Goal: Information Seeking & Learning: Learn about a topic

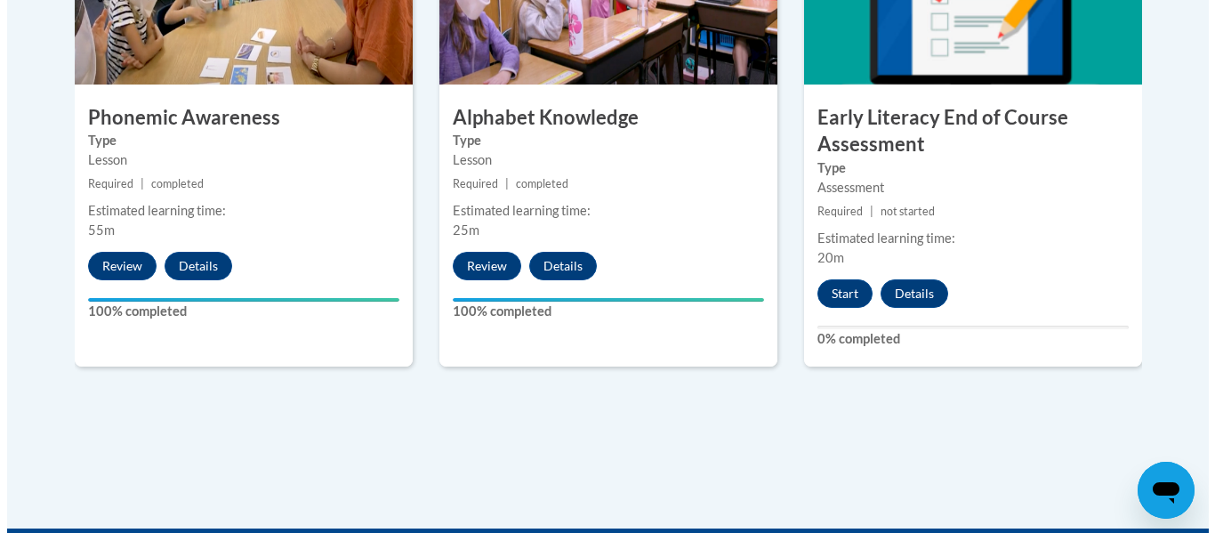
scroll to position [1192, 0]
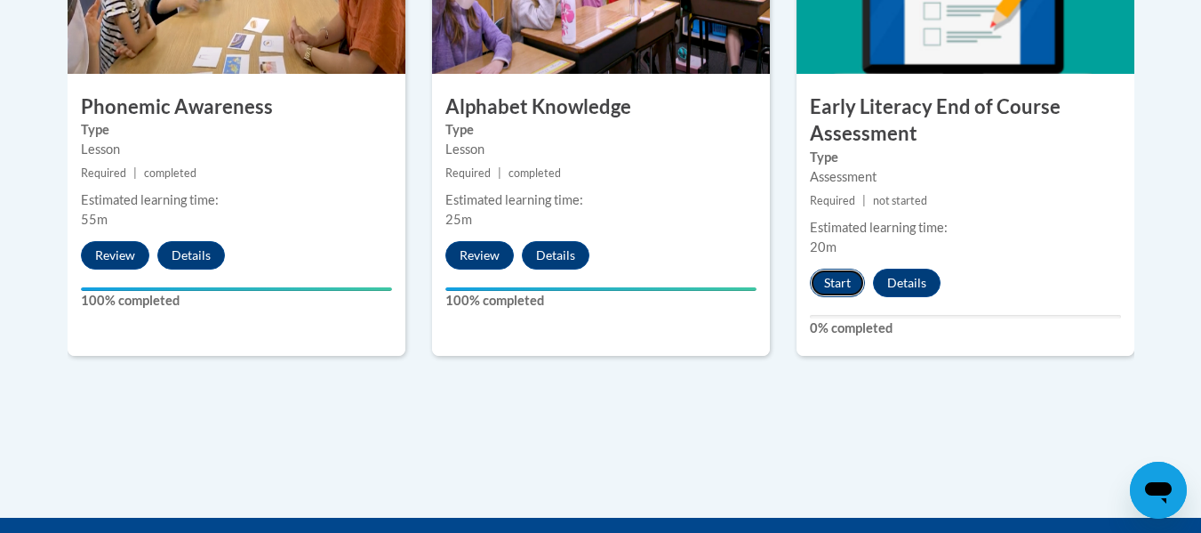
click at [830, 282] on button "Start" at bounding box center [837, 283] width 55 height 28
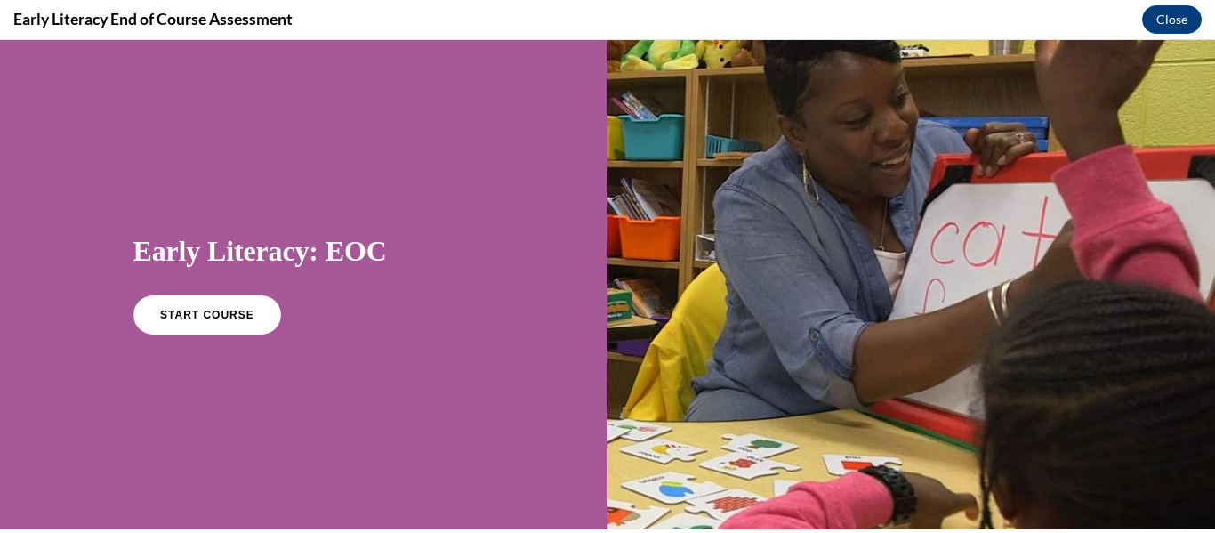
scroll to position [0, 0]
click at [235, 309] on span "START COURSE" at bounding box center [206, 315] width 99 height 13
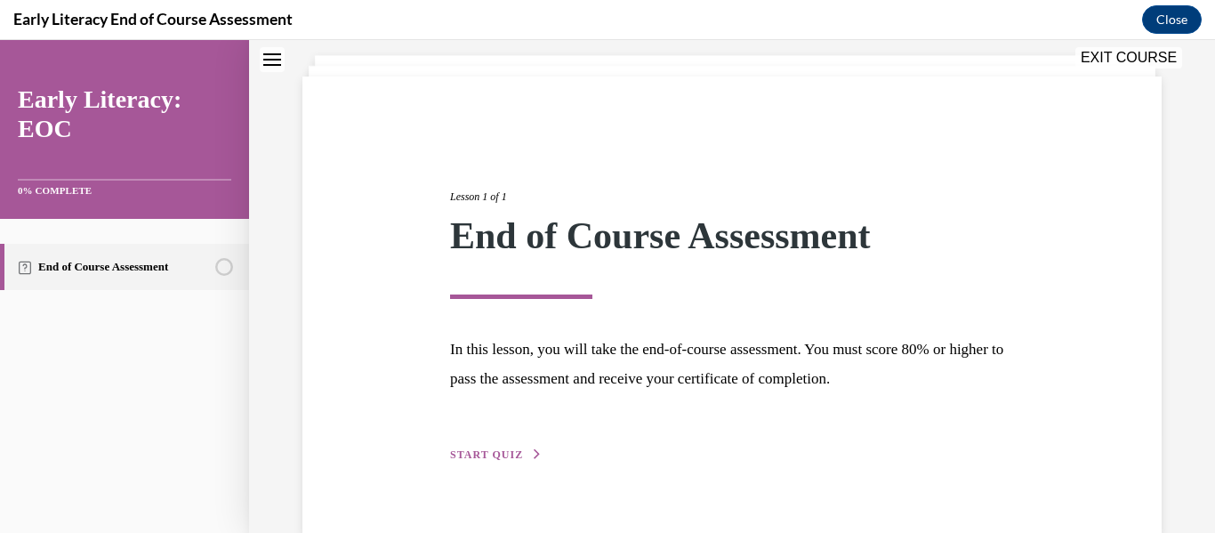
scroll to position [113, 0]
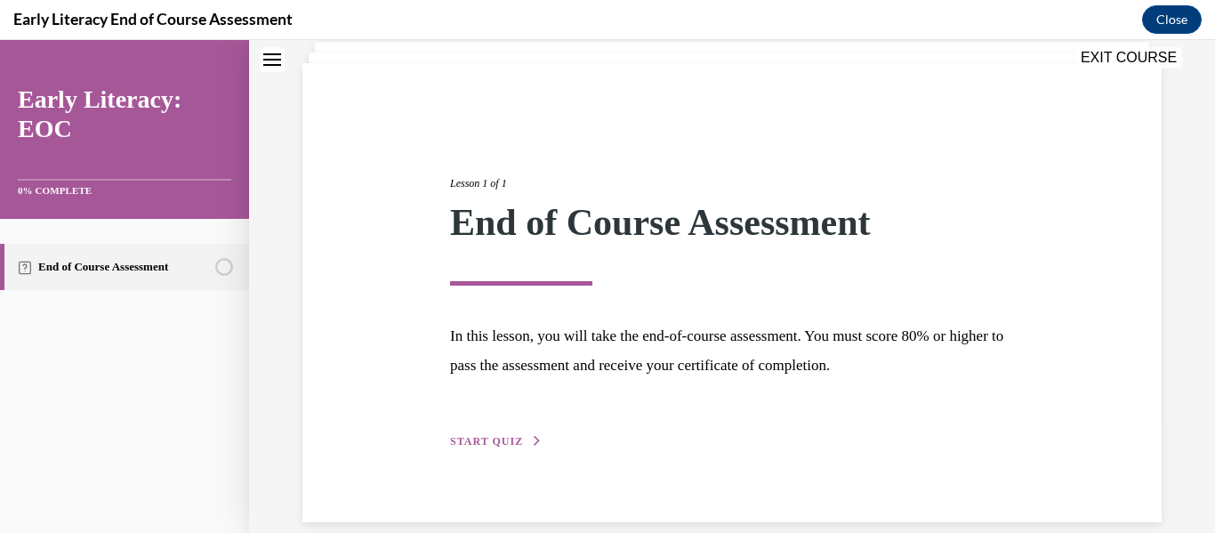
click at [510, 440] on span "START QUIZ" at bounding box center [486, 441] width 73 height 12
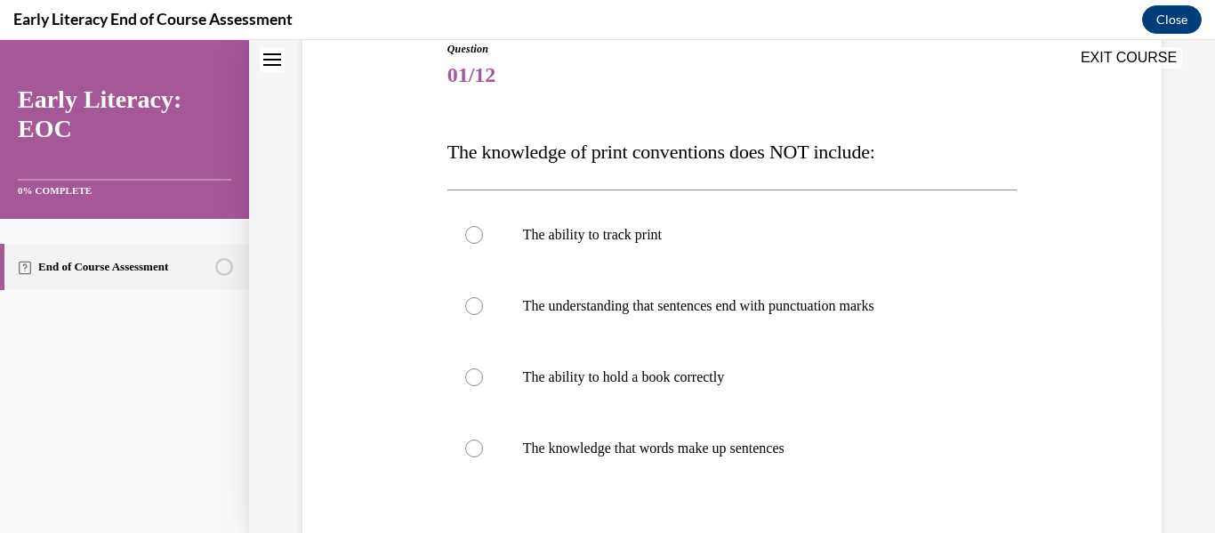
scroll to position [222, 0]
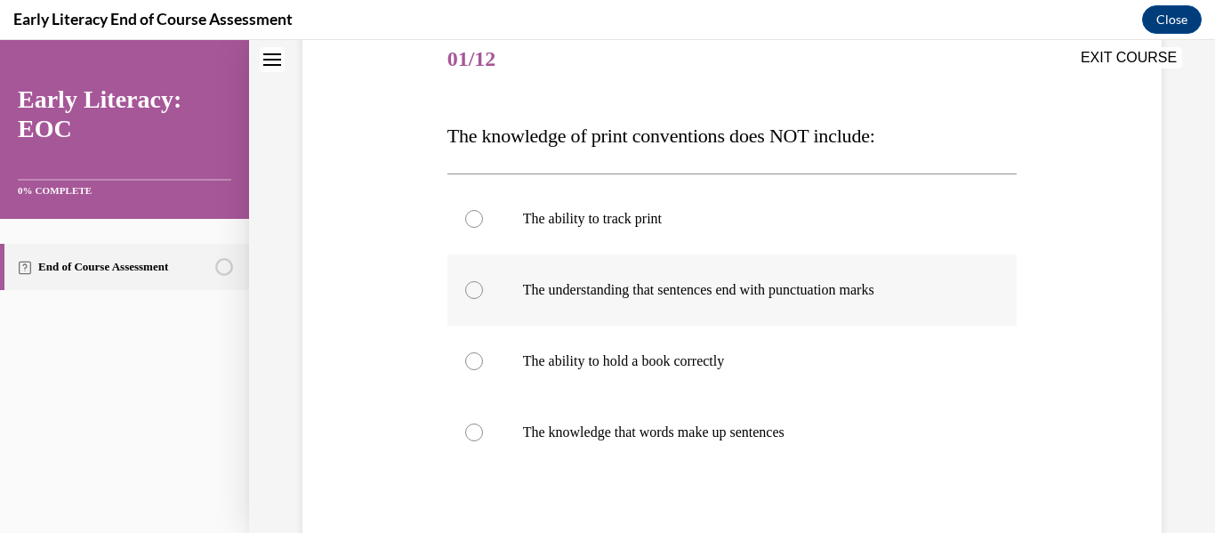
click at [476, 287] on div at bounding box center [474, 290] width 18 height 18
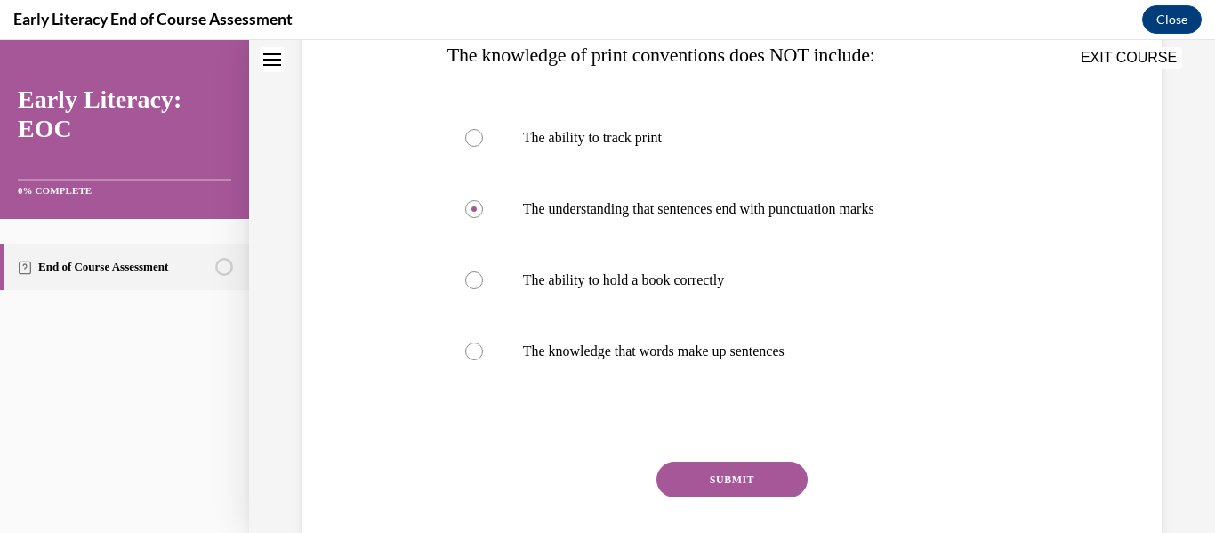
scroll to position [360, 0]
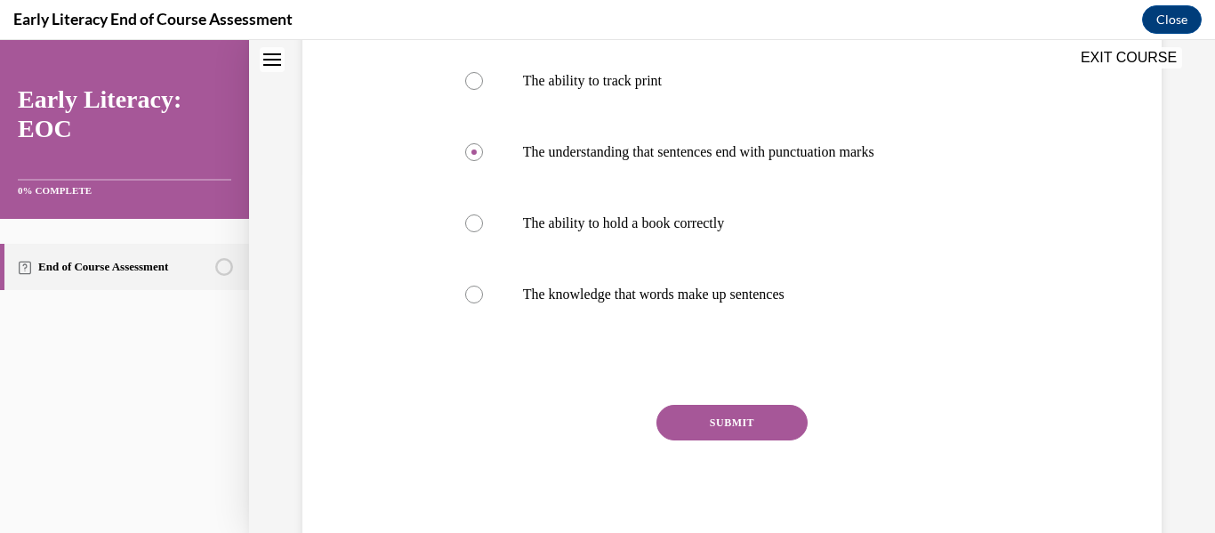
click at [739, 422] on button "SUBMIT" at bounding box center [731, 423] width 151 height 36
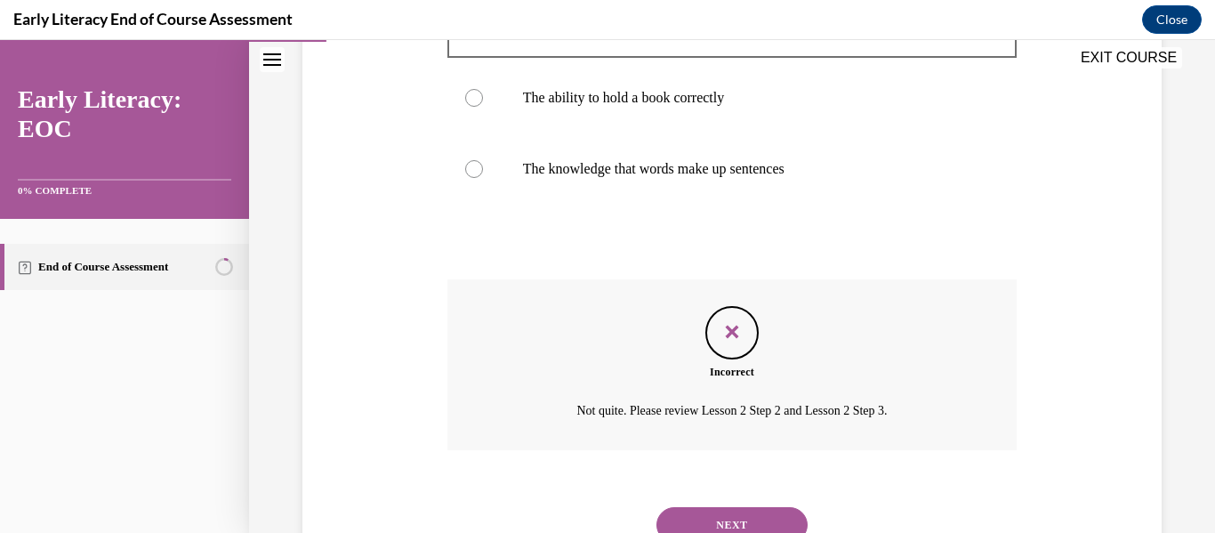
scroll to position [528, 0]
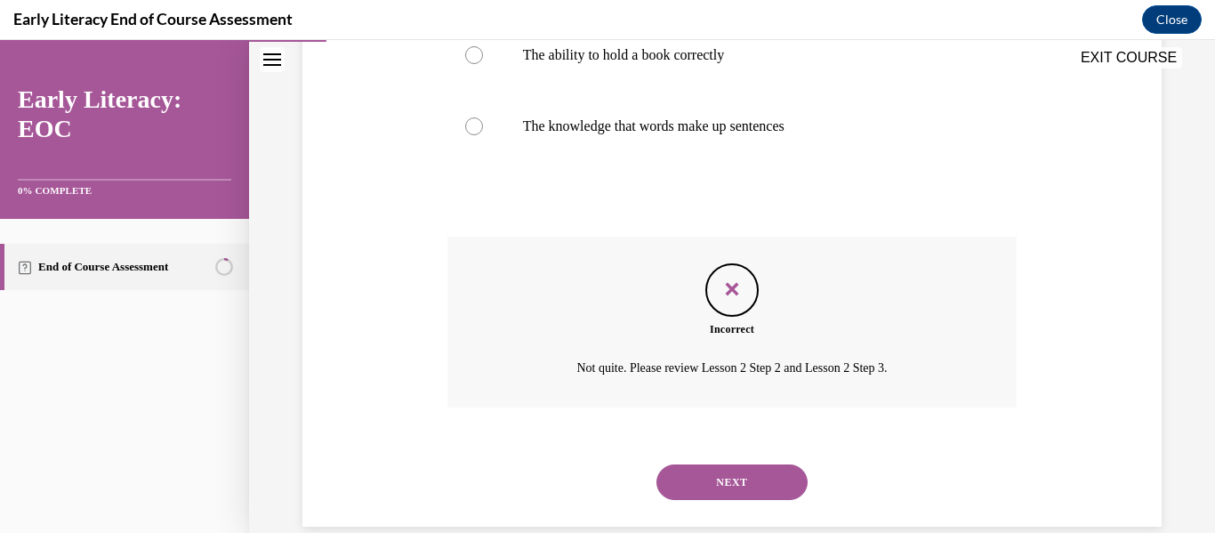
click at [741, 481] on button "NEXT" at bounding box center [731, 482] width 151 height 36
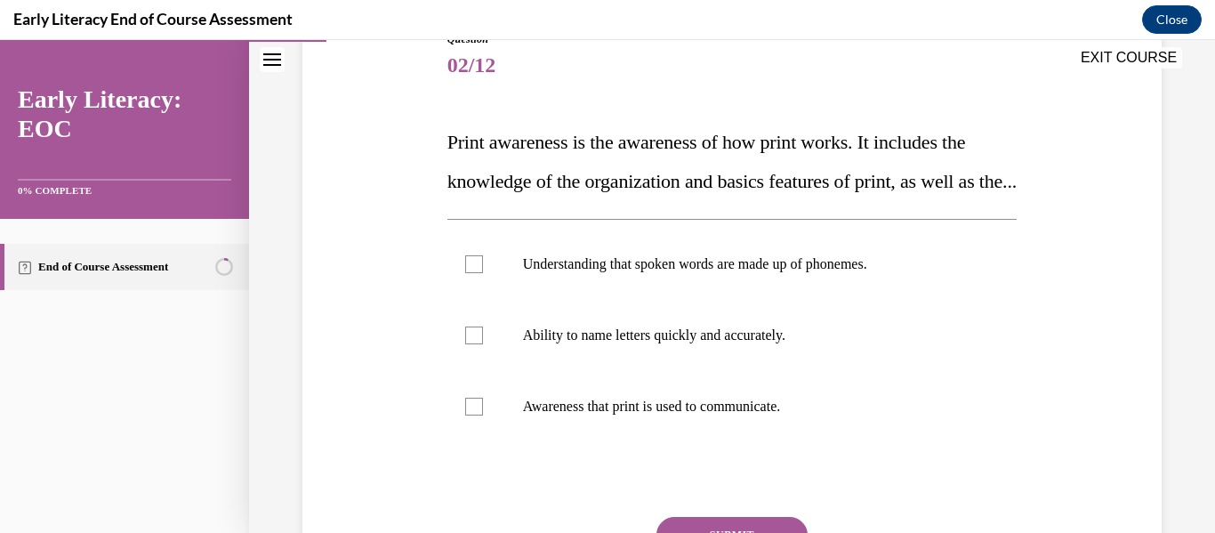
scroll to position [224, 0]
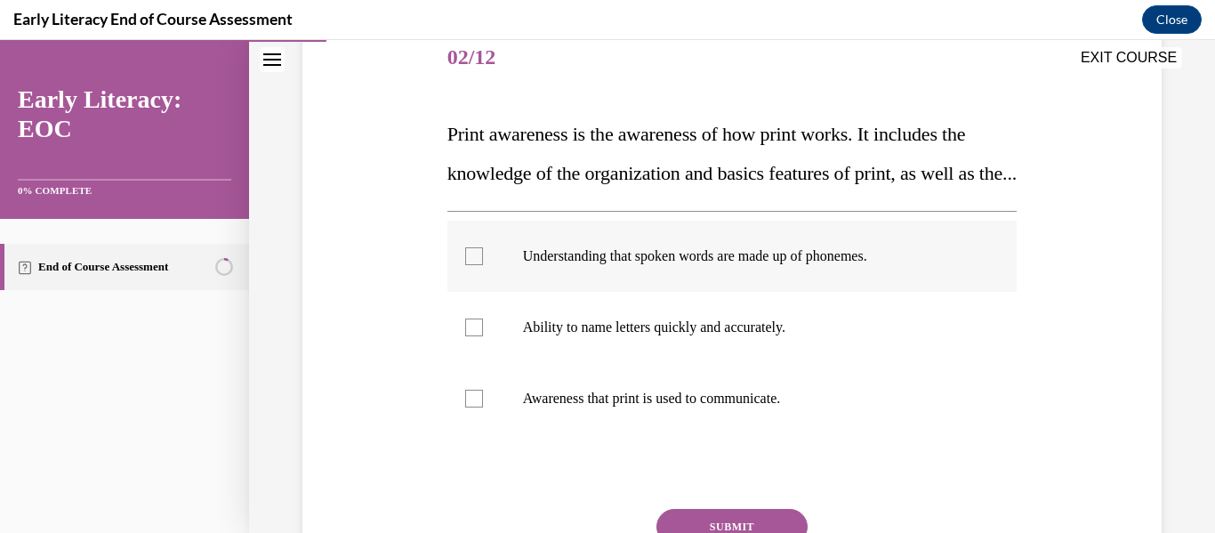
click at [474, 265] on div at bounding box center [474, 256] width 18 height 18
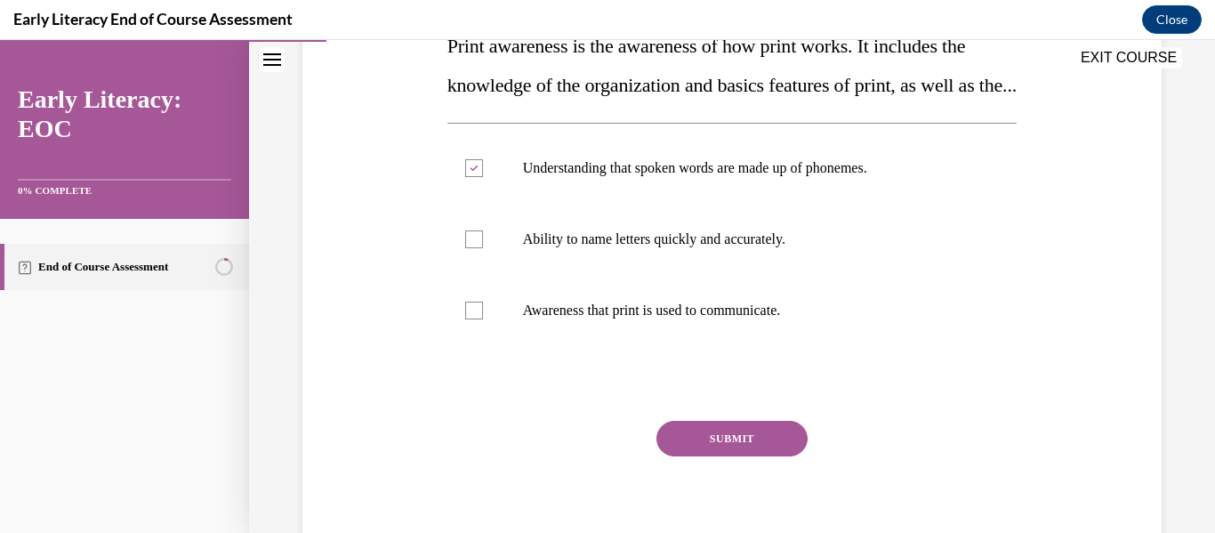
scroll to position [367, 0]
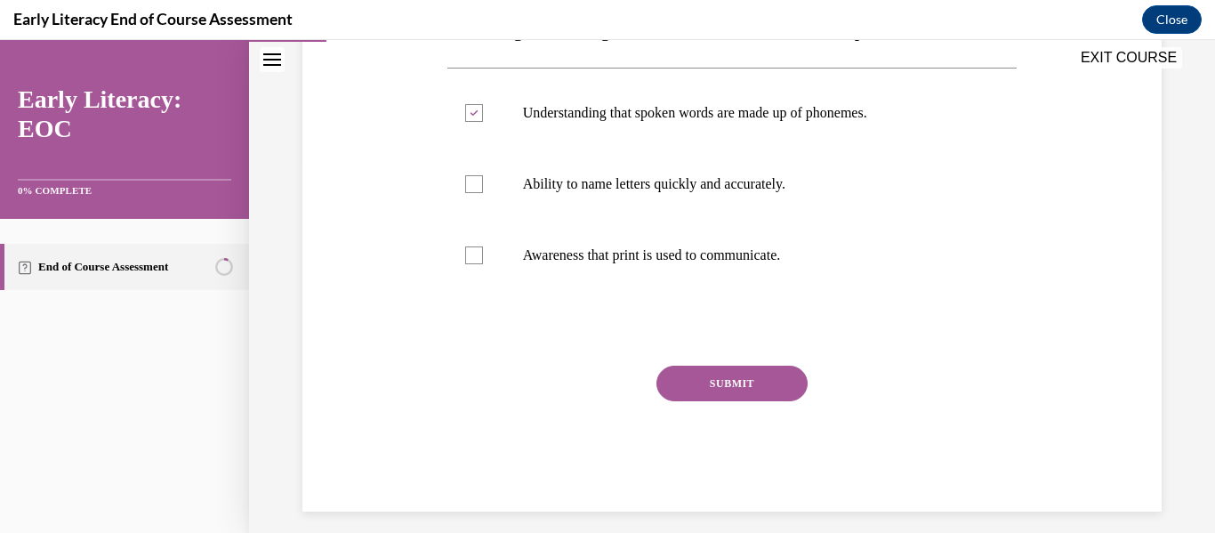
click at [760, 401] on button "SUBMIT" at bounding box center [731, 383] width 151 height 36
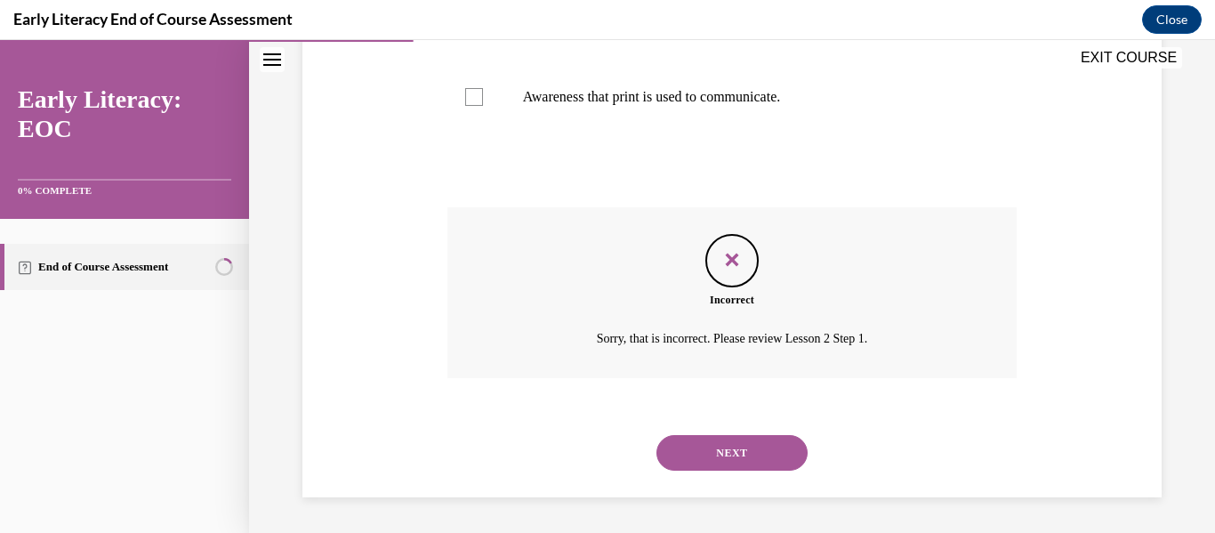
scroll to position [565, 0]
click at [731, 440] on button "NEXT" at bounding box center [731, 453] width 151 height 36
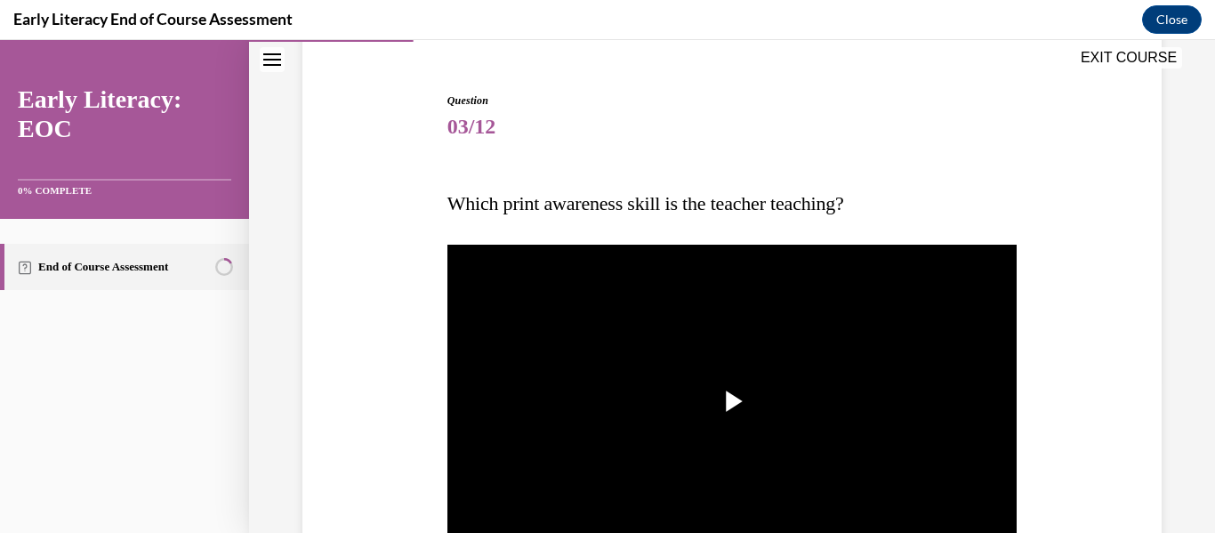
scroll to position [239, 0]
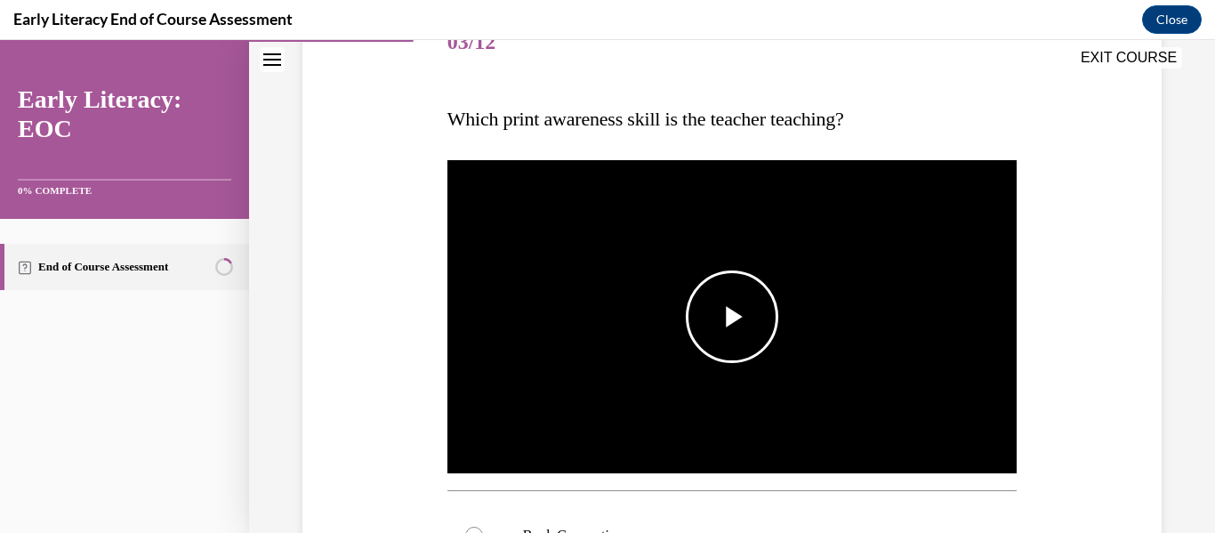
click at [732, 317] on span "Video player" at bounding box center [732, 317] width 0 height 0
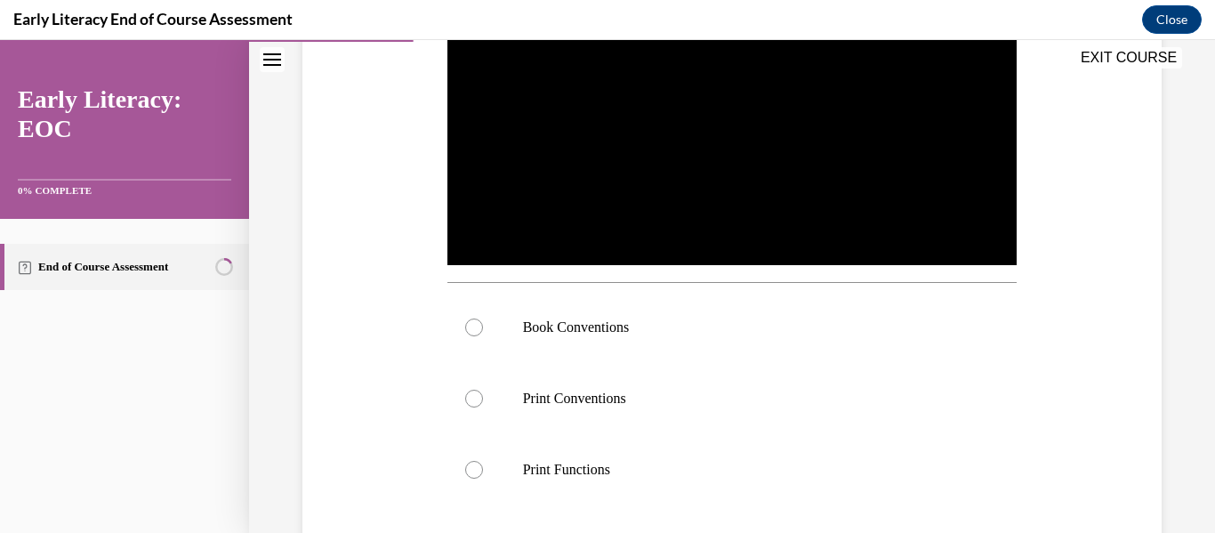
scroll to position [455, 0]
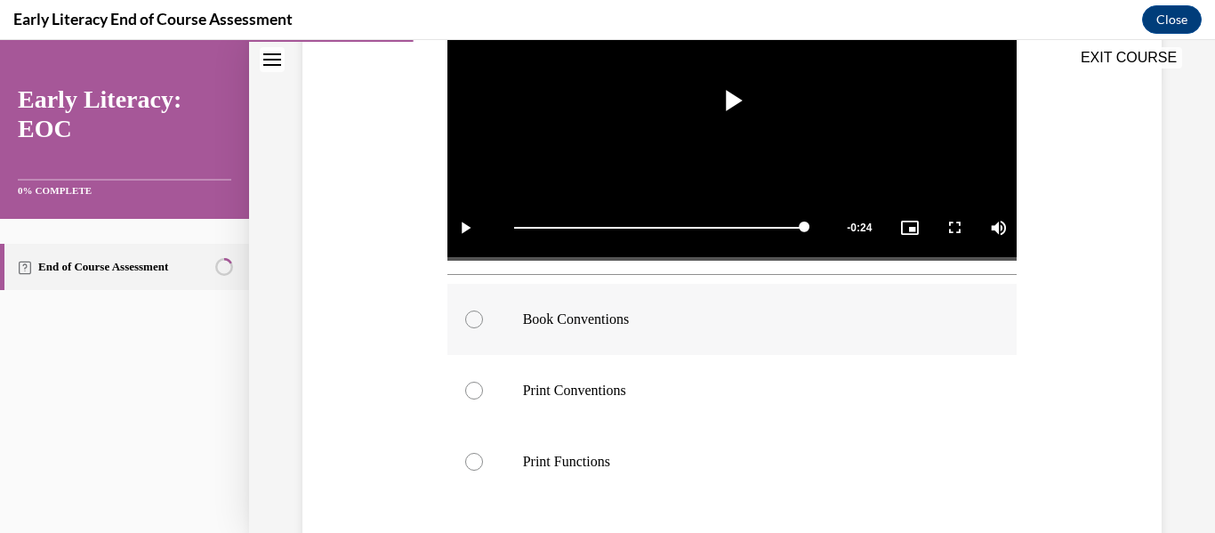
click at [471, 310] on div at bounding box center [474, 319] width 18 height 18
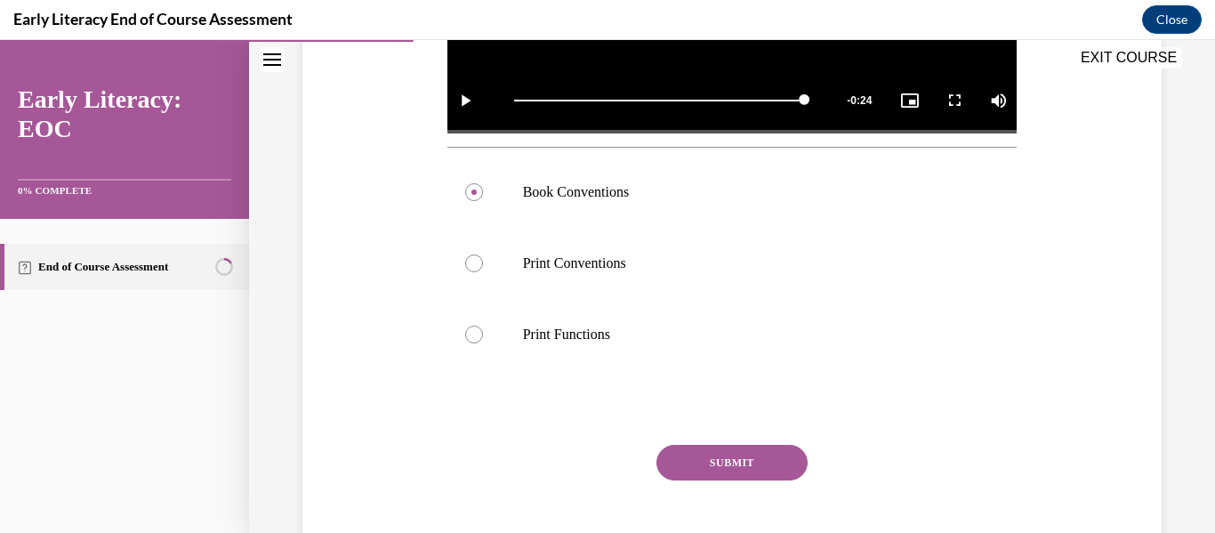
scroll to position [618, 0]
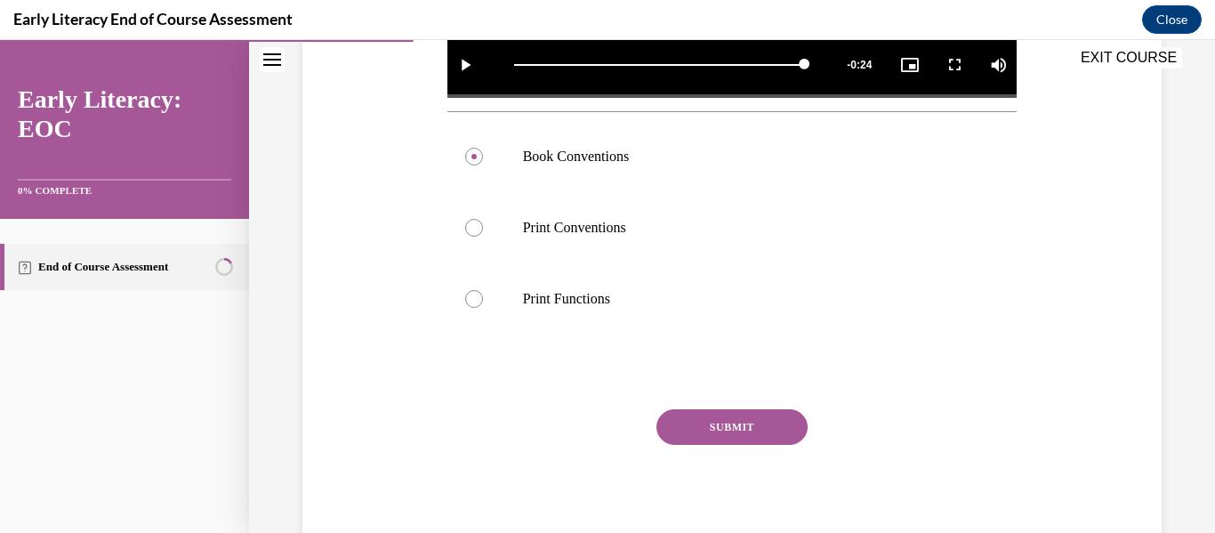
click at [712, 415] on button "SUBMIT" at bounding box center [731, 427] width 151 height 36
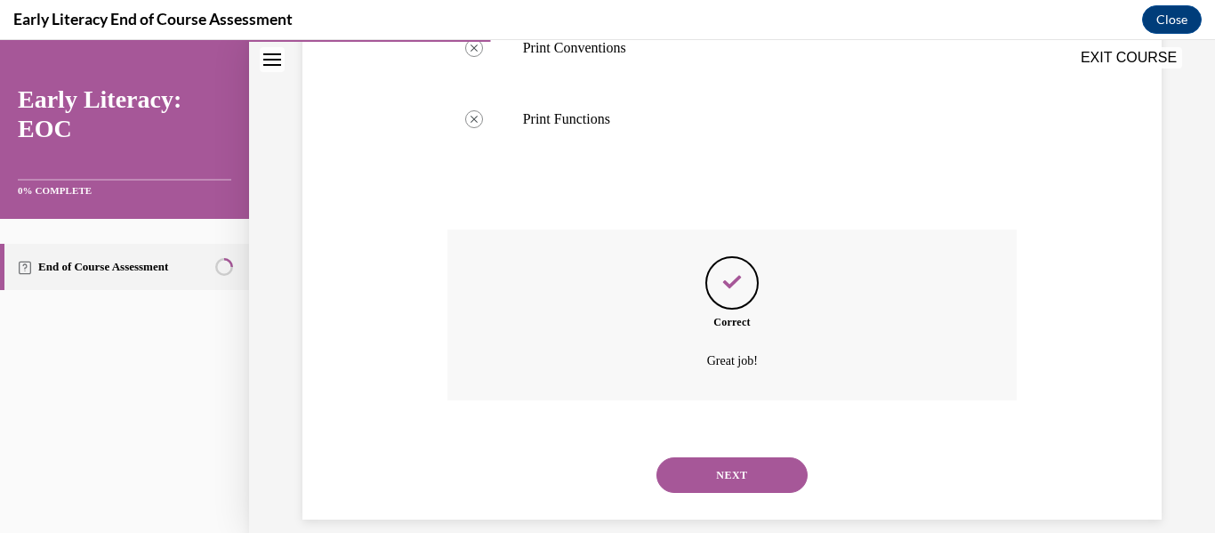
scroll to position [815, 0]
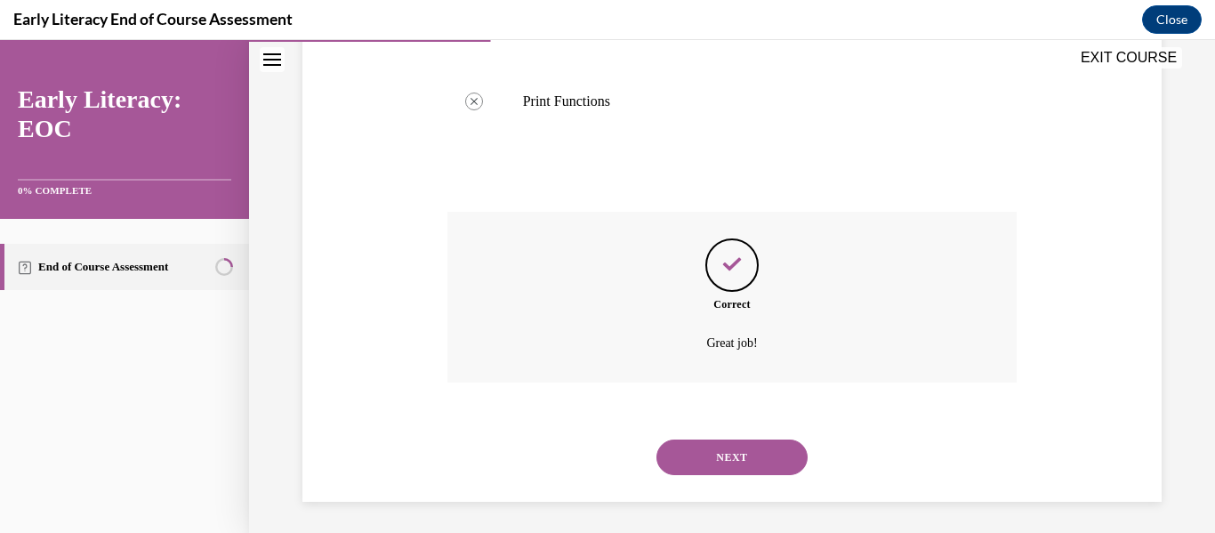
click at [766, 447] on button "NEXT" at bounding box center [731, 457] width 151 height 36
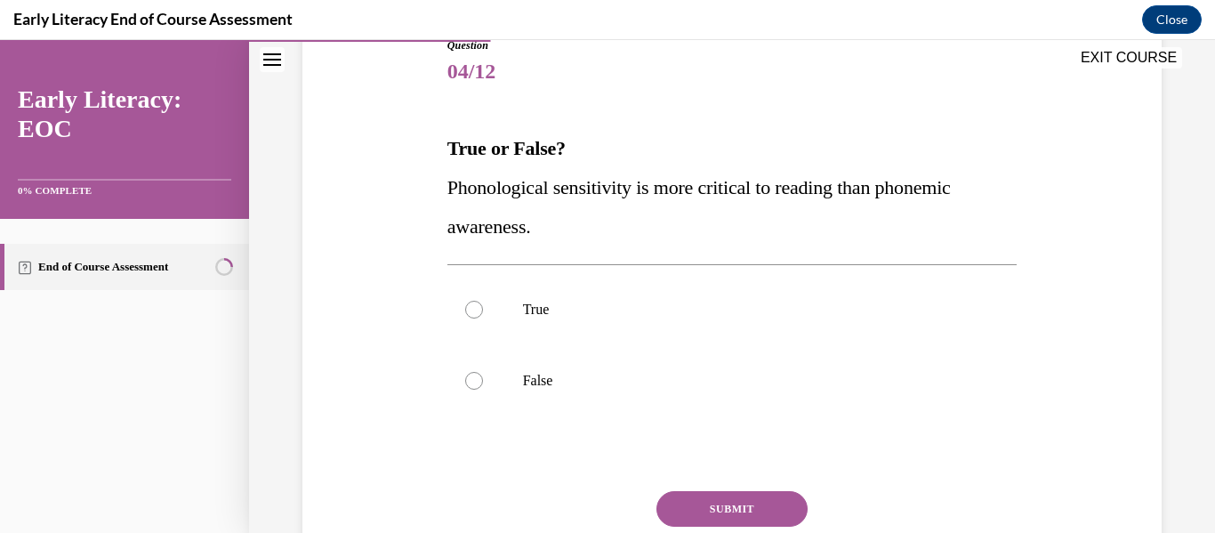
scroll to position [218, 0]
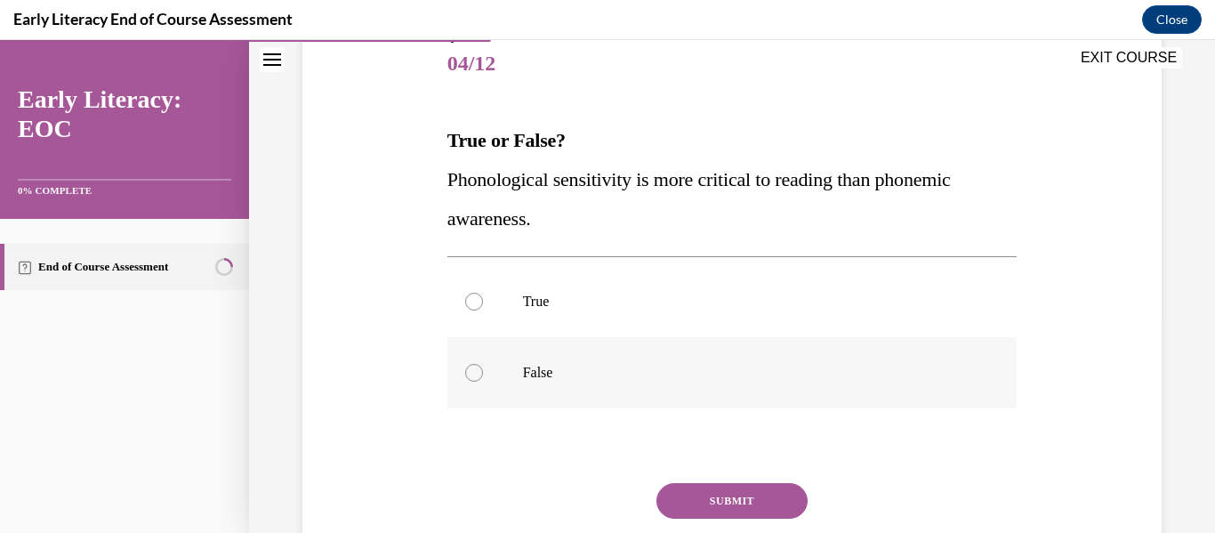
click at [474, 368] on div at bounding box center [474, 373] width 18 height 18
click at [717, 498] on button "SUBMIT" at bounding box center [731, 501] width 151 height 36
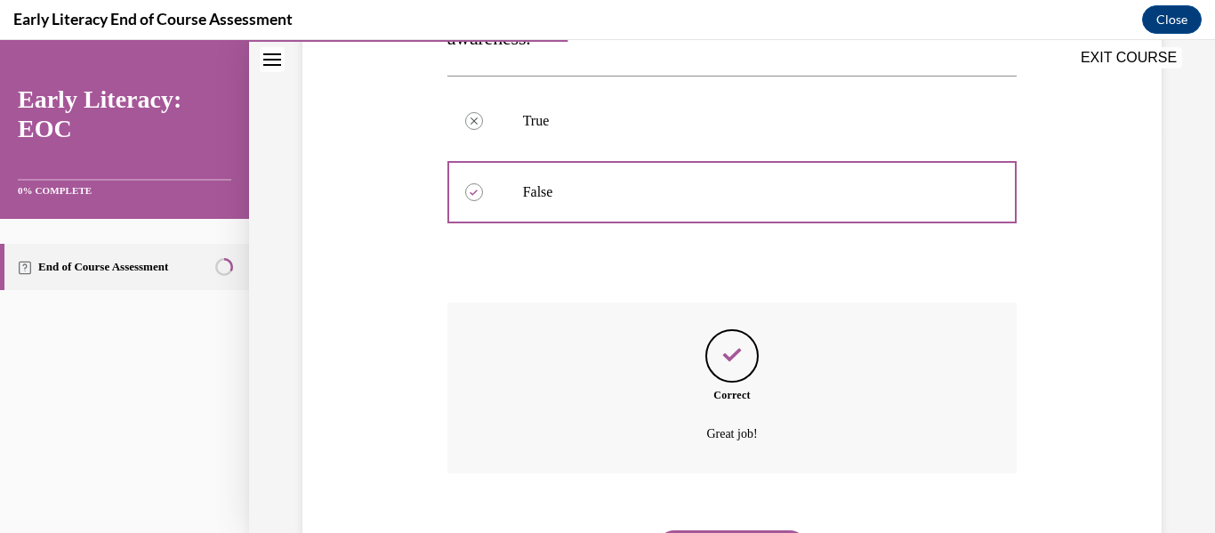
scroll to position [493, 0]
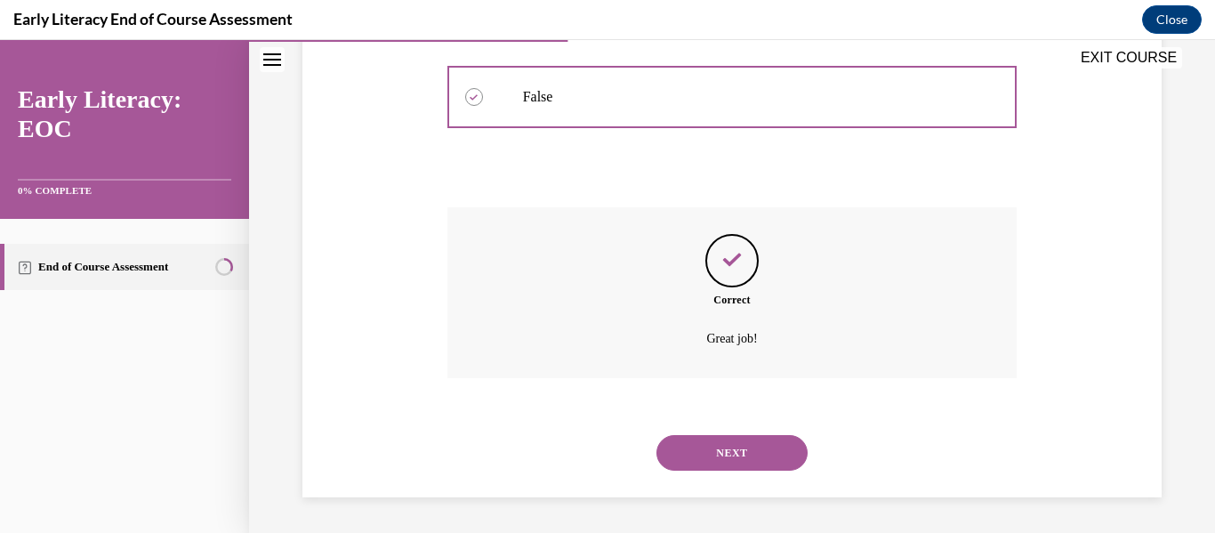
click at [749, 452] on button "NEXT" at bounding box center [731, 453] width 151 height 36
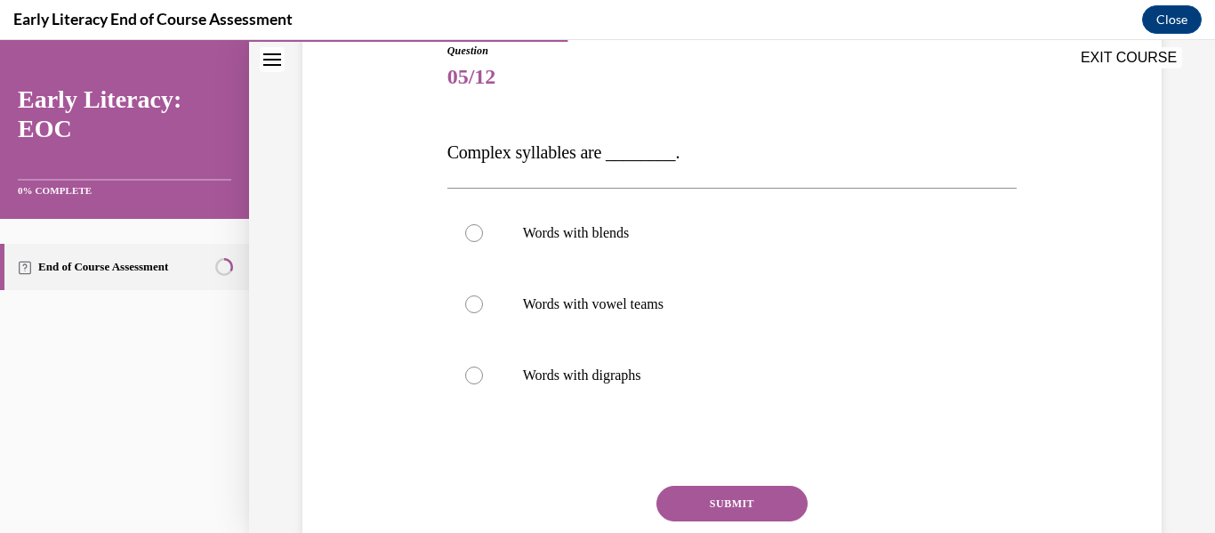
scroll to position [211, 0]
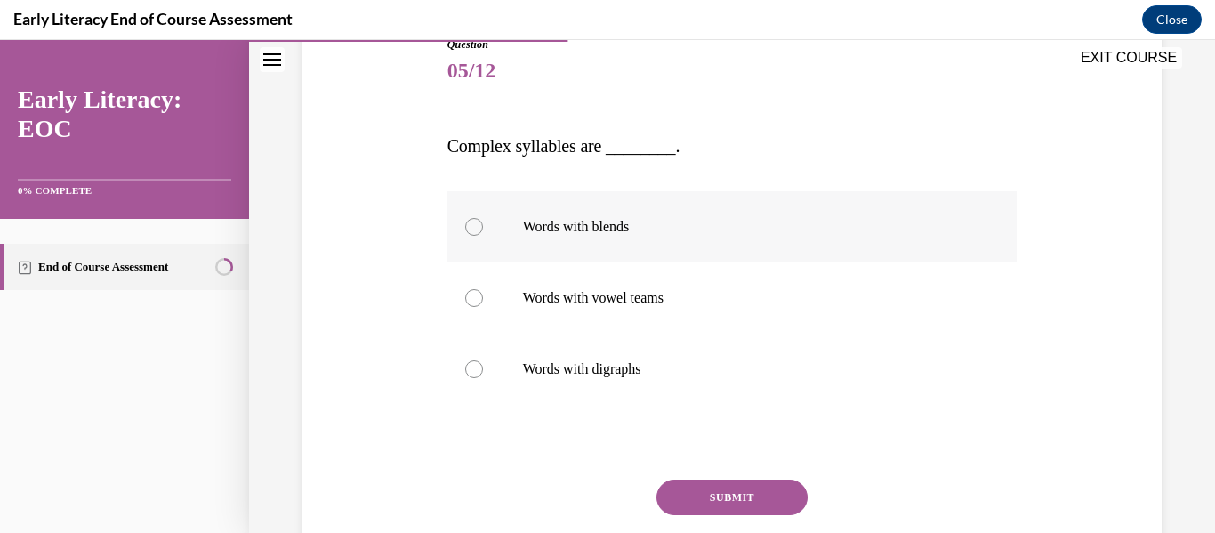
click at [471, 226] on div at bounding box center [474, 227] width 18 height 18
click at [719, 501] on button "SUBMIT" at bounding box center [731, 497] width 151 height 36
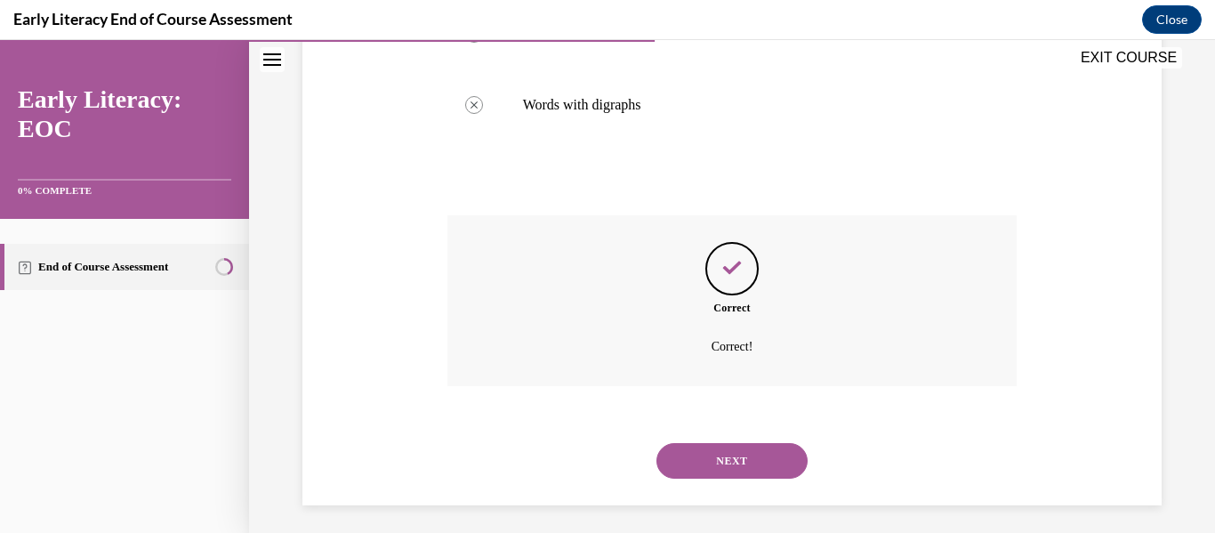
scroll to position [483, 0]
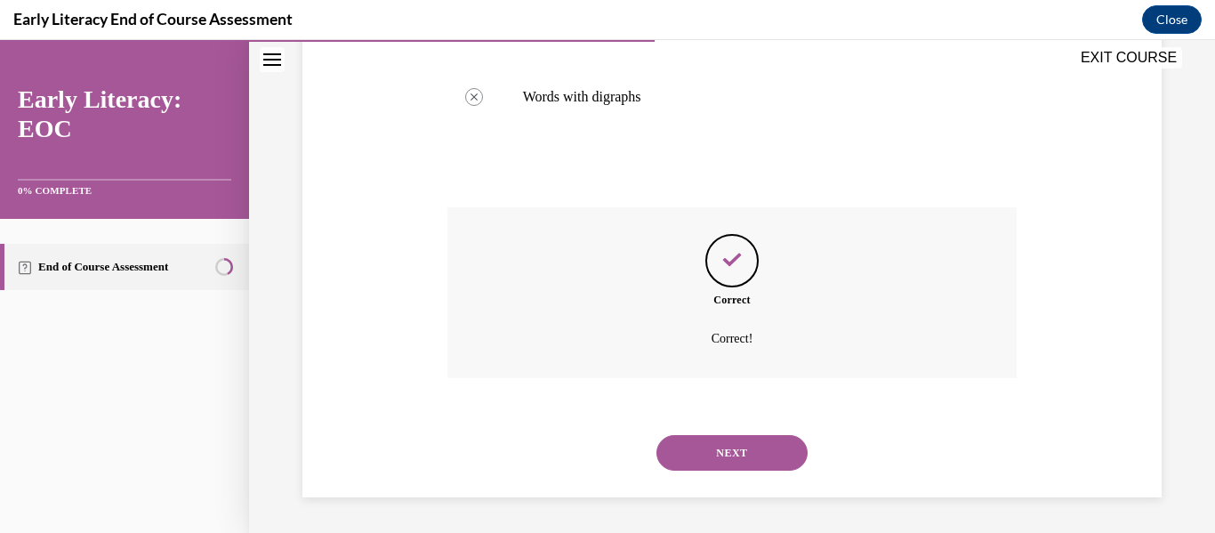
click at [763, 449] on button "NEXT" at bounding box center [731, 453] width 151 height 36
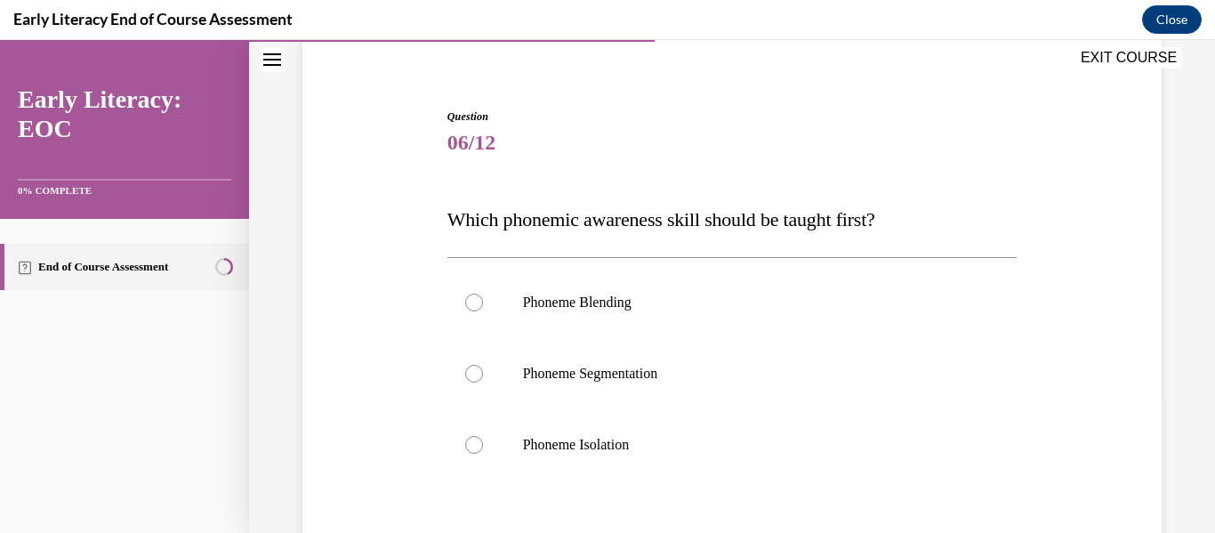
scroll to position [152, 0]
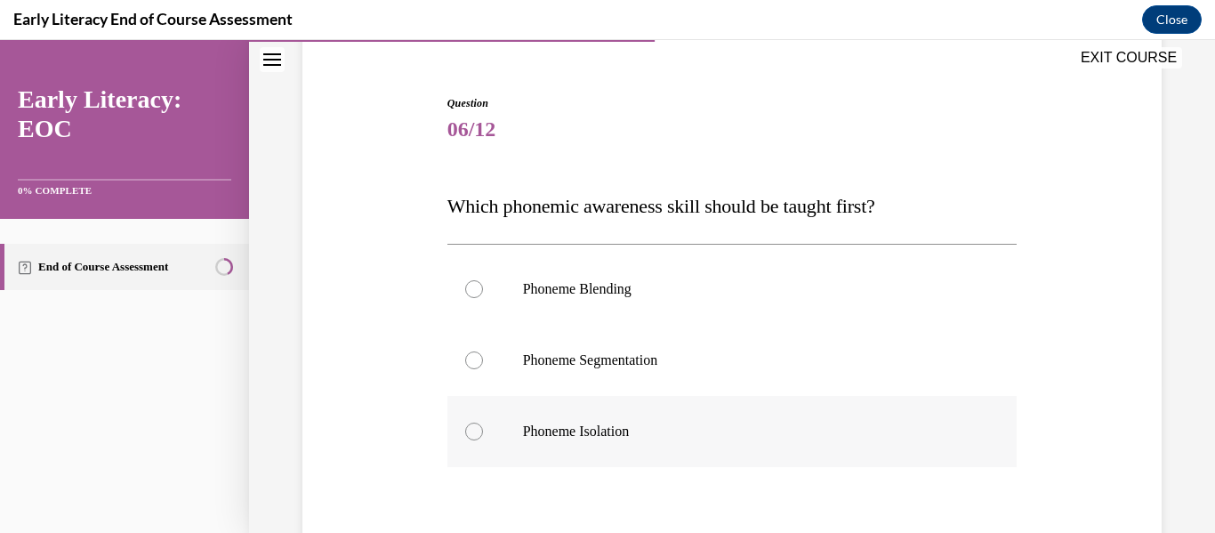
click at [472, 434] on div at bounding box center [474, 431] width 18 height 18
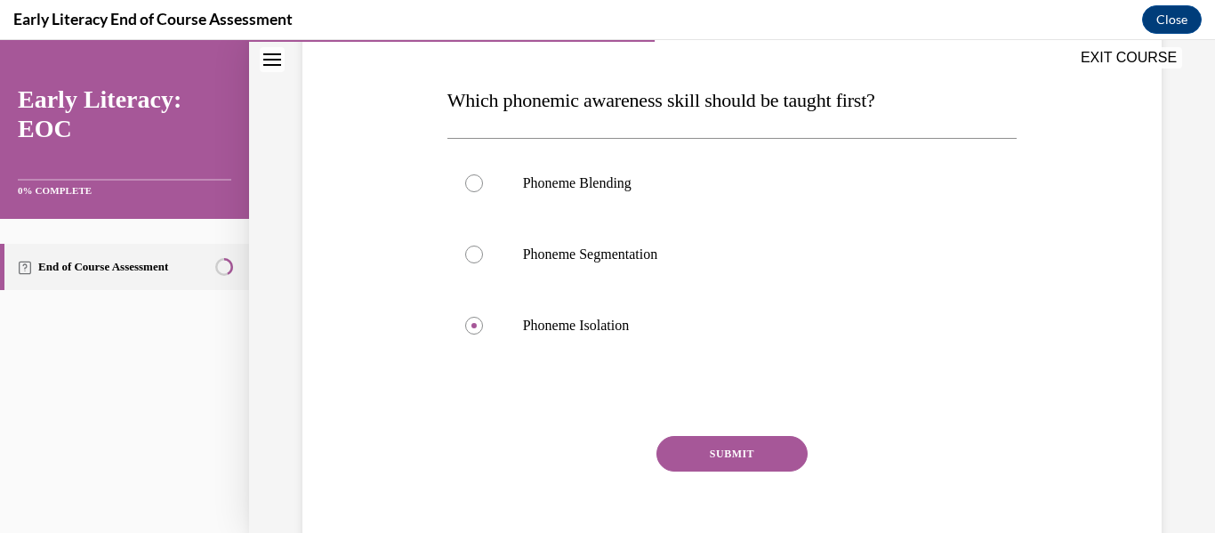
scroll to position [267, 0]
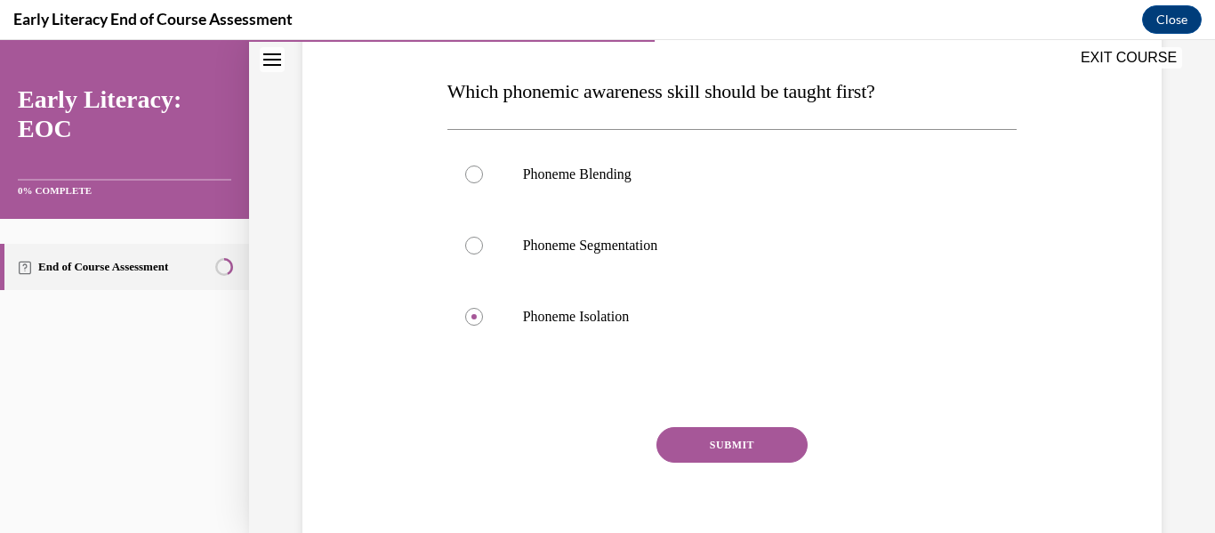
click at [747, 445] on button "SUBMIT" at bounding box center [731, 445] width 151 height 36
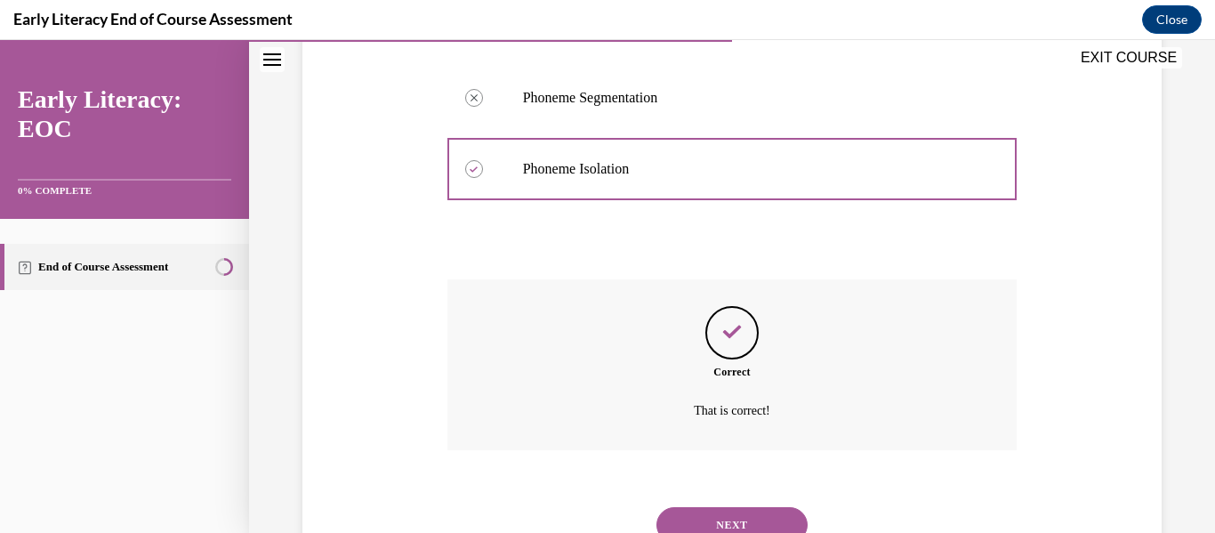
scroll to position [486, 0]
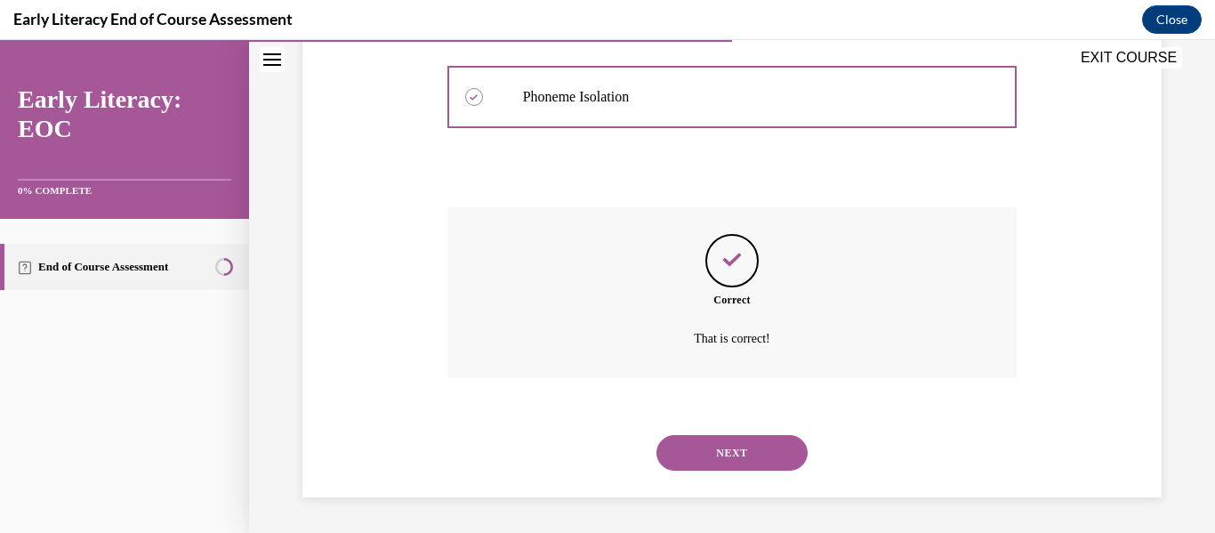
click at [751, 448] on button "NEXT" at bounding box center [731, 453] width 151 height 36
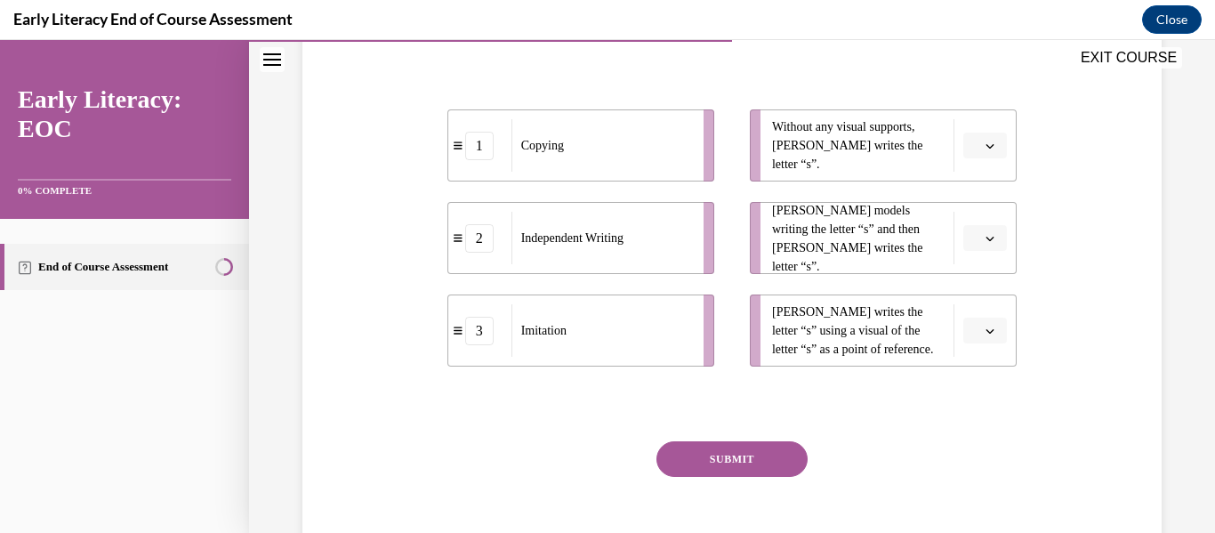
scroll to position [332, 0]
click at [986, 240] on icon "button" at bounding box center [990, 238] width 8 height 4
click at [966, 421] on span "3" at bounding box center [967, 422] width 6 height 14
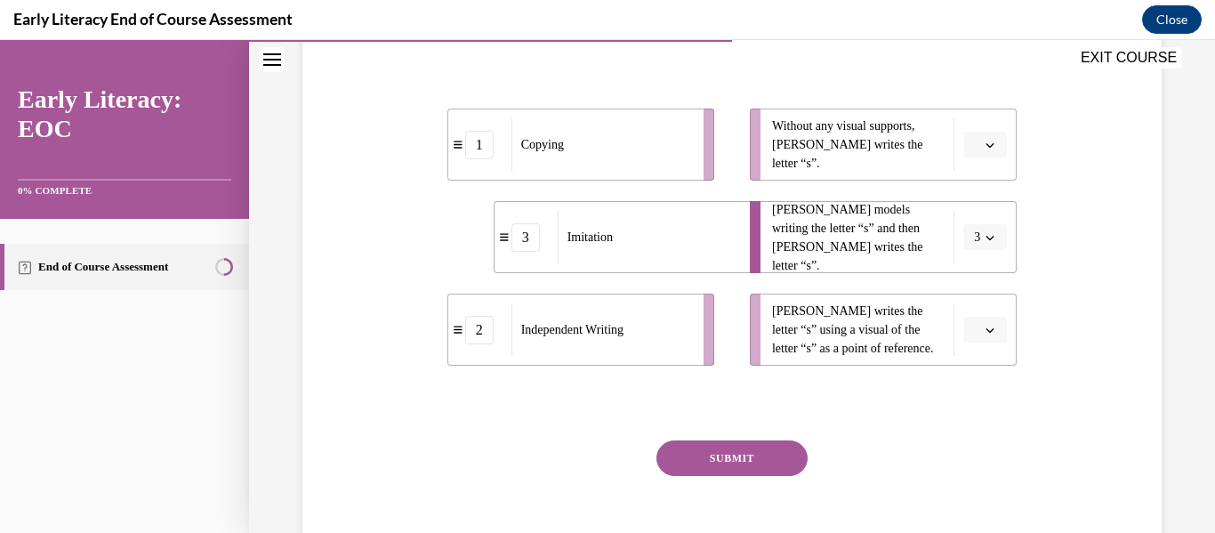
click at [985, 334] on icon "button" at bounding box center [989, 329] width 9 height 9
click at [979, 257] on div "1" at bounding box center [972, 258] width 44 height 36
click at [985, 149] on icon "button" at bounding box center [989, 144] width 9 height 9
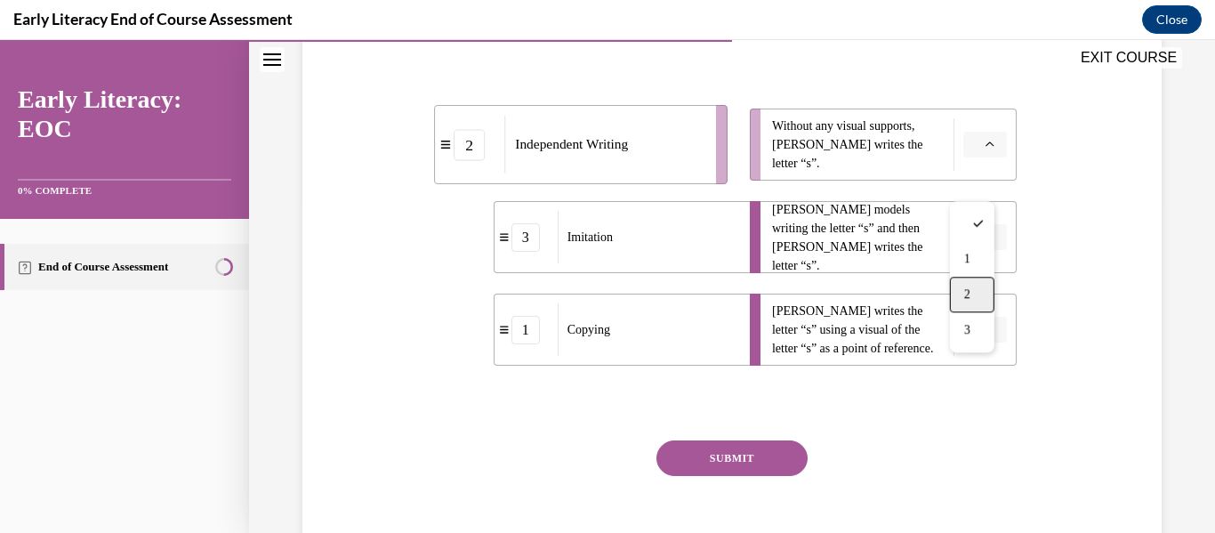
click at [963, 285] on div "2" at bounding box center [972, 295] width 44 height 36
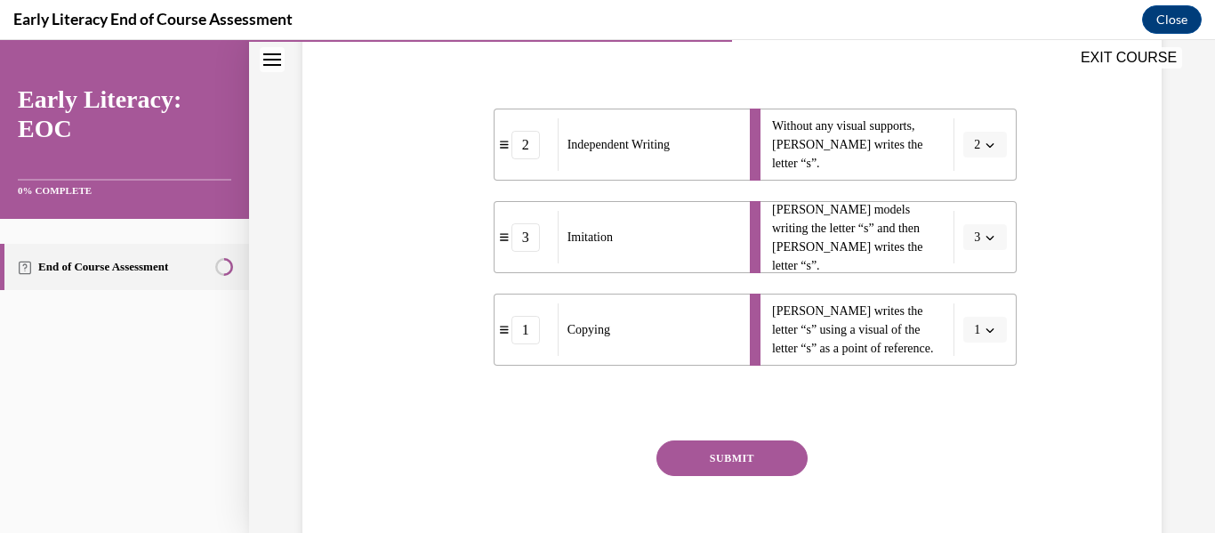
click at [751, 476] on button "SUBMIT" at bounding box center [731, 458] width 151 height 36
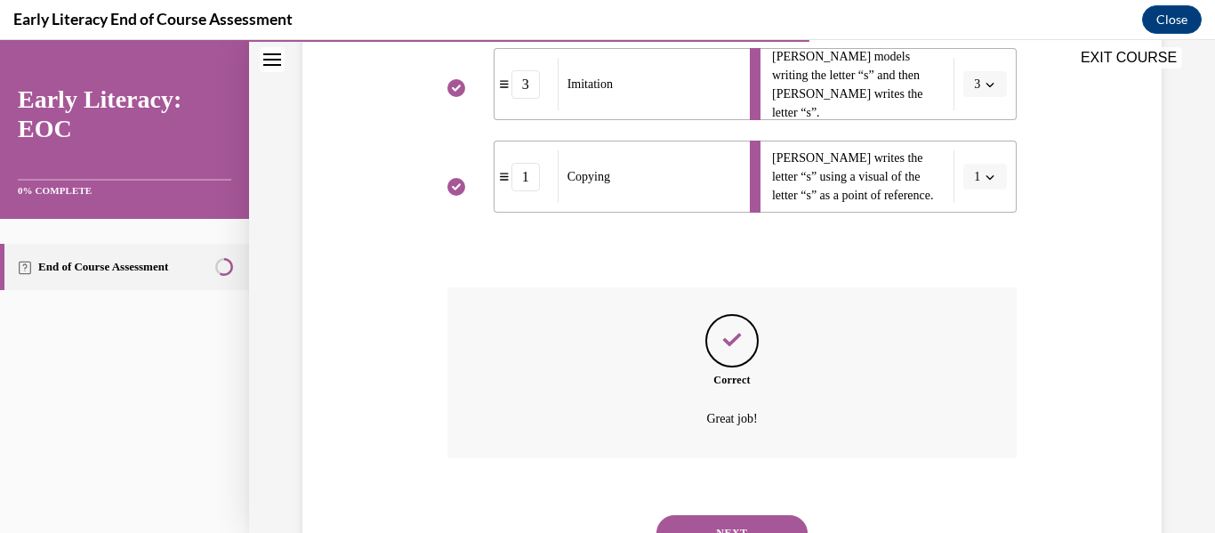
scroll to position [604, 0]
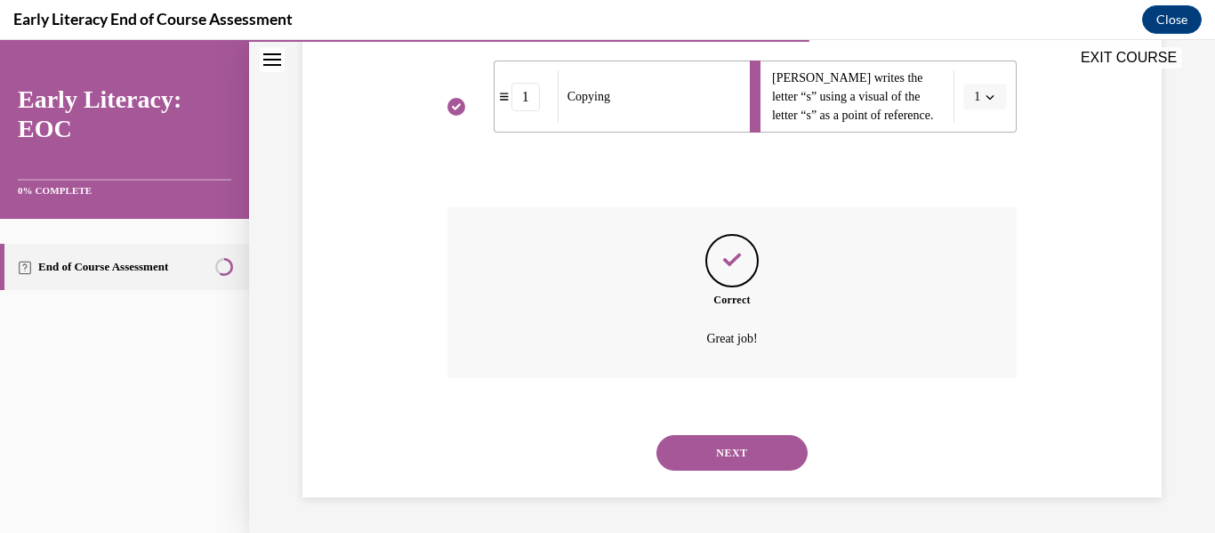
click at [750, 446] on button "NEXT" at bounding box center [731, 453] width 151 height 36
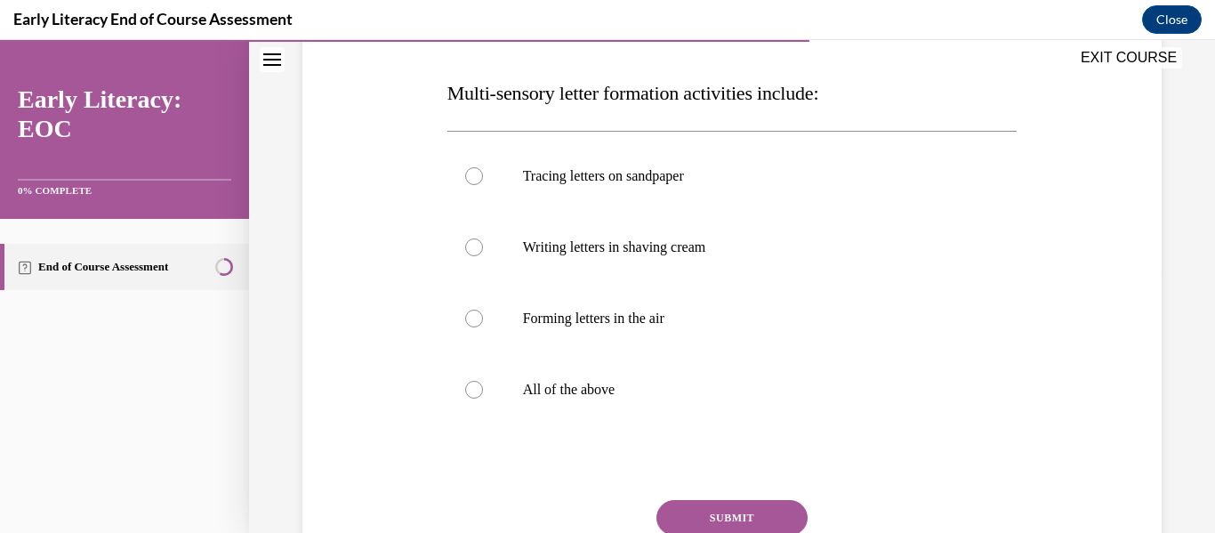
scroll to position [261, 0]
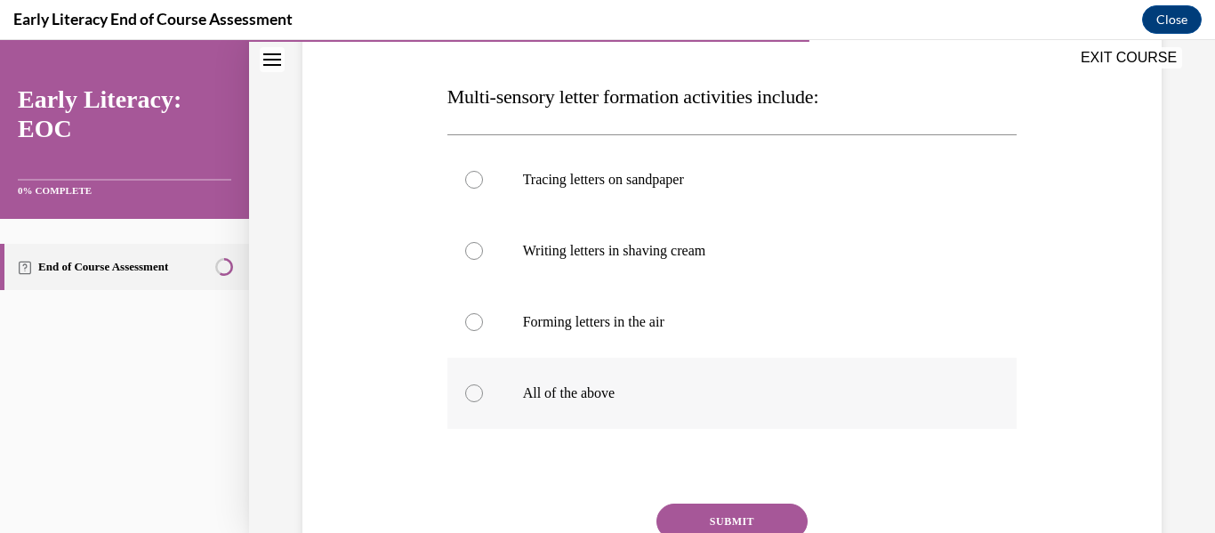
click at [477, 393] on div at bounding box center [474, 393] width 18 height 18
click at [718, 513] on button "SUBMIT" at bounding box center [731, 521] width 151 height 36
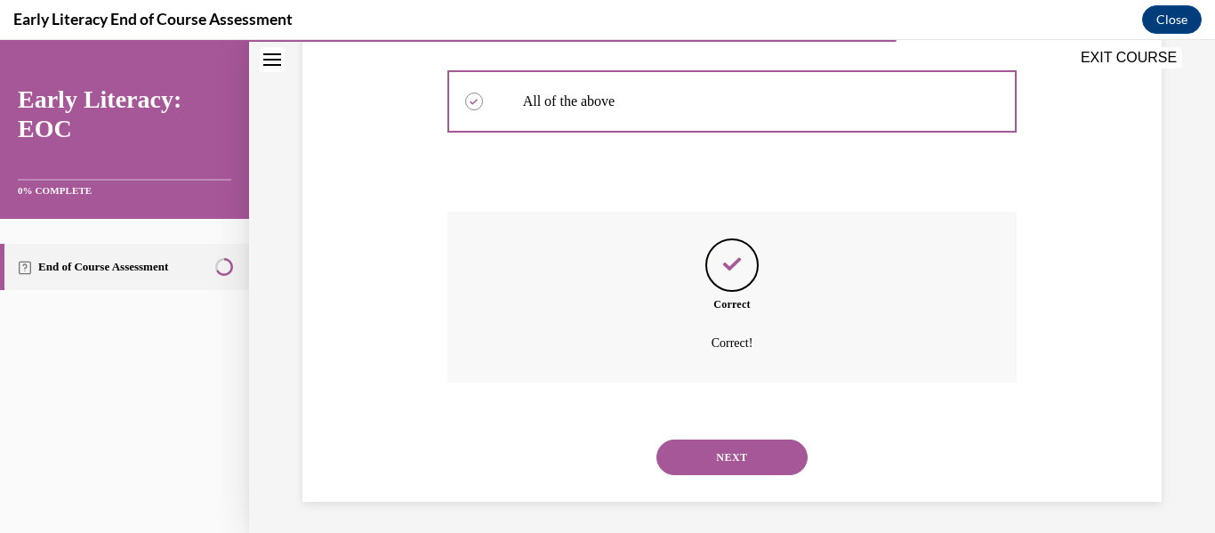
scroll to position [557, 0]
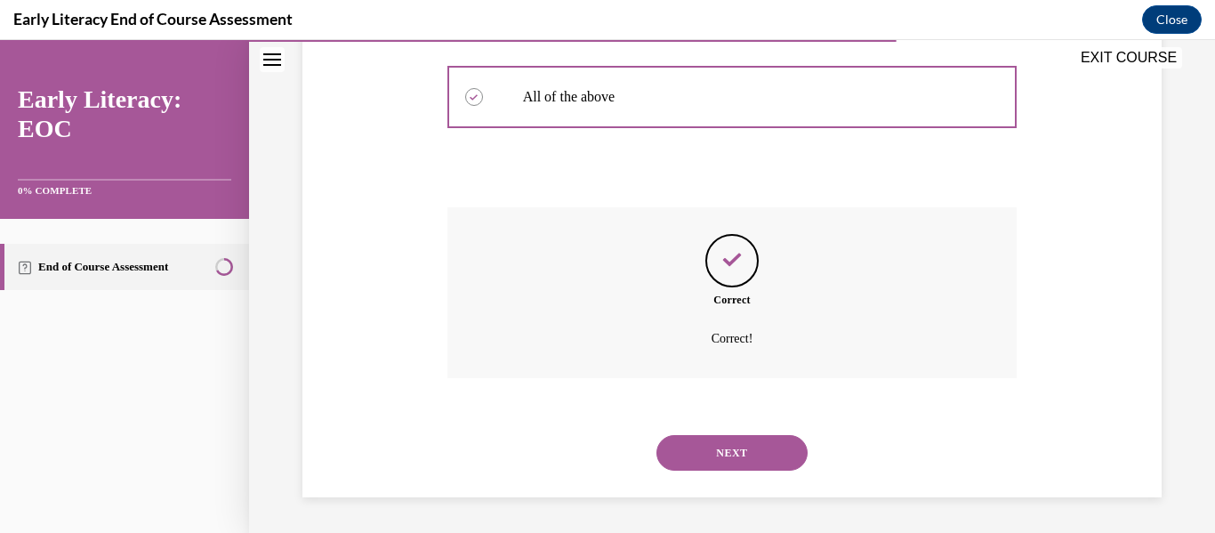
click at [745, 446] on button "NEXT" at bounding box center [731, 453] width 151 height 36
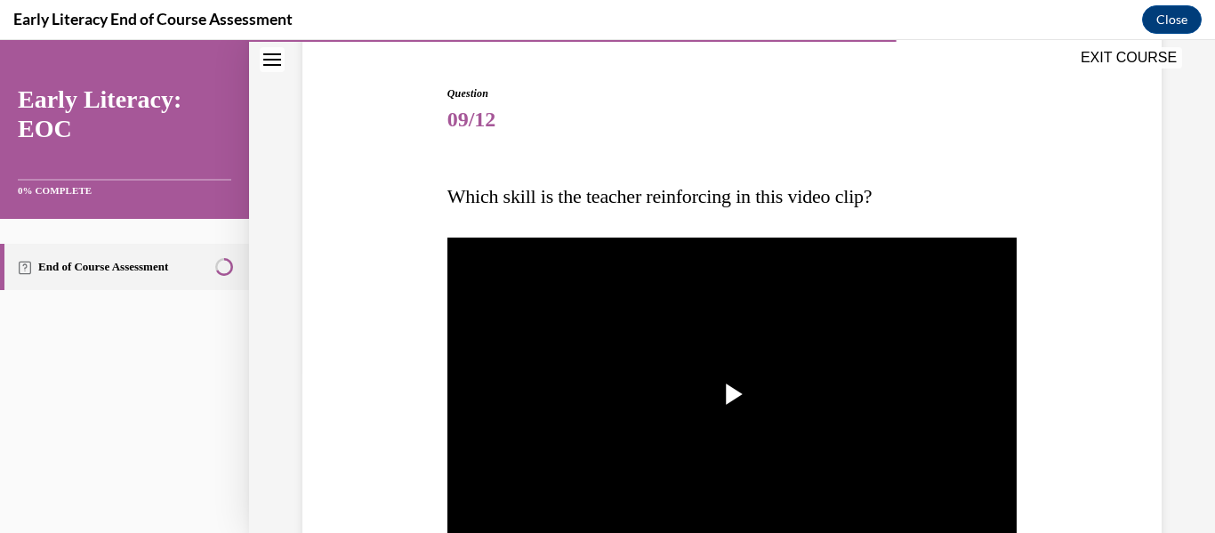
scroll to position [204, 0]
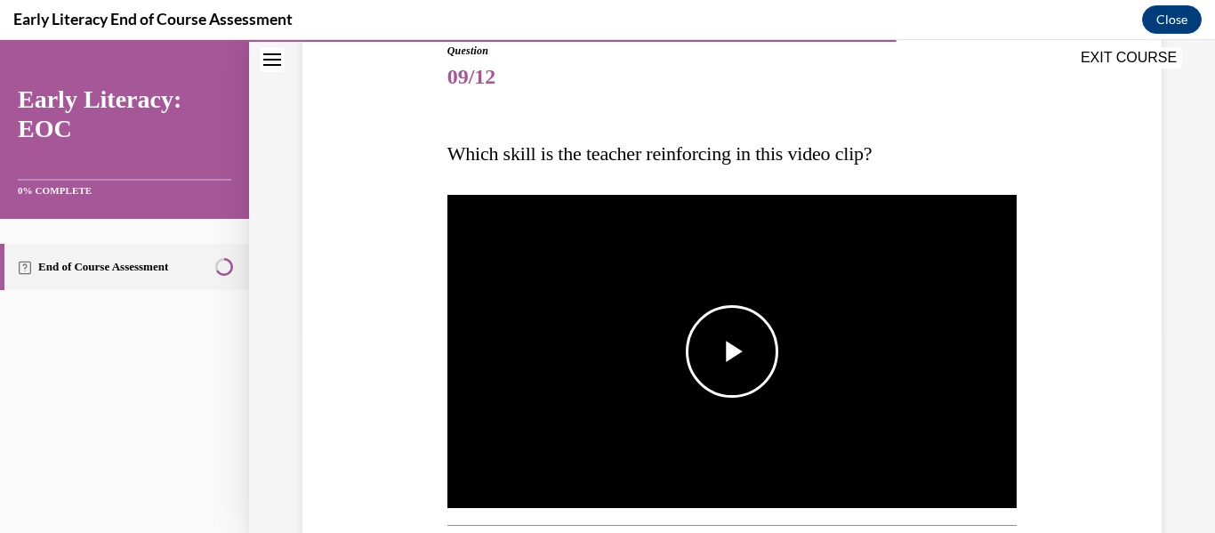
click at [732, 351] on span "Video player" at bounding box center [732, 351] width 0 height 0
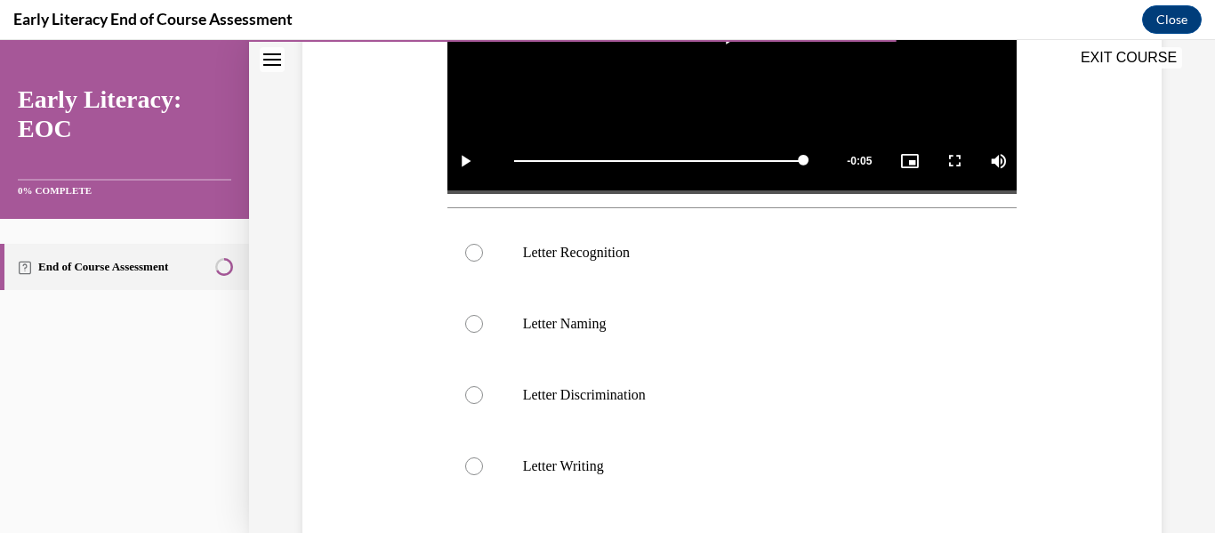
scroll to position [525, 0]
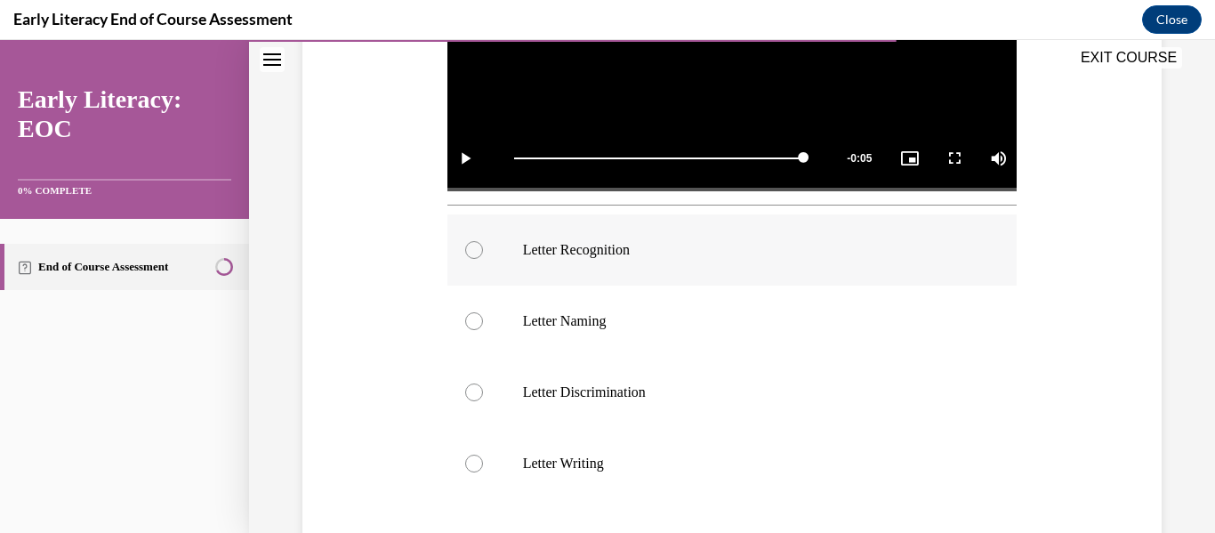
click at [471, 242] on div at bounding box center [474, 250] width 18 height 18
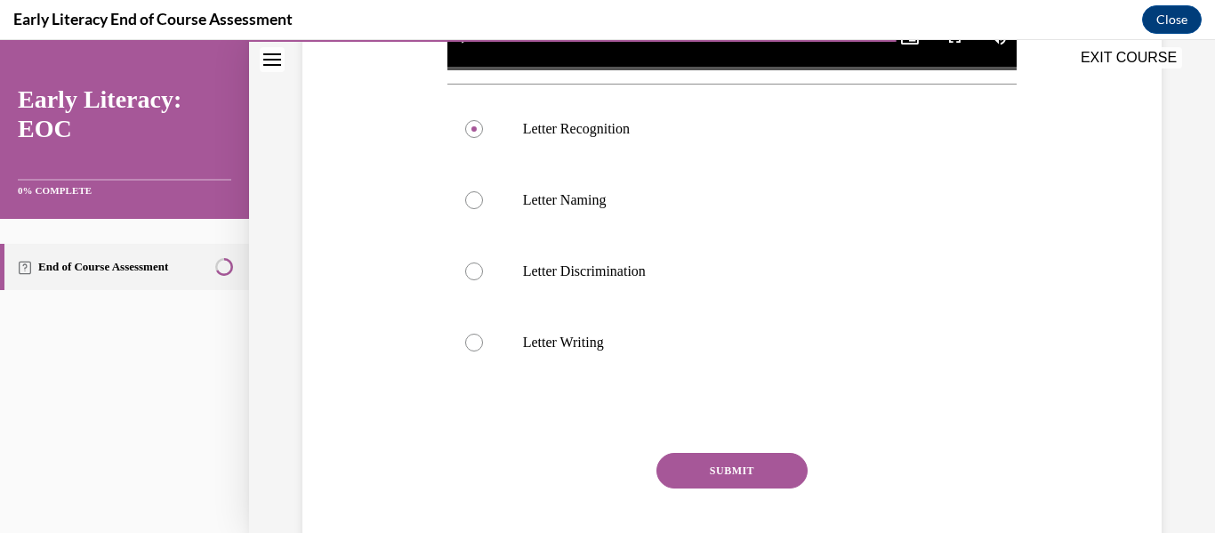
scroll to position [675, 0]
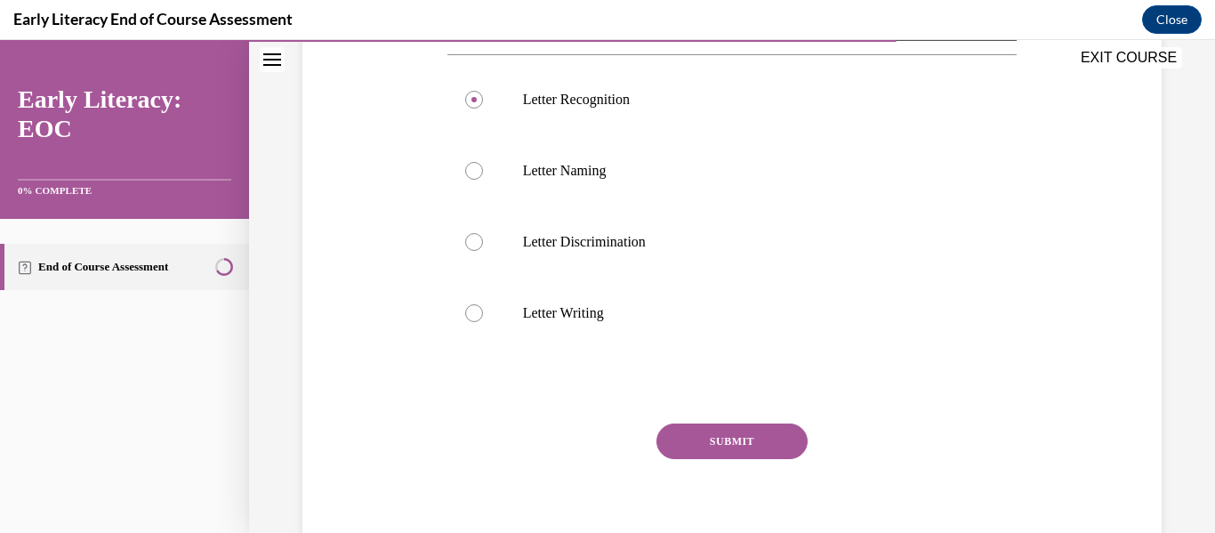
click at [750, 435] on button "SUBMIT" at bounding box center [731, 441] width 151 height 36
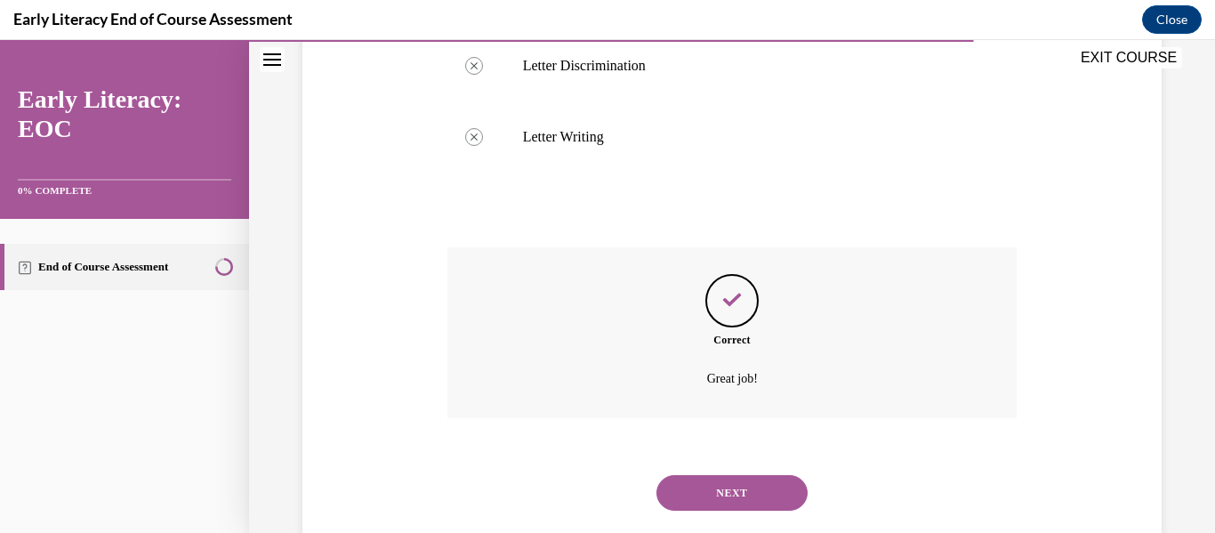
scroll to position [886, 0]
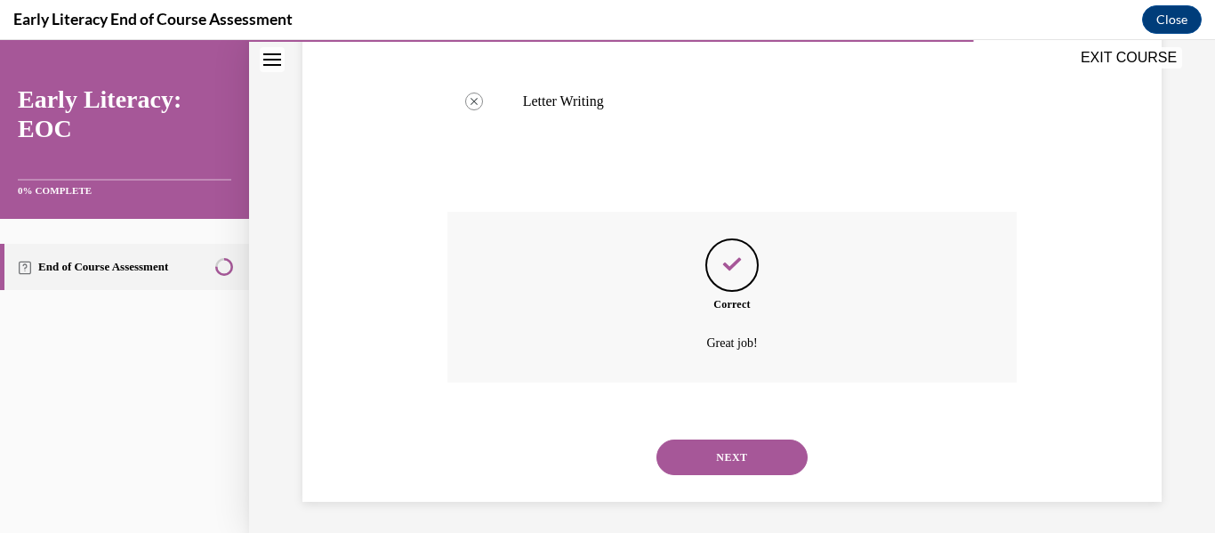
click at [770, 451] on button "NEXT" at bounding box center [731, 457] width 151 height 36
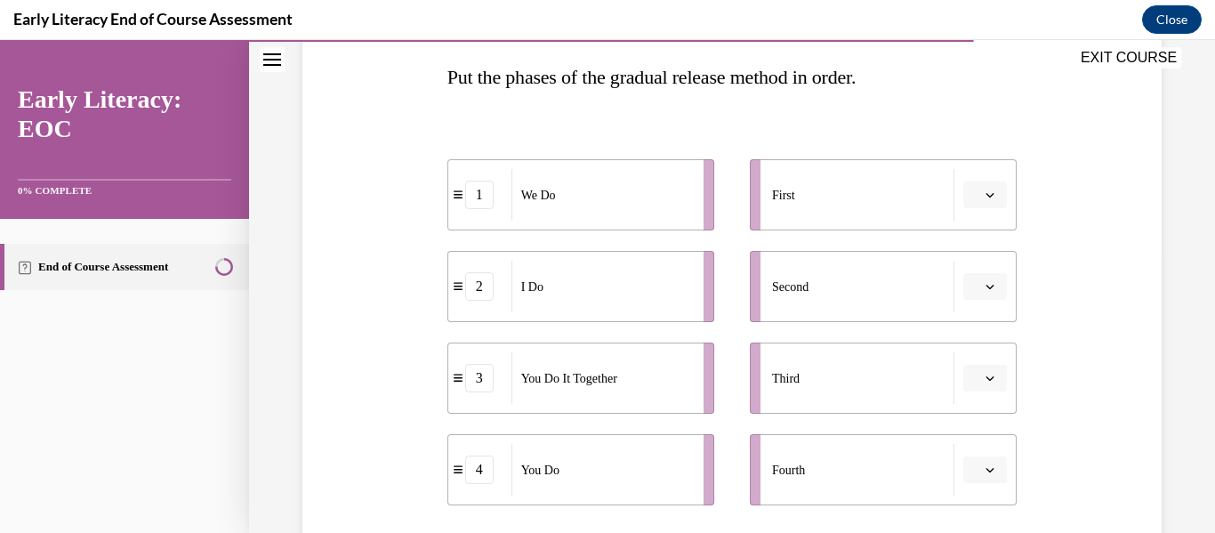
scroll to position [291, 0]
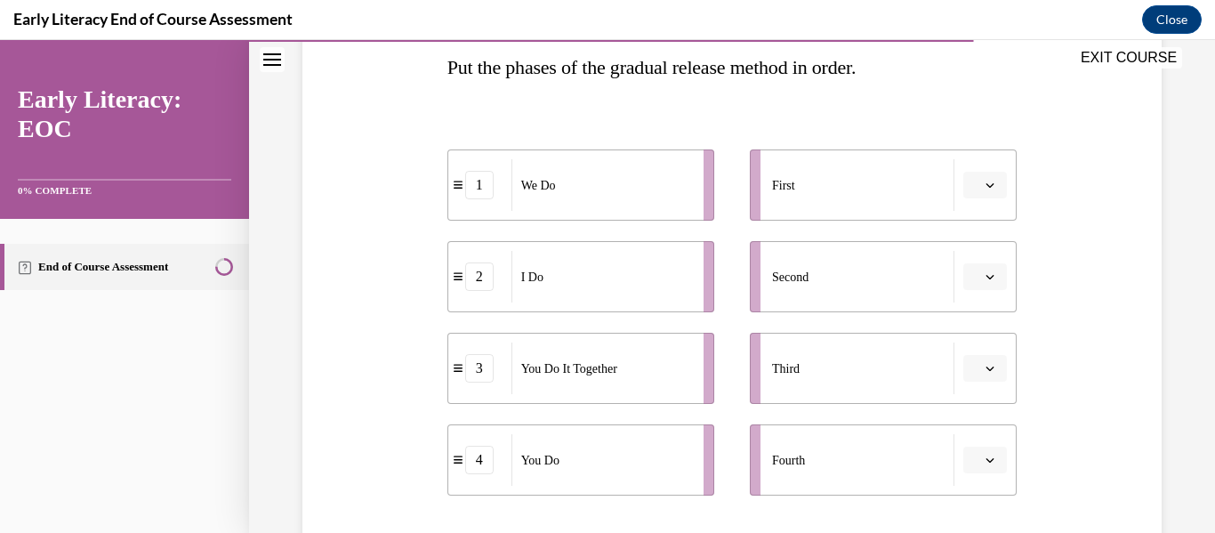
click at [985, 183] on icon "button" at bounding box center [989, 184] width 9 height 9
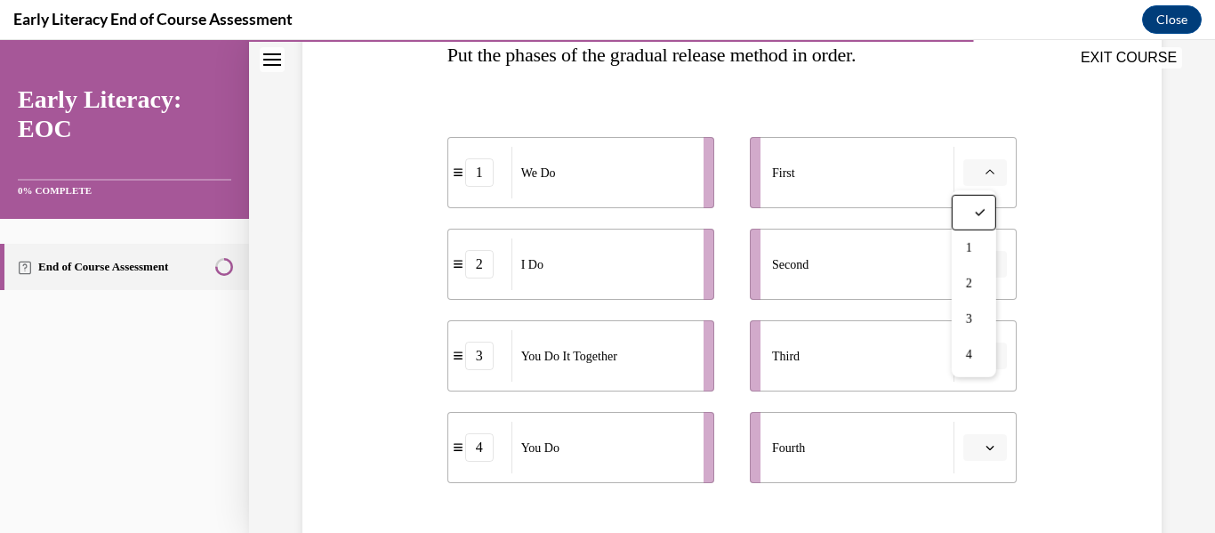
scroll to position [307, 0]
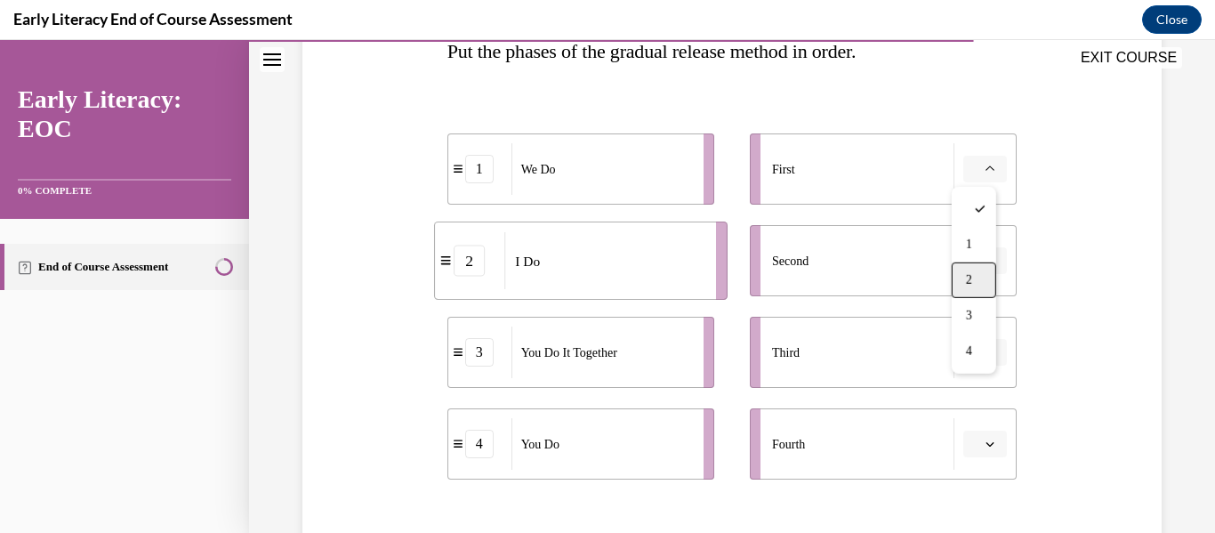
click at [975, 277] on div "2" at bounding box center [973, 280] width 44 height 36
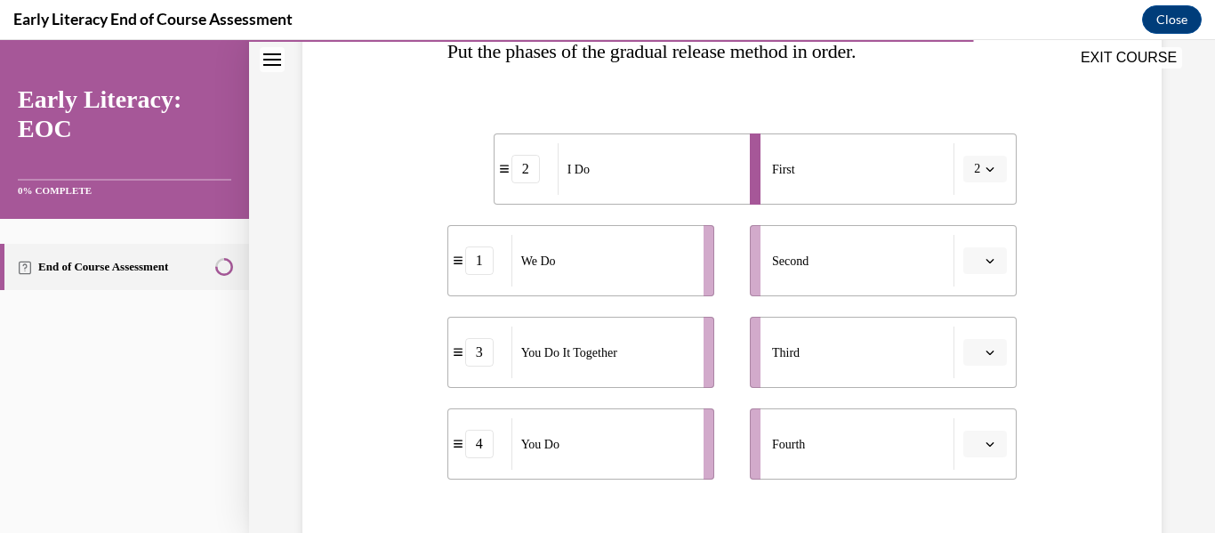
click at [985, 256] on button "button" at bounding box center [985, 260] width 44 height 27
click at [974, 334] on div "1" at bounding box center [972, 336] width 44 height 36
click at [985, 351] on icon "button" at bounding box center [989, 352] width 9 height 9
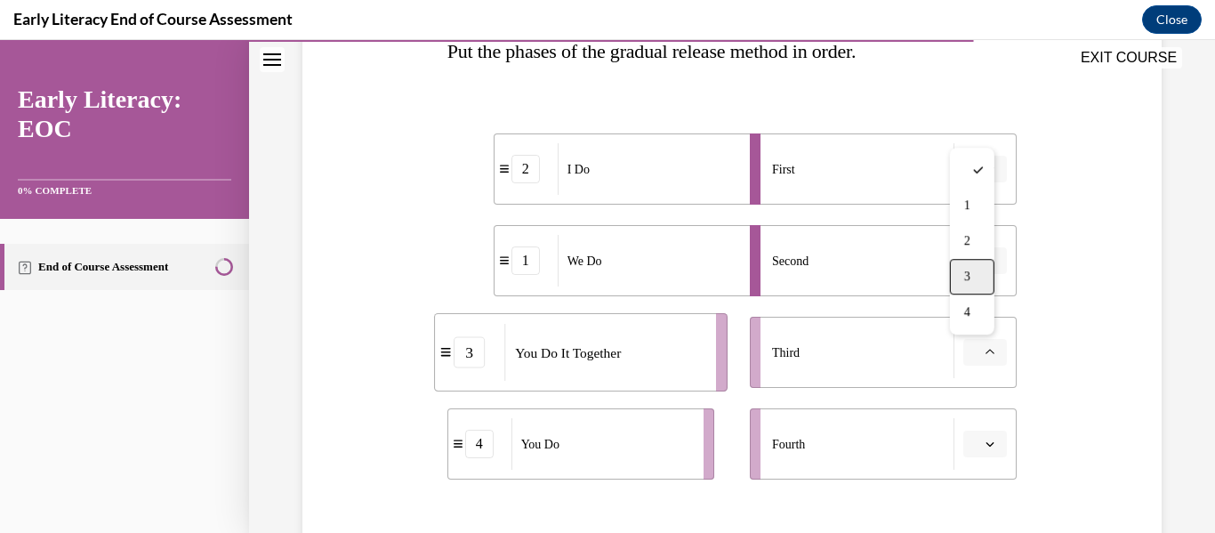
click at [969, 276] on span "3" at bounding box center [967, 276] width 6 height 14
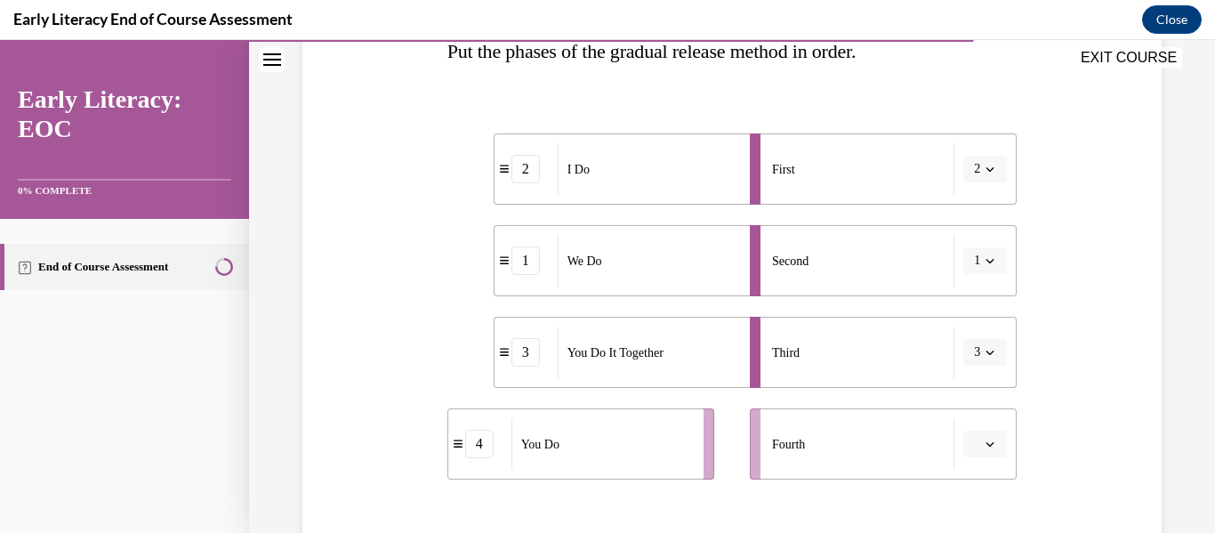
click at [983, 445] on span "button" at bounding box center [989, 443] width 12 height 12
click at [978, 408] on div "4" at bounding box center [972, 404] width 44 height 36
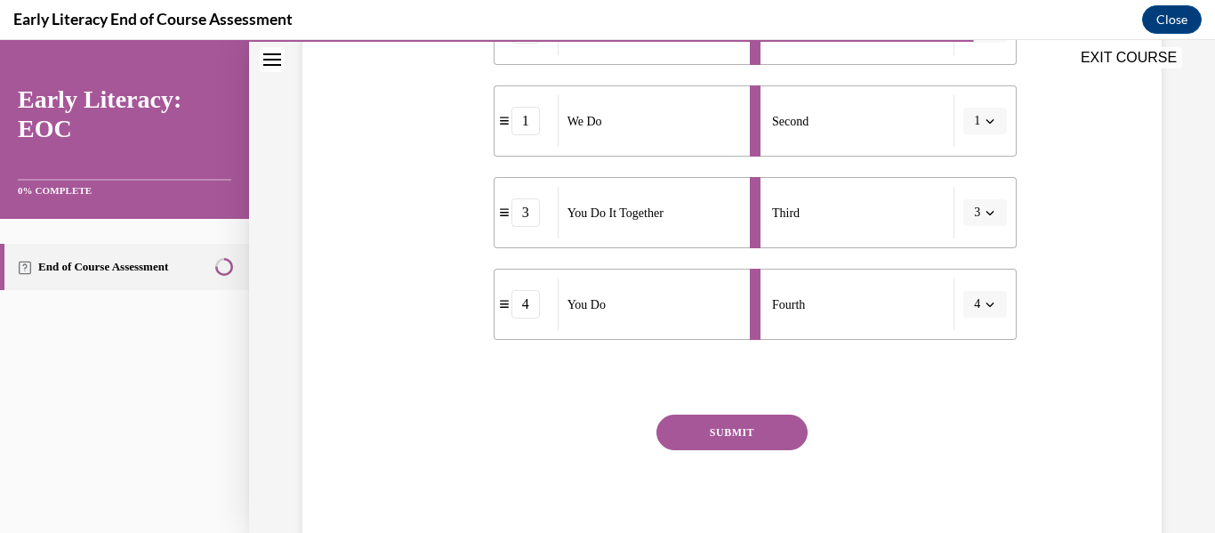
scroll to position [453, 0]
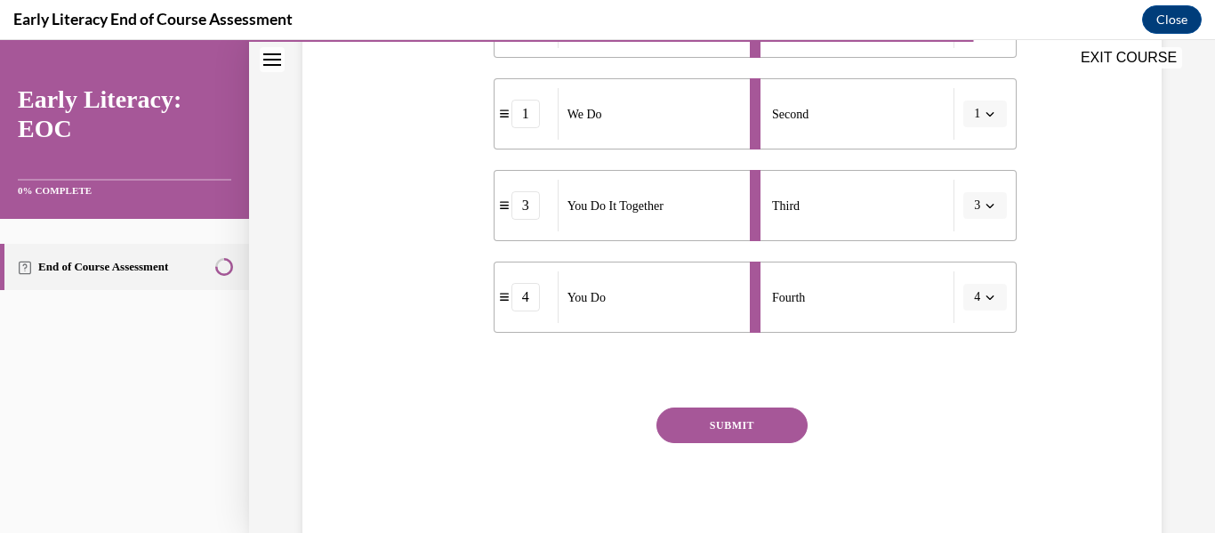
click at [770, 421] on button "SUBMIT" at bounding box center [731, 425] width 151 height 36
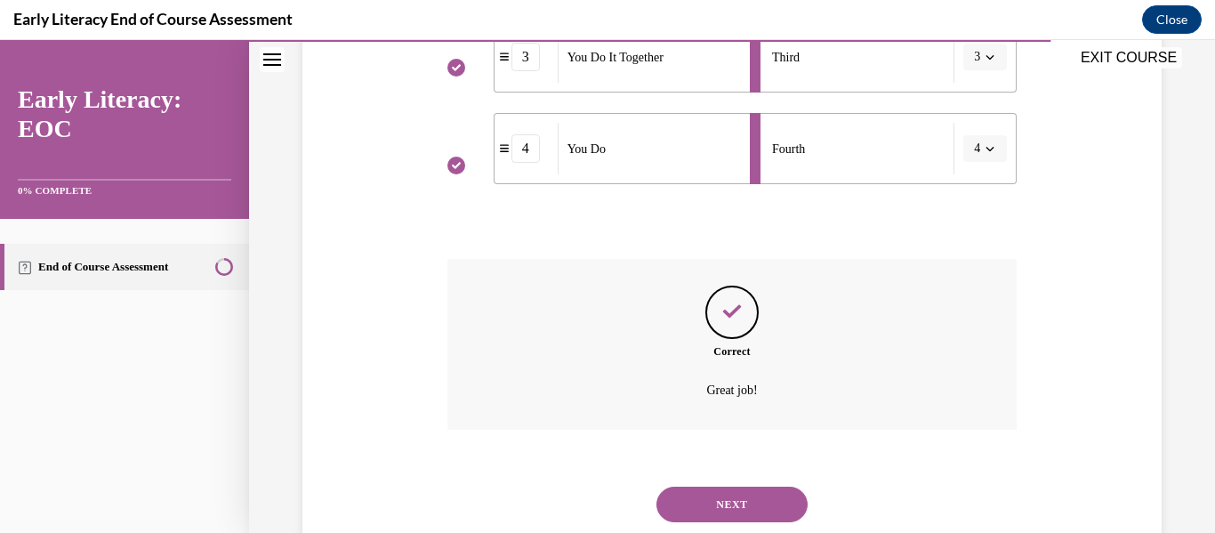
scroll to position [654, 0]
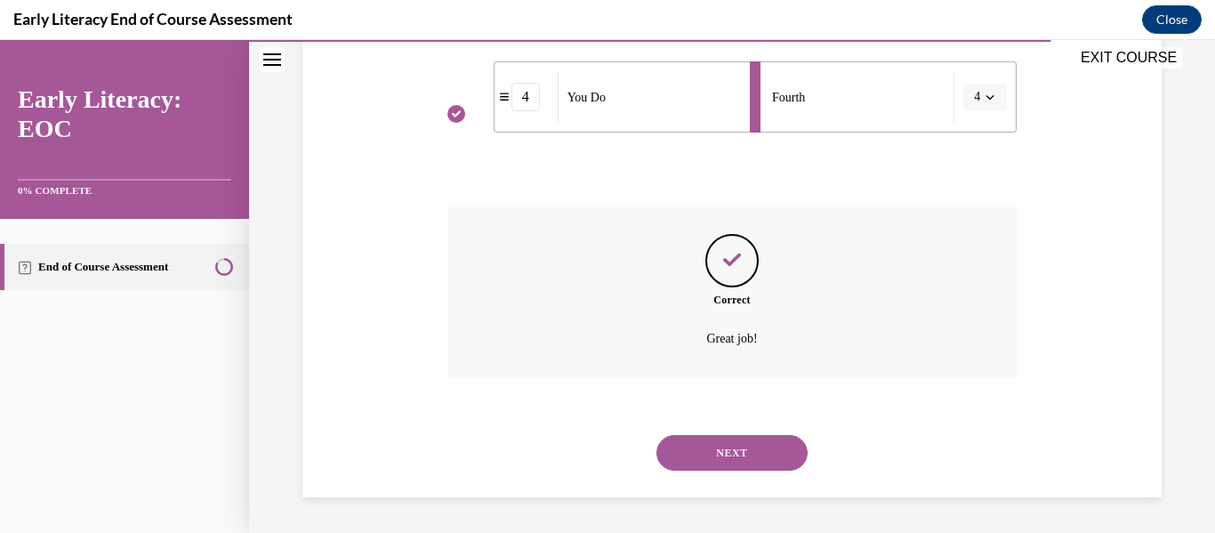
click at [753, 454] on button "NEXT" at bounding box center [731, 453] width 151 height 36
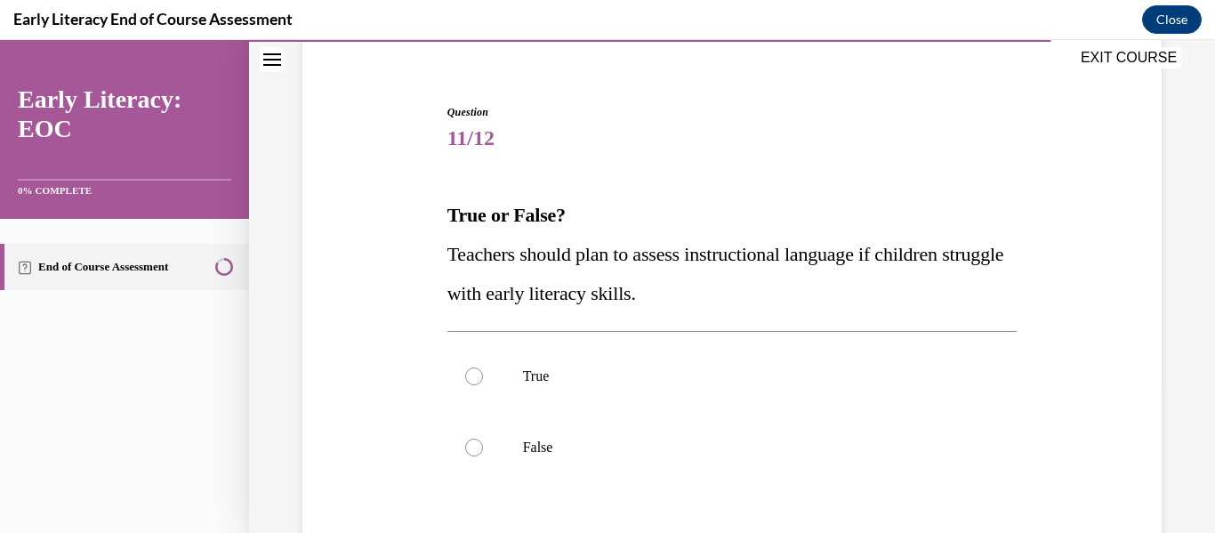
scroll to position [180, 0]
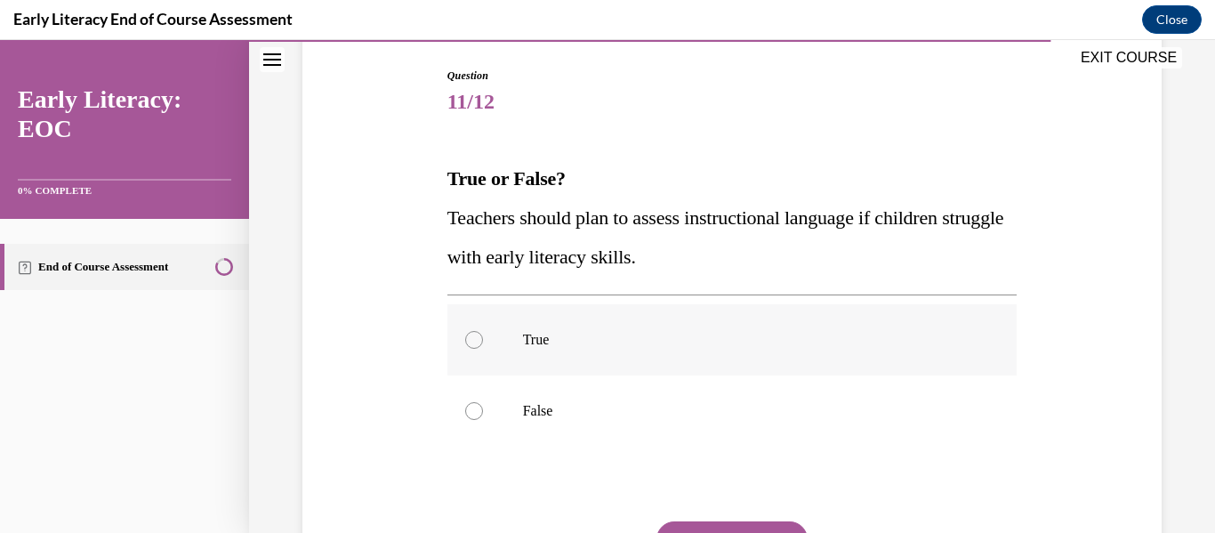
click at [467, 341] on div at bounding box center [474, 340] width 18 height 18
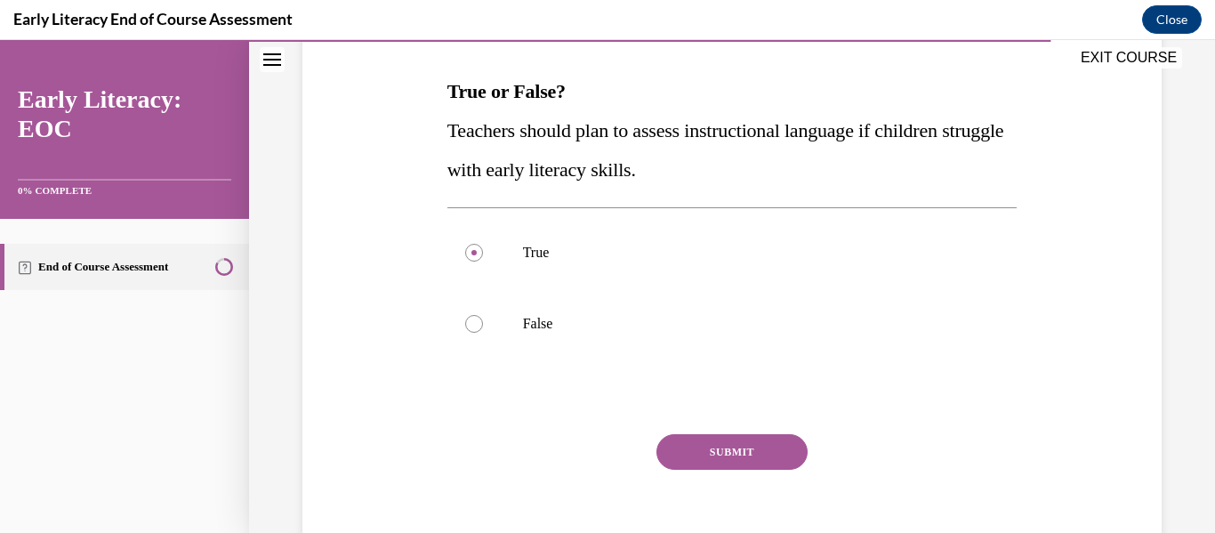
scroll to position [296, 0]
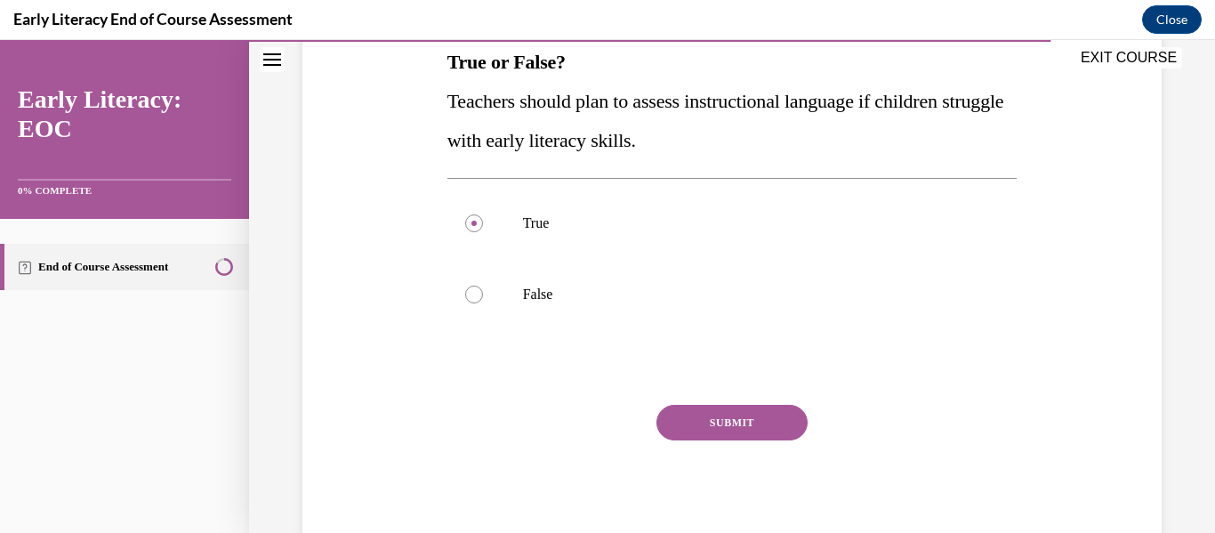
click at [736, 415] on button "SUBMIT" at bounding box center [731, 423] width 151 height 36
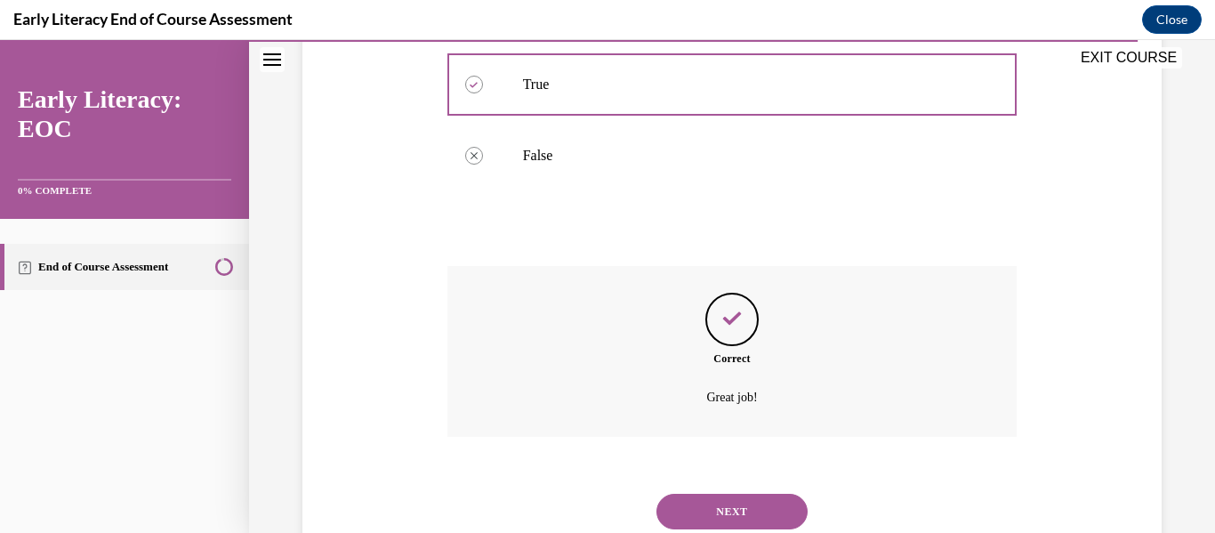
scroll to position [458, 0]
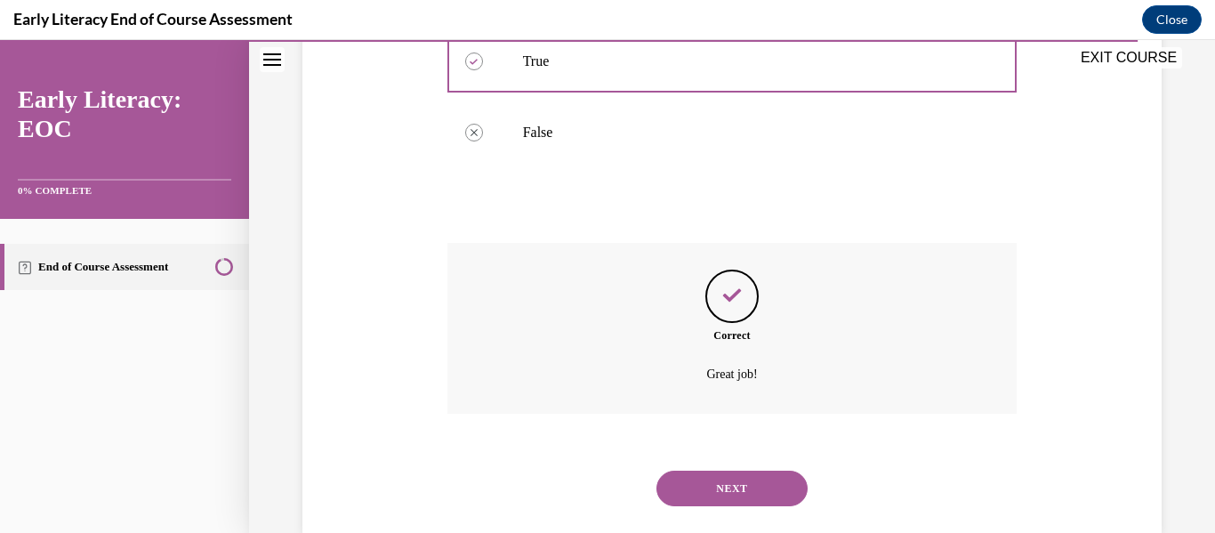
click at [768, 489] on button "NEXT" at bounding box center [731, 488] width 151 height 36
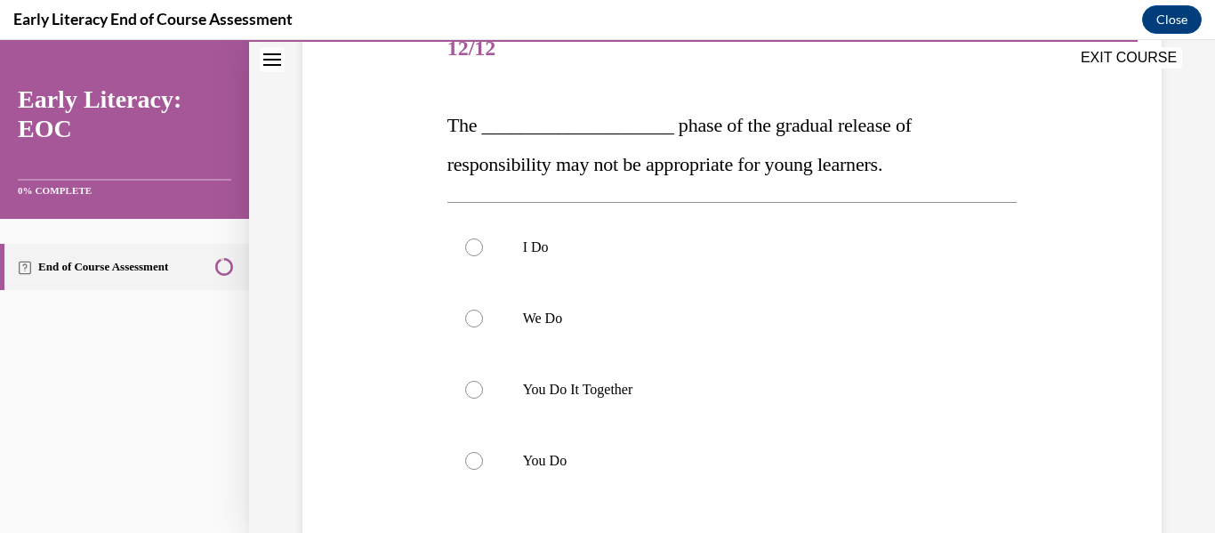
scroll to position [238, 0]
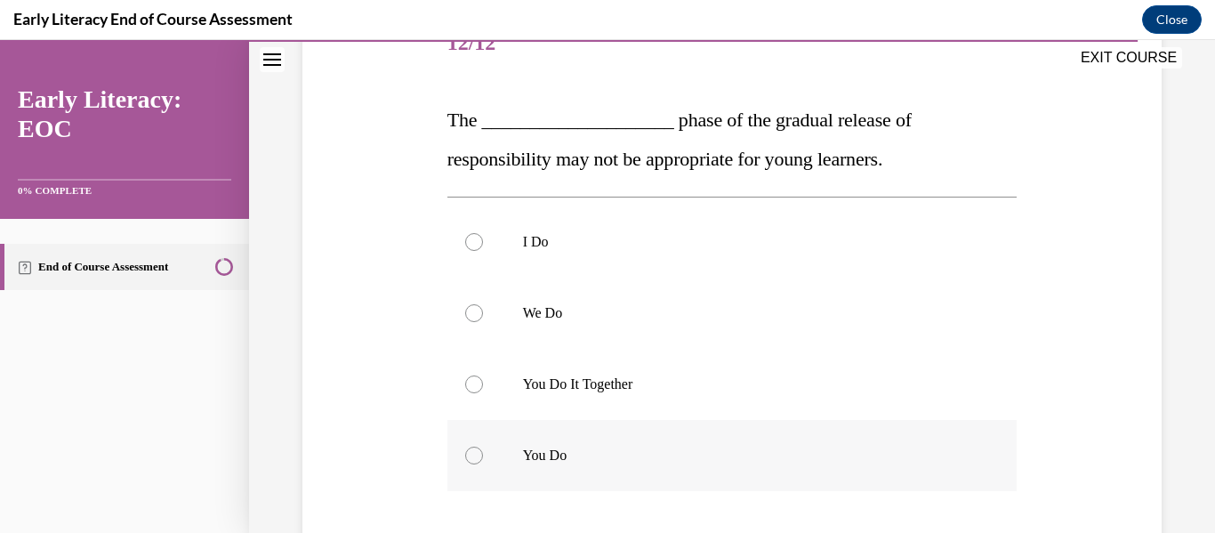
click at [471, 448] on div at bounding box center [474, 455] width 18 height 18
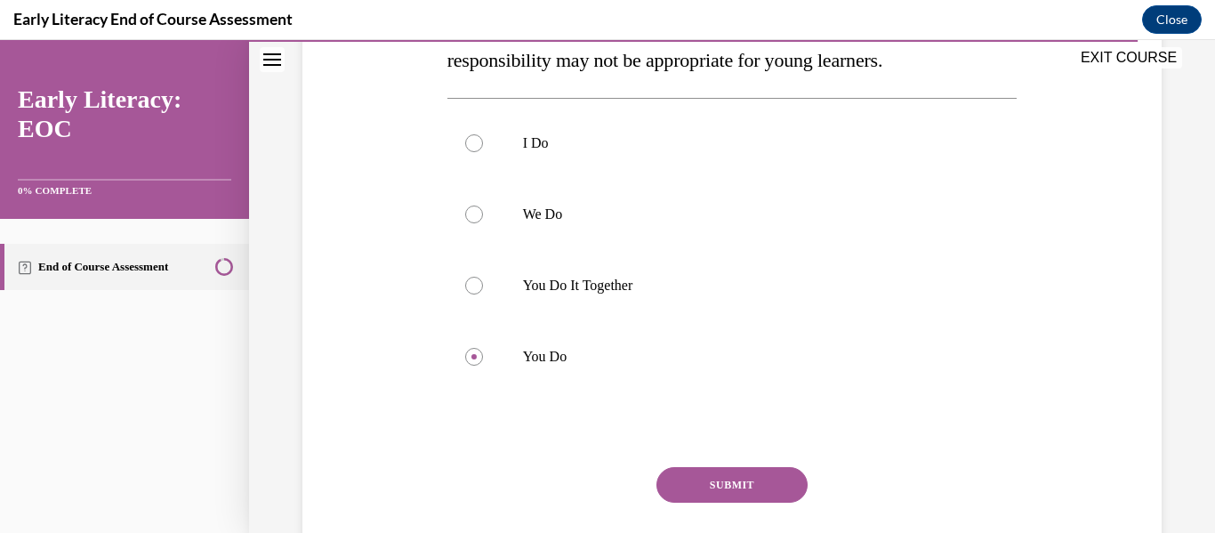
scroll to position [374, 0]
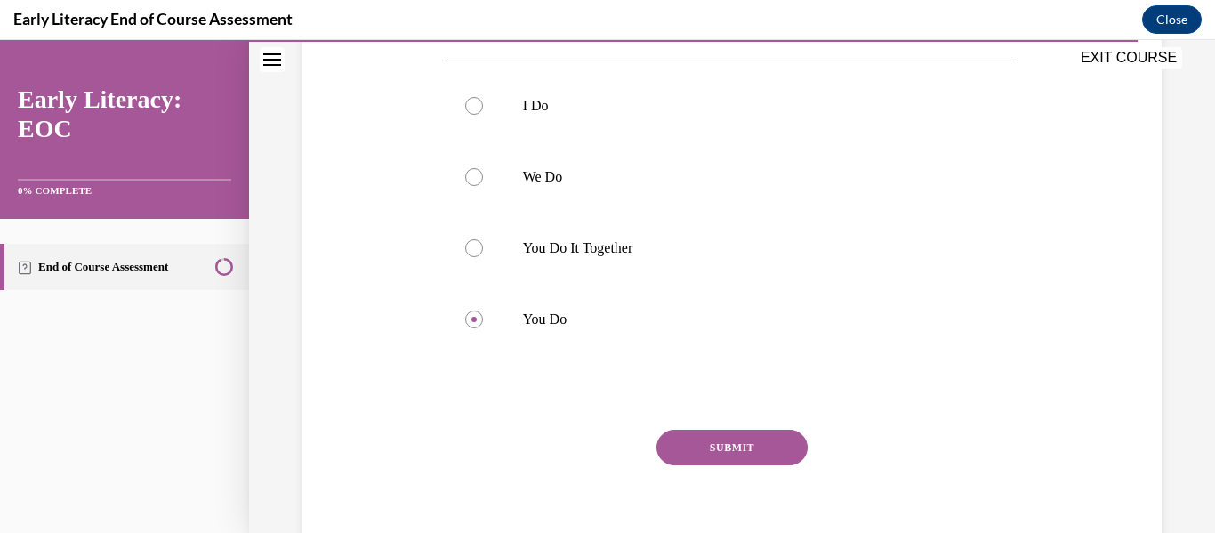
click at [756, 432] on button "SUBMIT" at bounding box center [731, 447] width 151 height 36
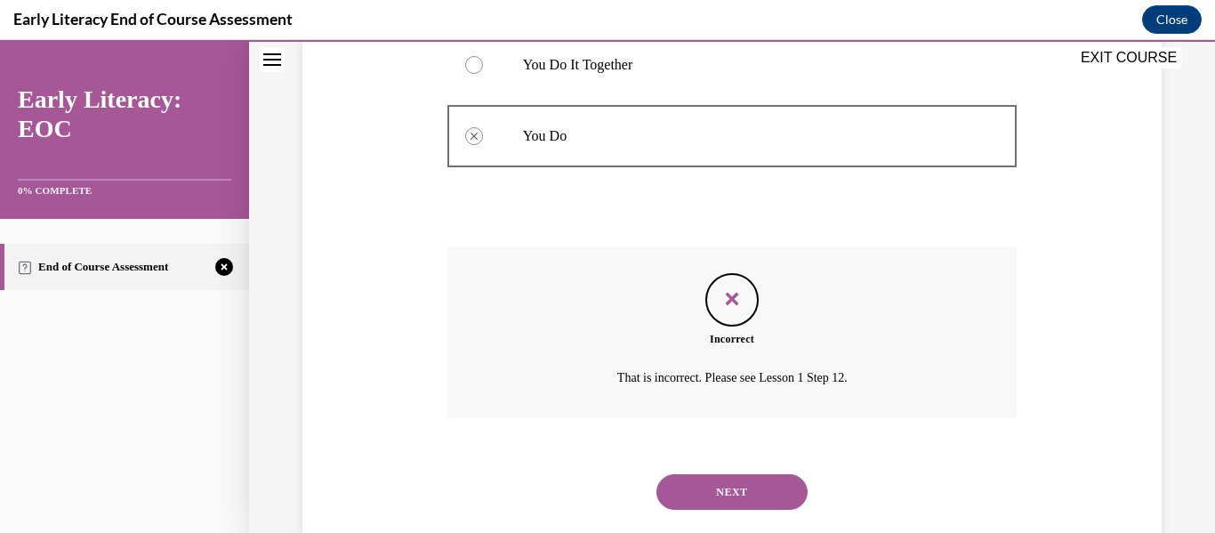
scroll to position [564, 0]
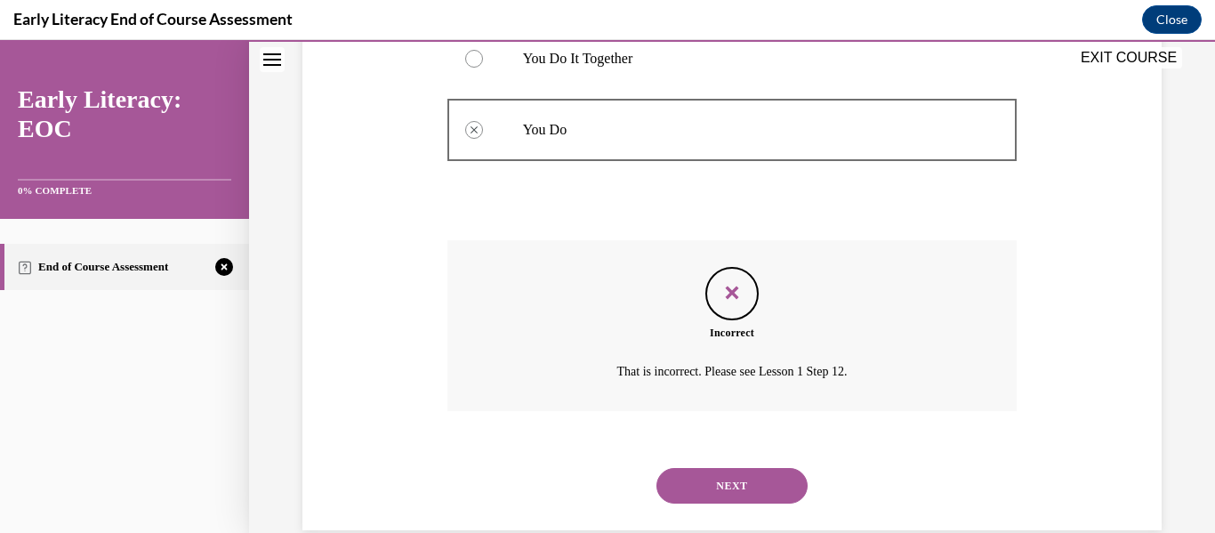
click at [746, 480] on button "NEXT" at bounding box center [731, 486] width 151 height 36
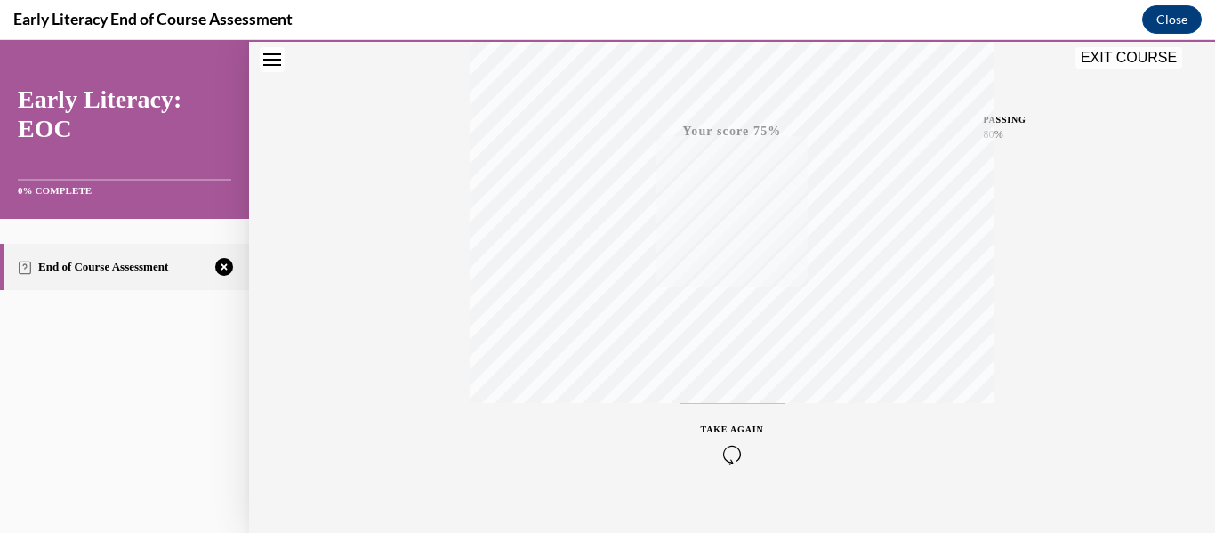
scroll to position [419, 0]
click at [727, 417] on icon "button" at bounding box center [732, 424] width 63 height 20
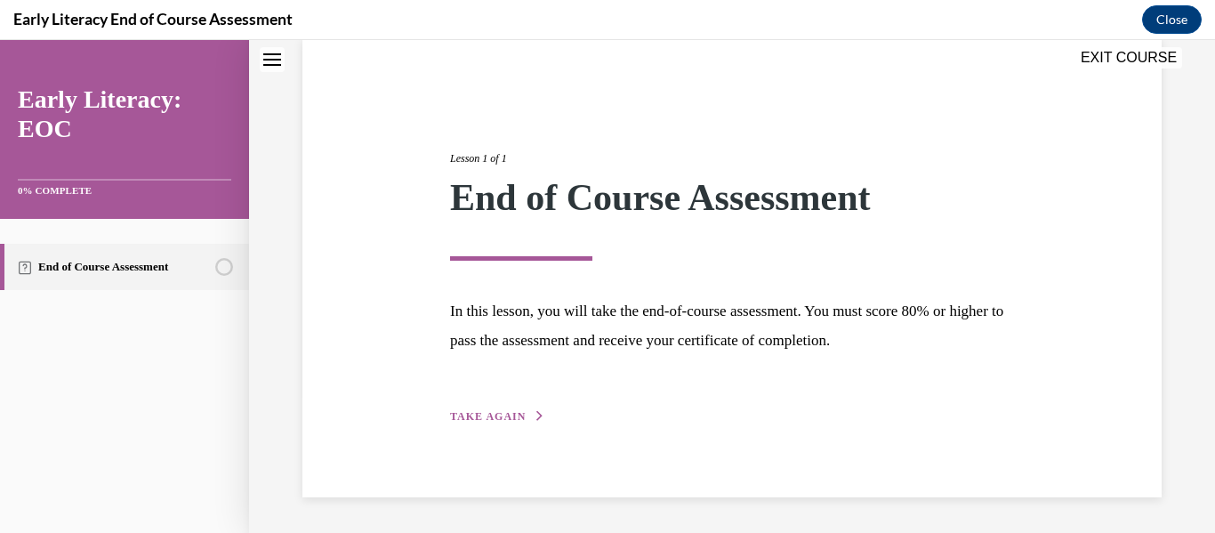
scroll to position [137, 0]
click at [517, 418] on span "TAKE AGAIN" at bounding box center [488, 417] width 76 height 12
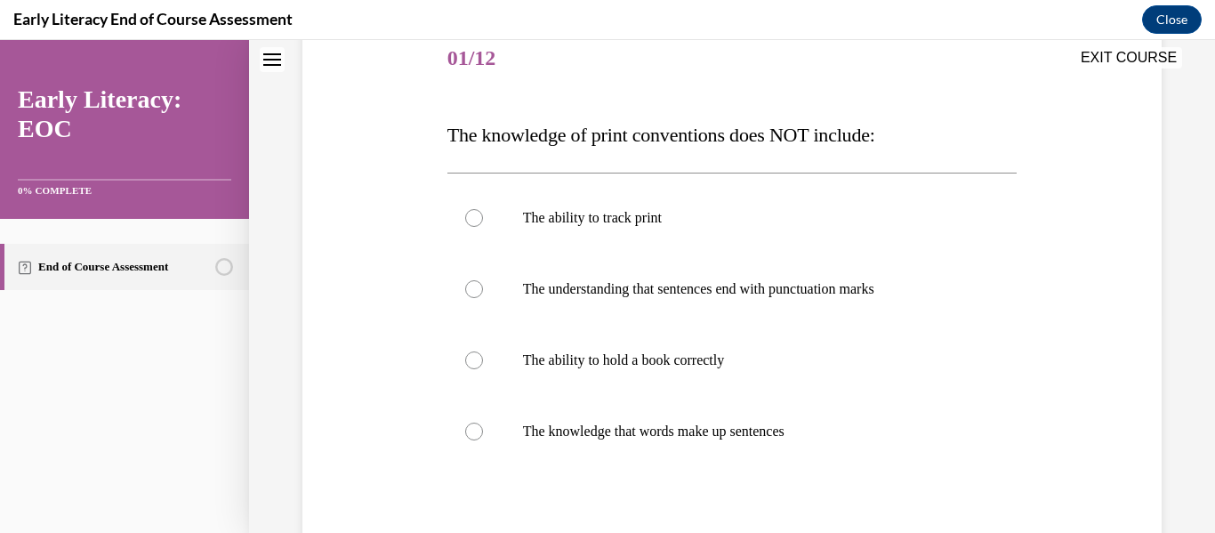
scroll to position [225, 0]
click at [471, 357] on div at bounding box center [474, 358] width 18 height 18
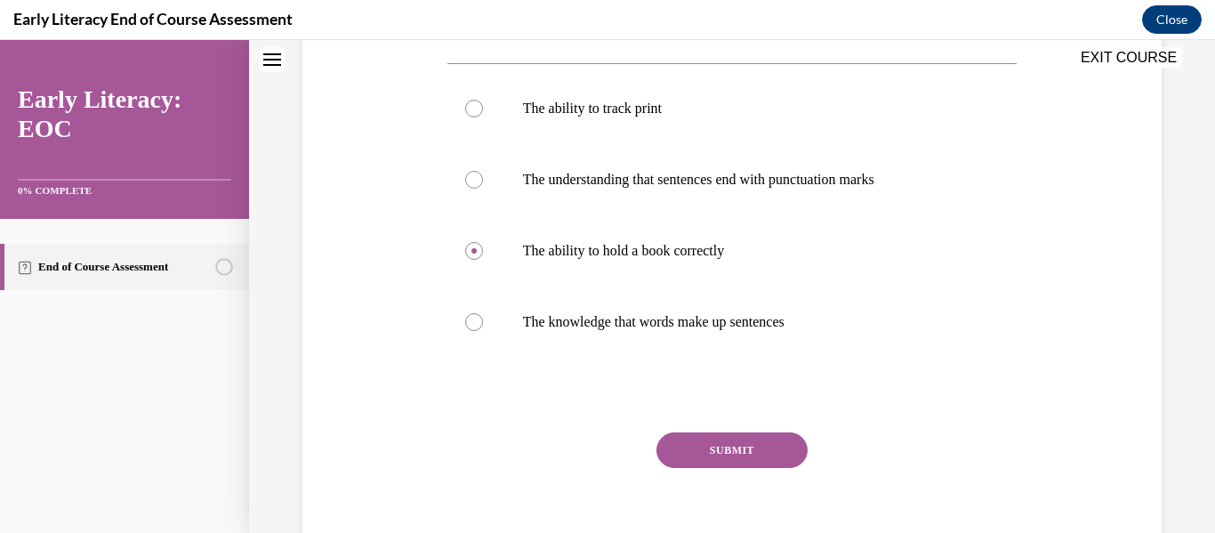
scroll to position [343, 0]
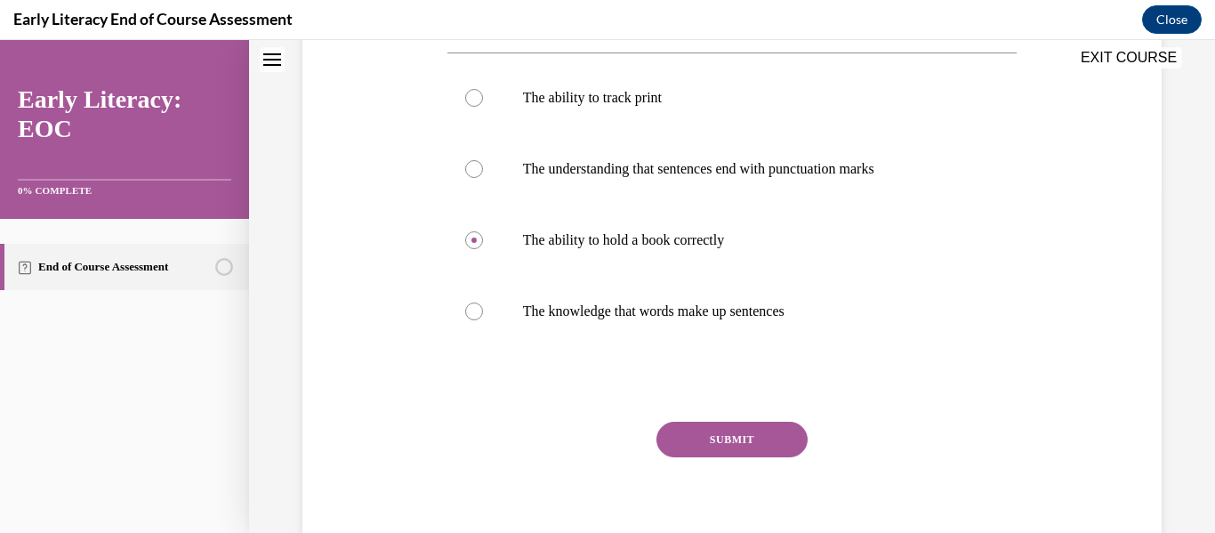
click at [762, 445] on button "SUBMIT" at bounding box center [731, 439] width 151 height 36
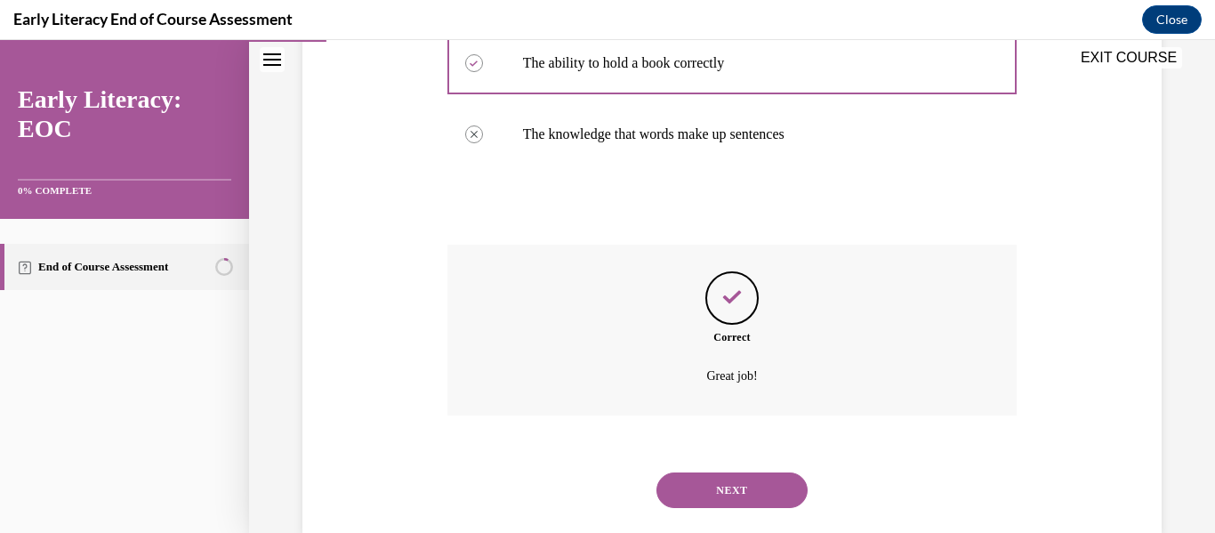
scroll to position [555, 0]
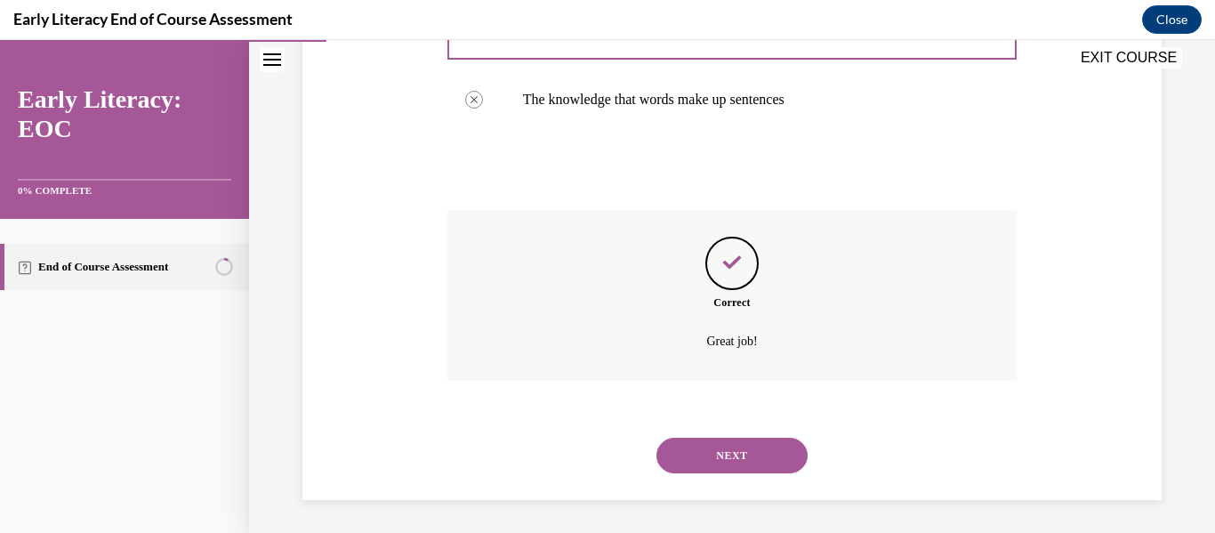
click at [756, 450] on button "NEXT" at bounding box center [731, 455] width 151 height 36
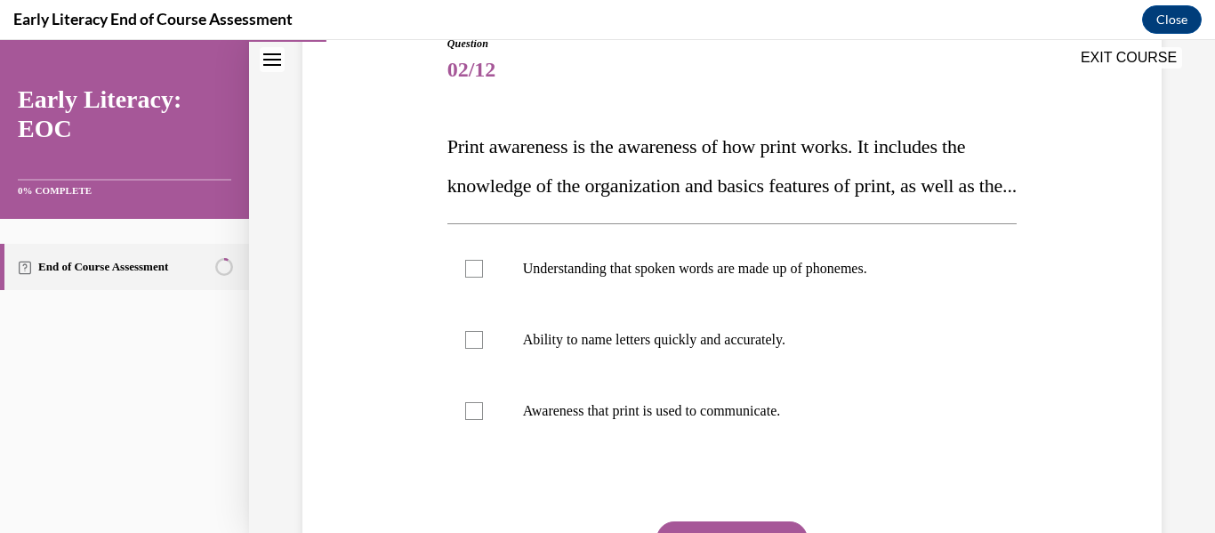
scroll to position [221, 0]
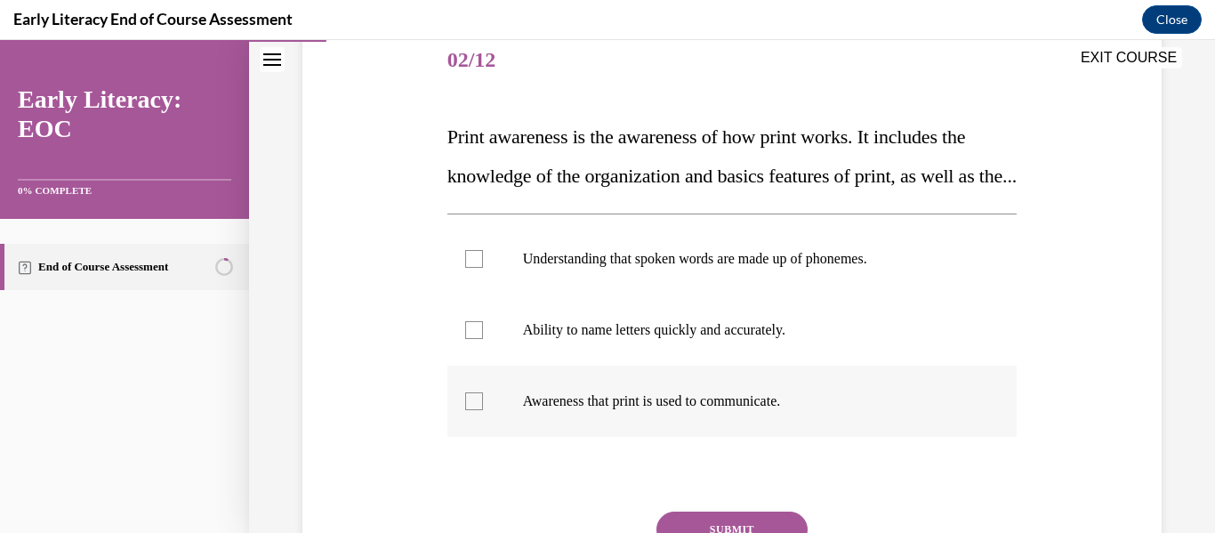
click at [472, 410] on div at bounding box center [474, 401] width 18 height 18
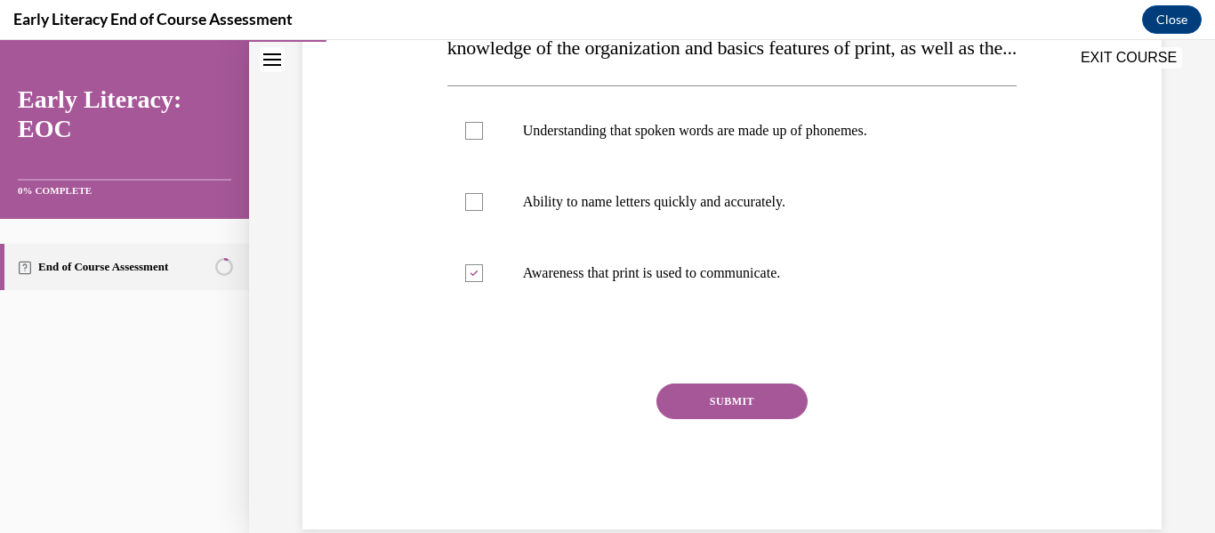
scroll to position [351, 0]
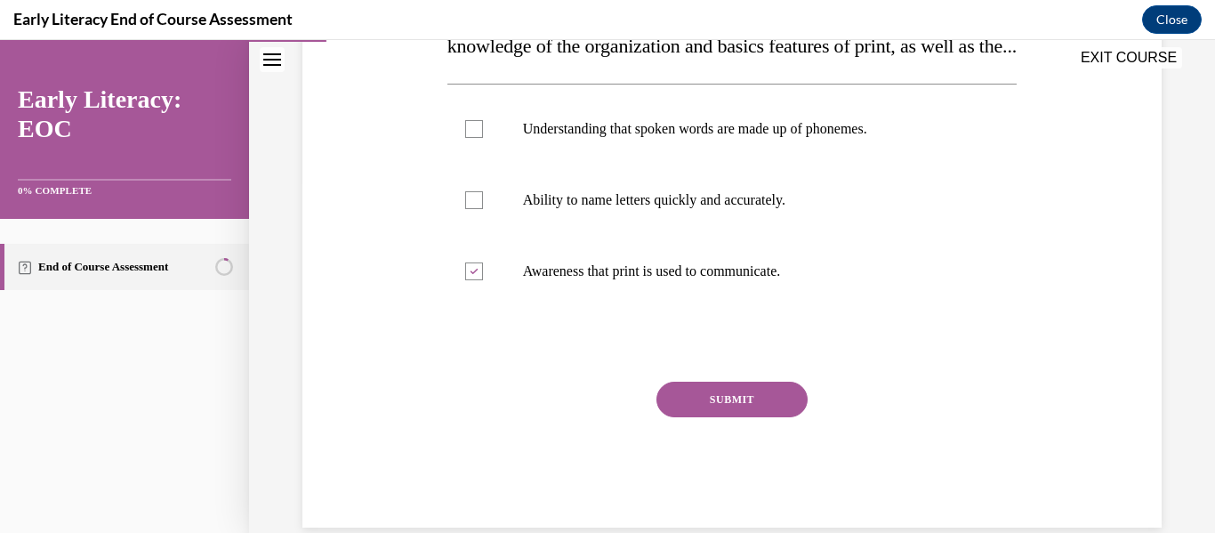
click at [773, 417] on button "SUBMIT" at bounding box center [731, 399] width 151 height 36
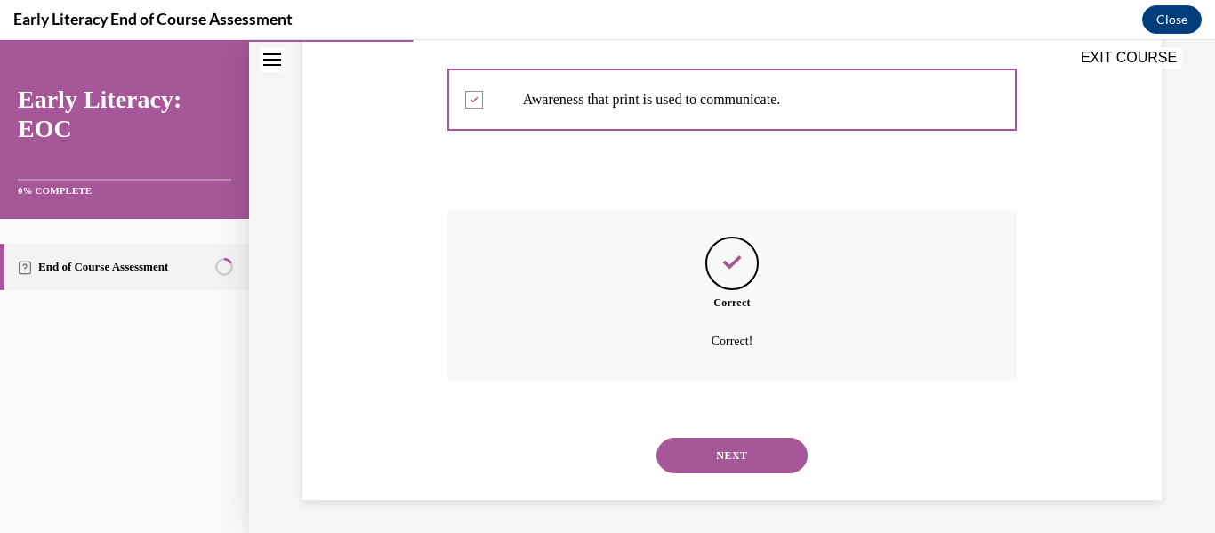
scroll to position [565, 0]
click at [772, 451] on button "NEXT" at bounding box center [731, 453] width 151 height 36
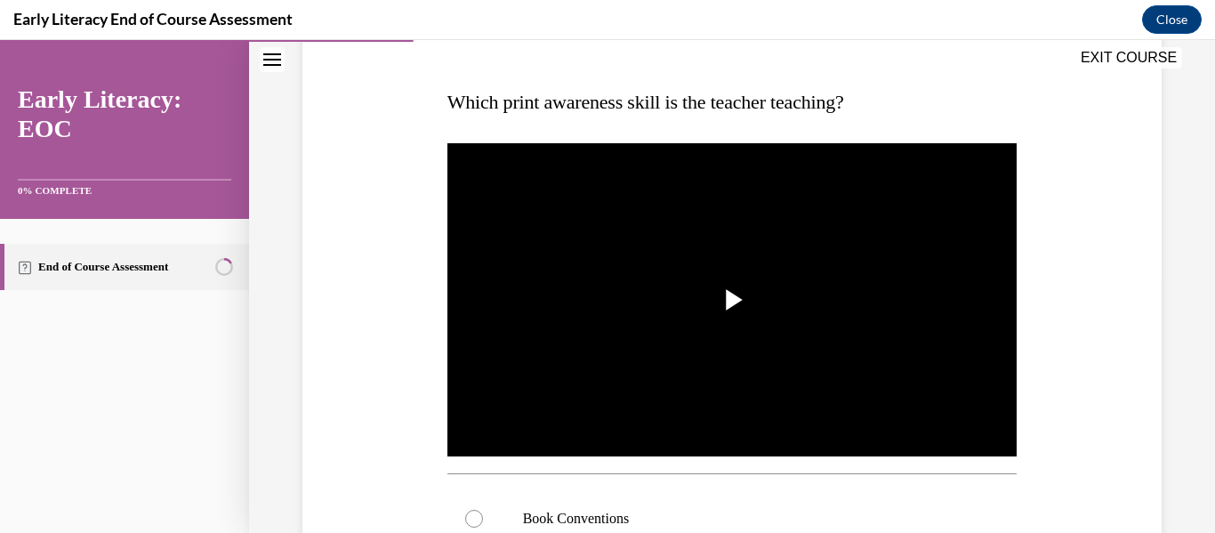
scroll to position [261, 0]
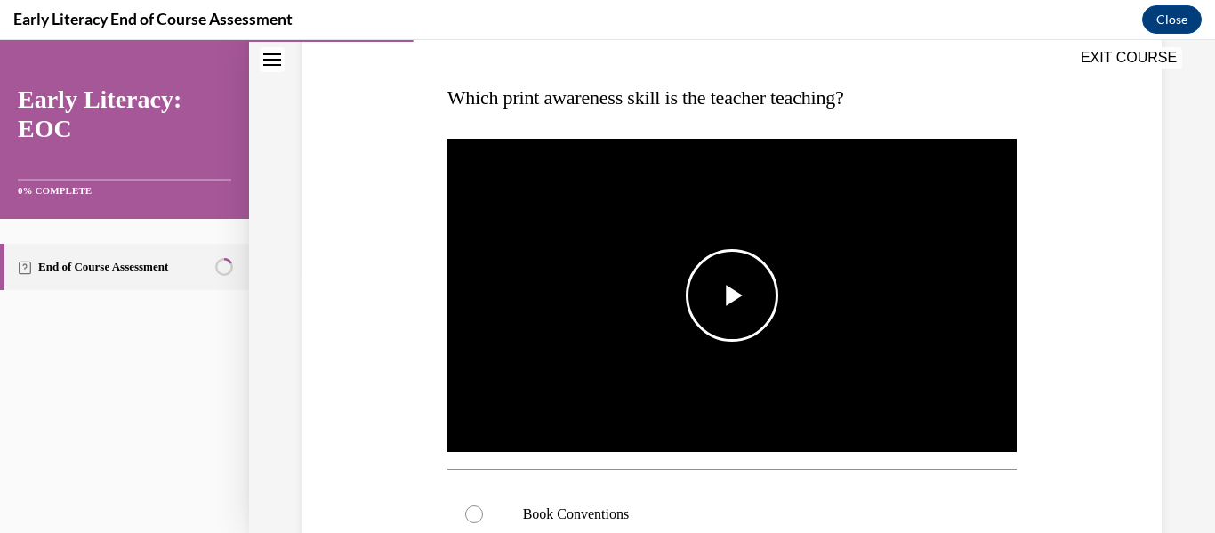
click at [732, 295] on span "Video player" at bounding box center [732, 295] width 0 height 0
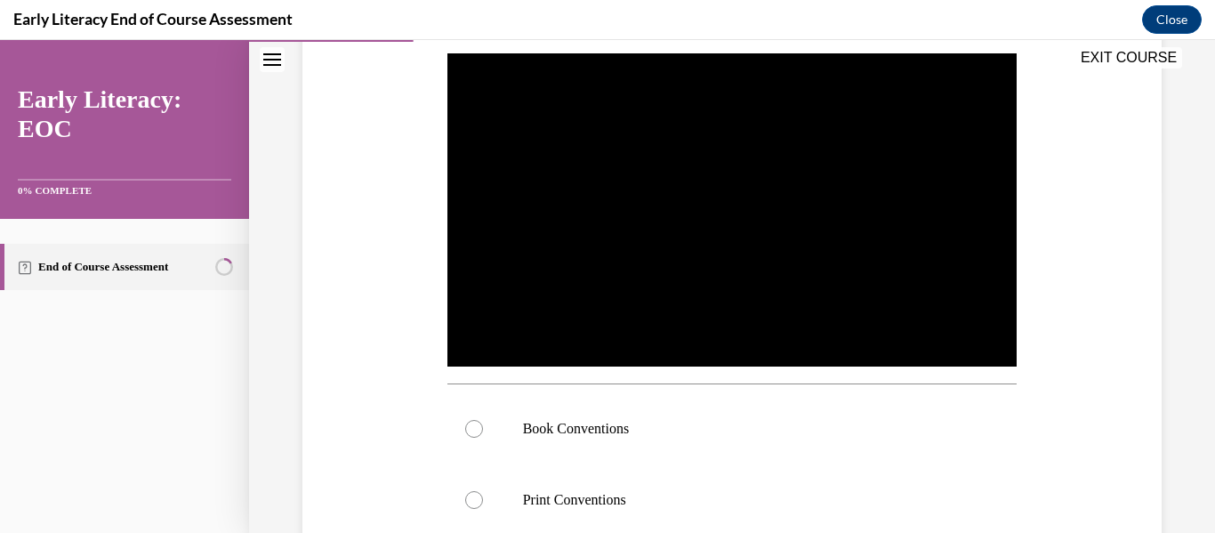
scroll to position [385, 0]
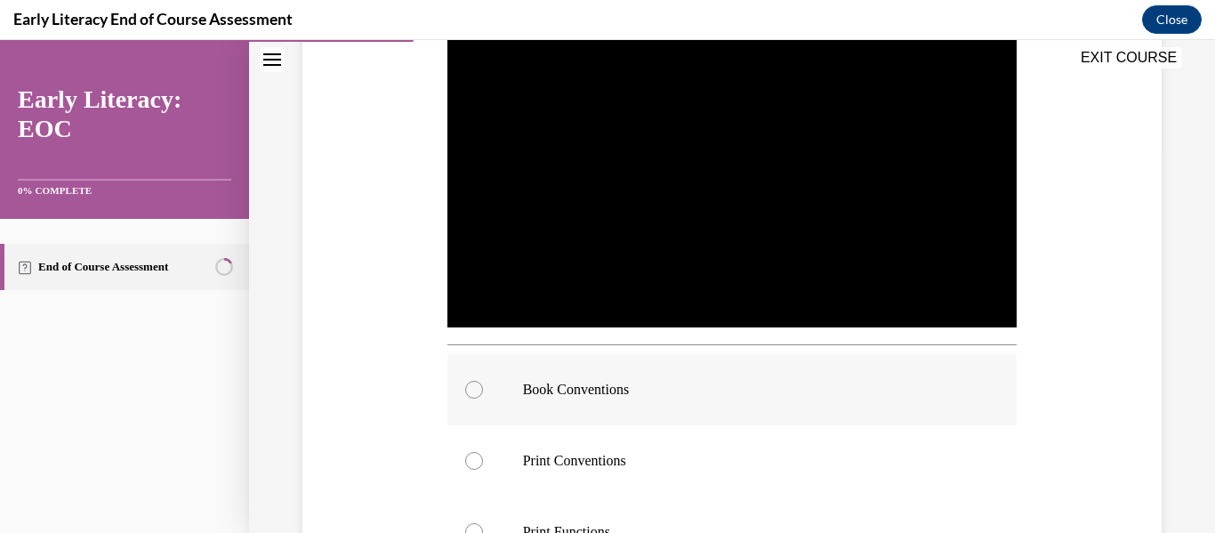
click at [465, 385] on div at bounding box center [474, 390] width 18 height 18
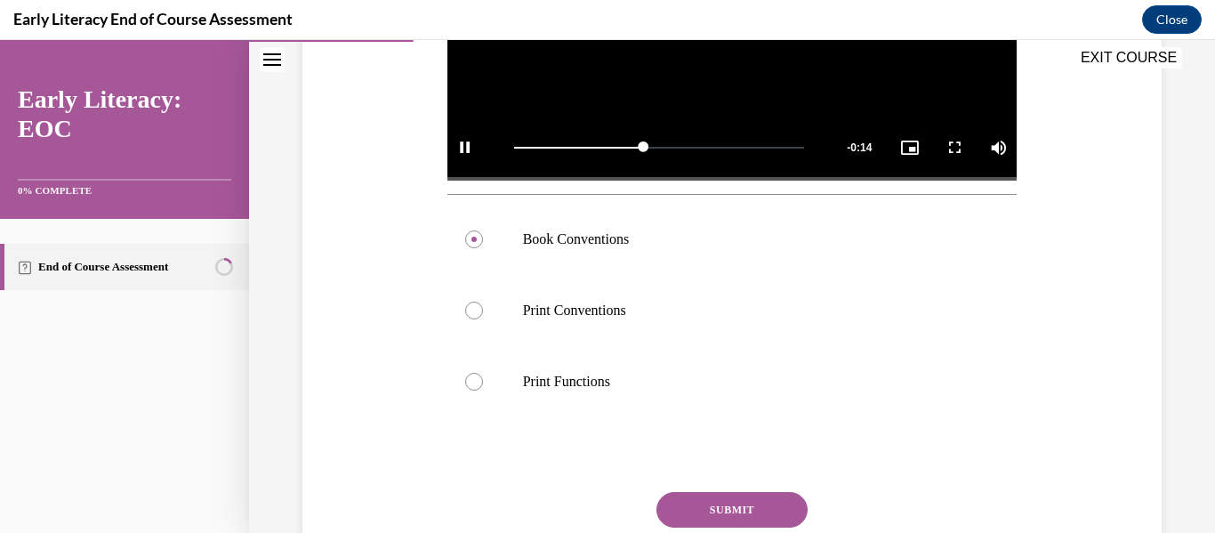
scroll to position [618, 0]
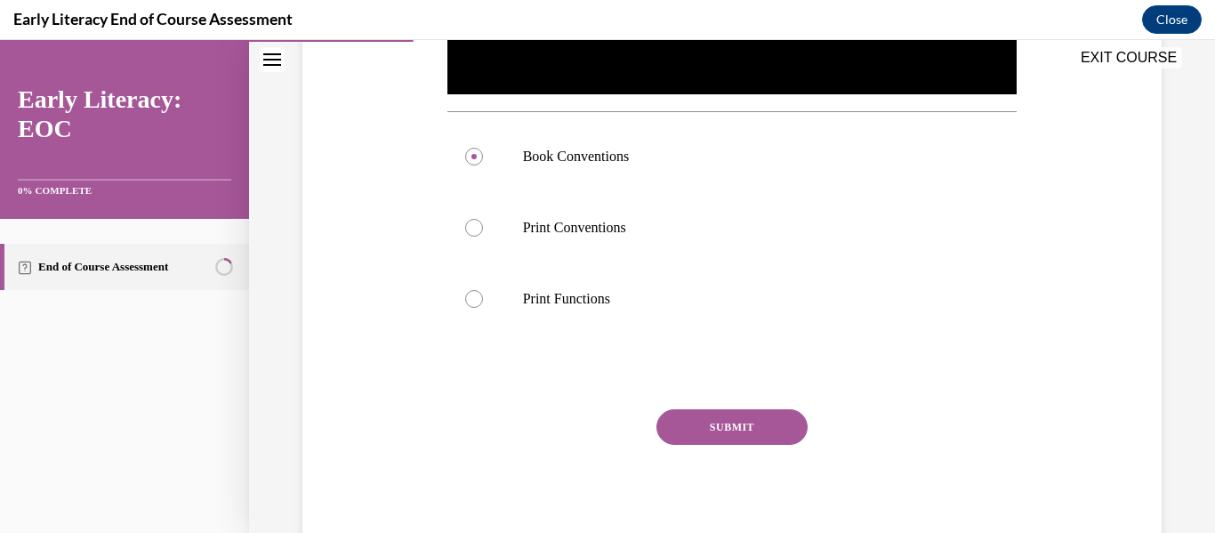
click at [779, 420] on button "SUBMIT" at bounding box center [731, 427] width 151 height 36
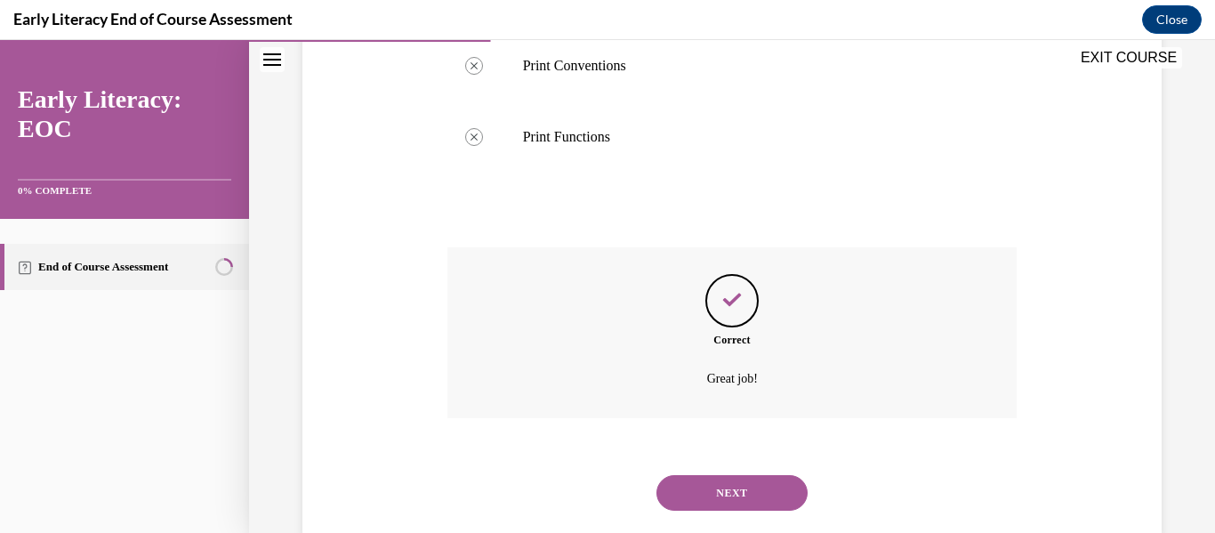
scroll to position [815, 0]
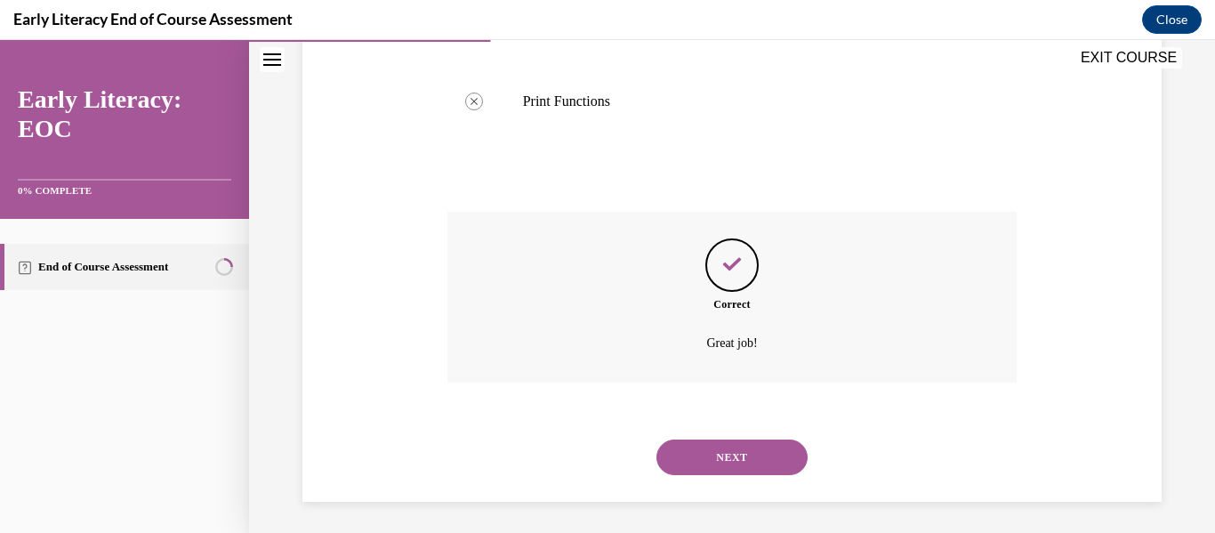
click at [735, 448] on button "NEXT" at bounding box center [731, 457] width 151 height 36
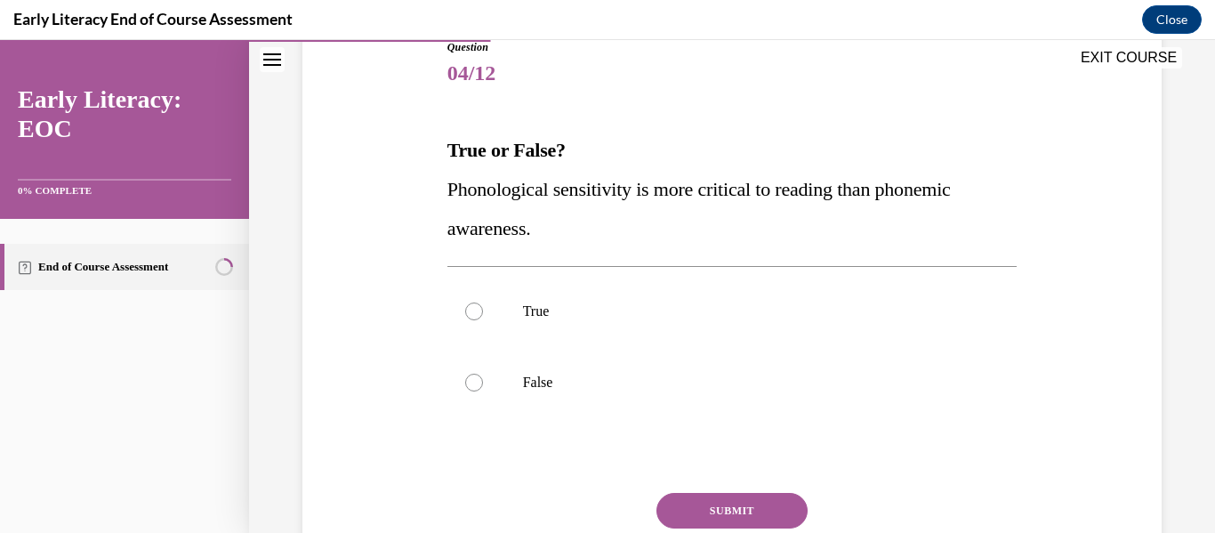
scroll to position [219, 0]
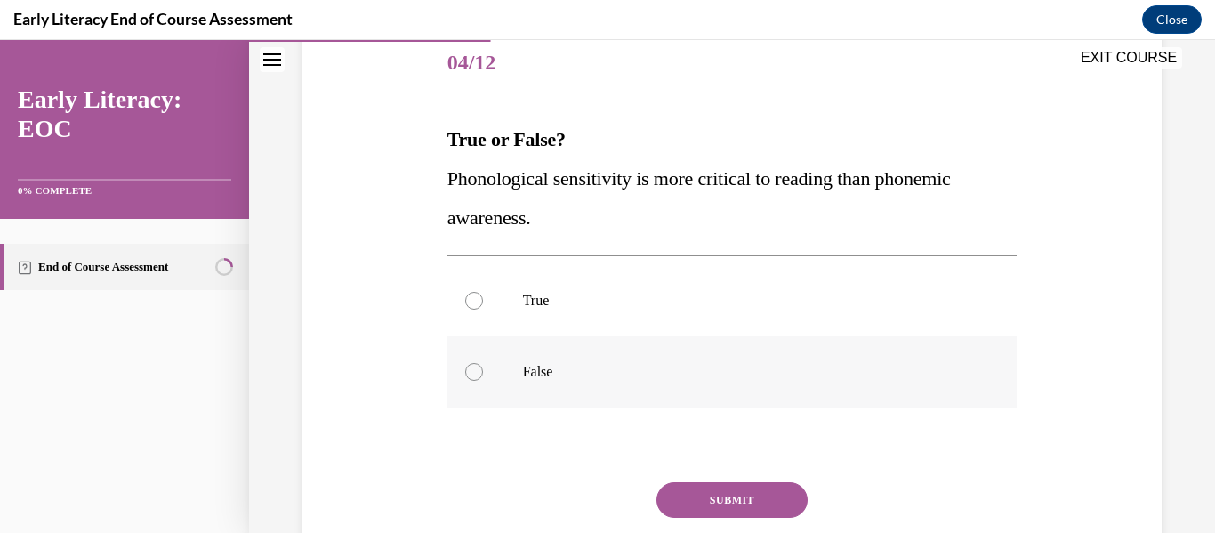
click at [471, 372] on div at bounding box center [474, 372] width 18 height 18
click at [729, 501] on button "SUBMIT" at bounding box center [731, 500] width 151 height 36
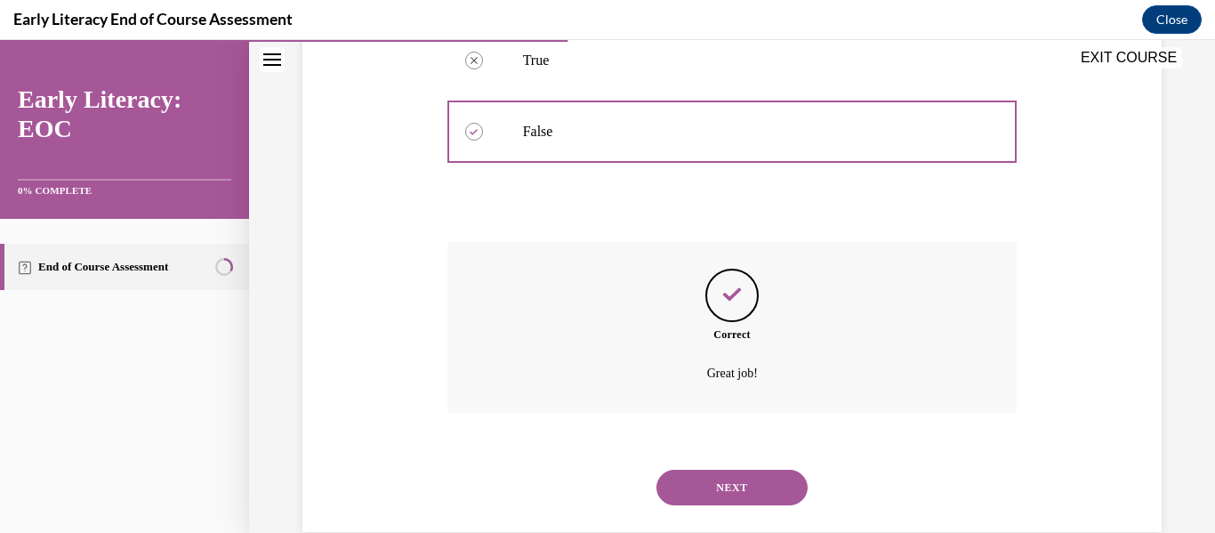
scroll to position [488, 0]
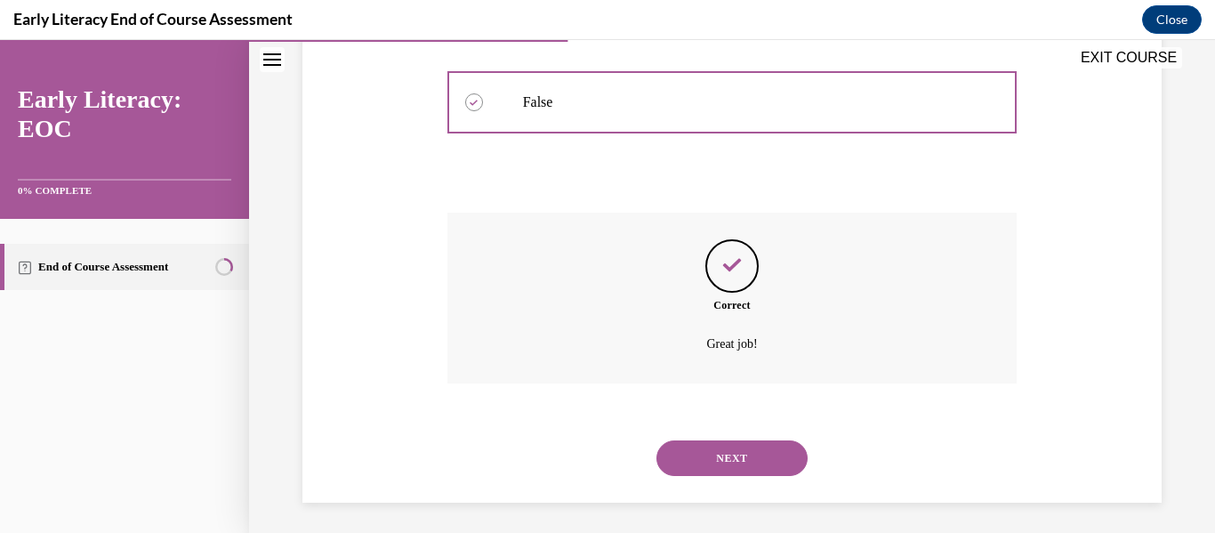
click at [740, 453] on button "NEXT" at bounding box center [731, 458] width 151 height 36
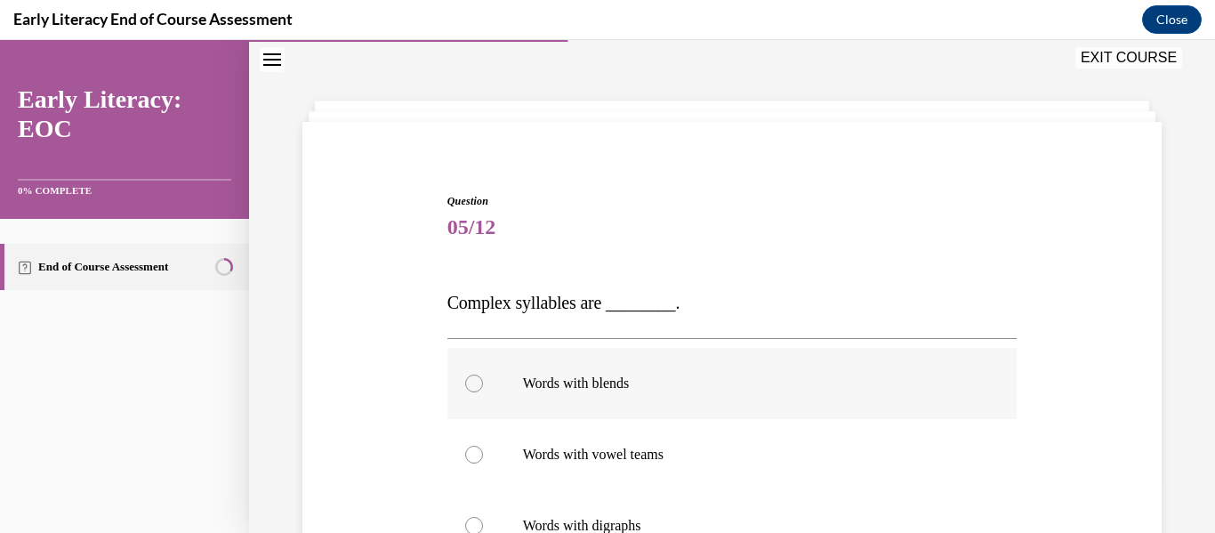
click at [476, 381] on div at bounding box center [474, 383] width 18 height 18
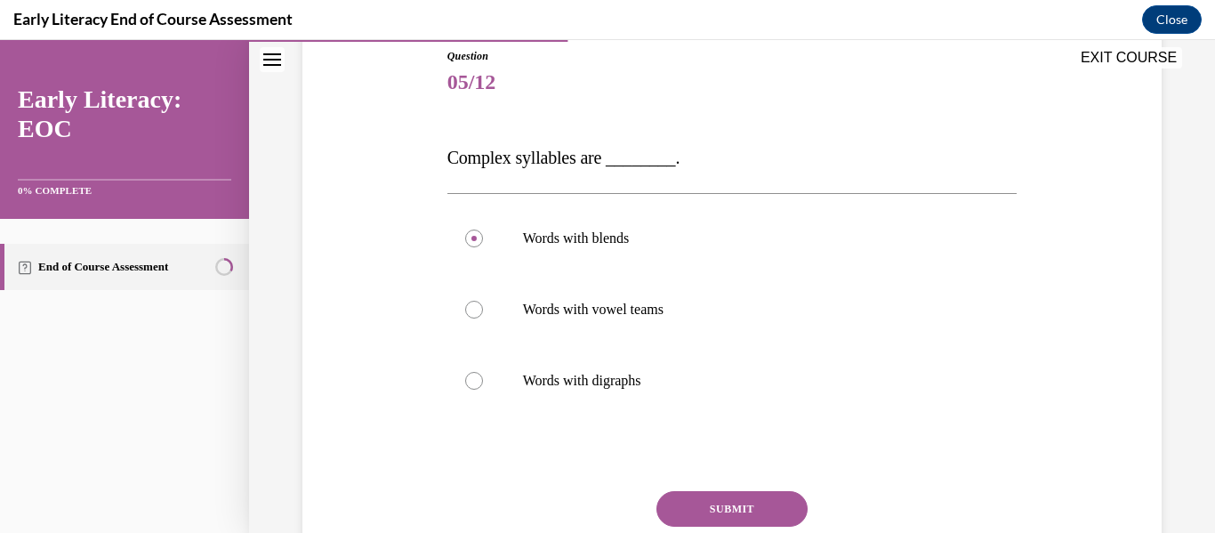
scroll to position [223, 0]
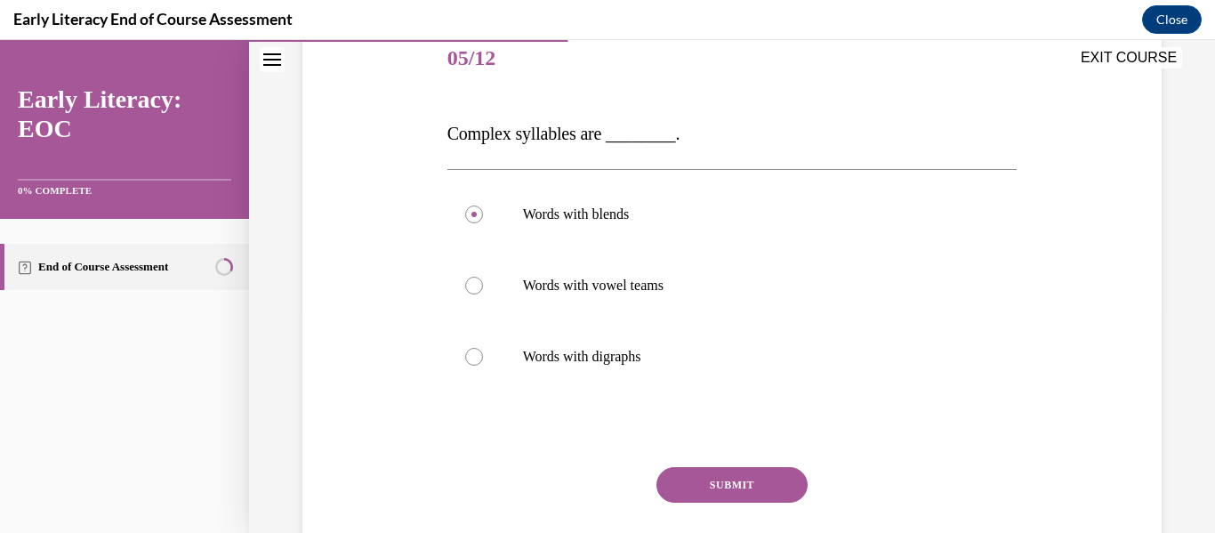
click at [765, 473] on button "SUBMIT" at bounding box center [731, 485] width 151 height 36
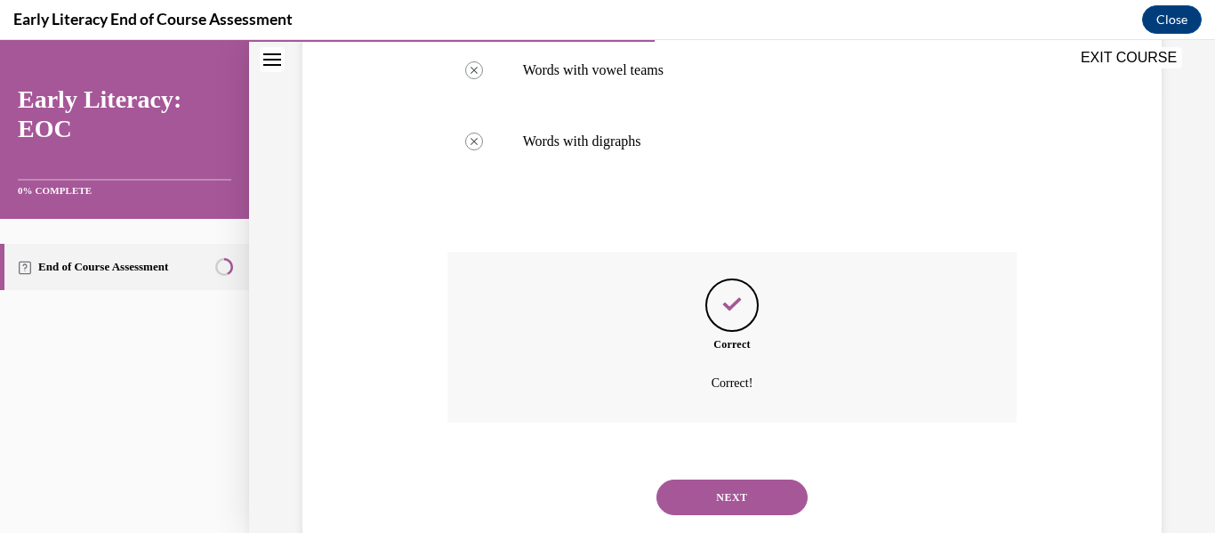
scroll to position [475, 0]
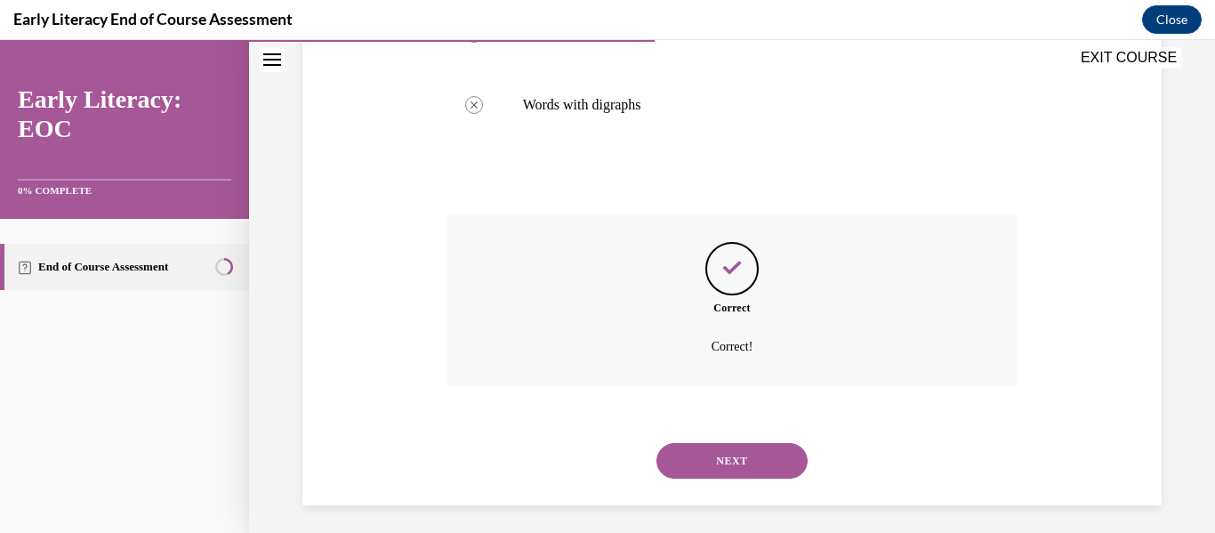
click at [778, 460] on button "NEXT" at bounding box center [731, 461] width 151 height 36
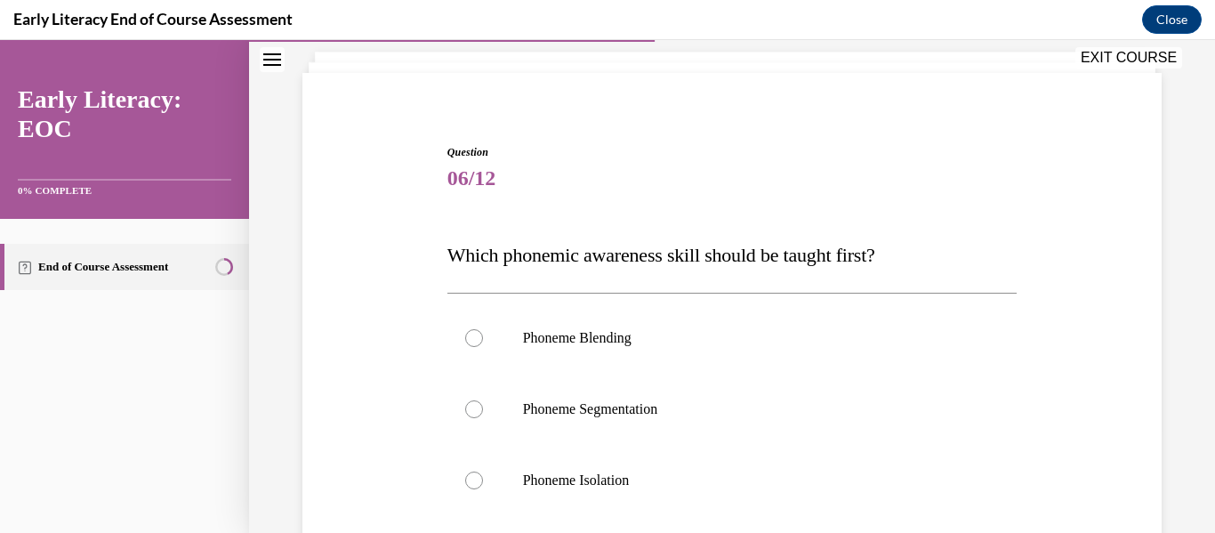
scroll to position [114, 0]
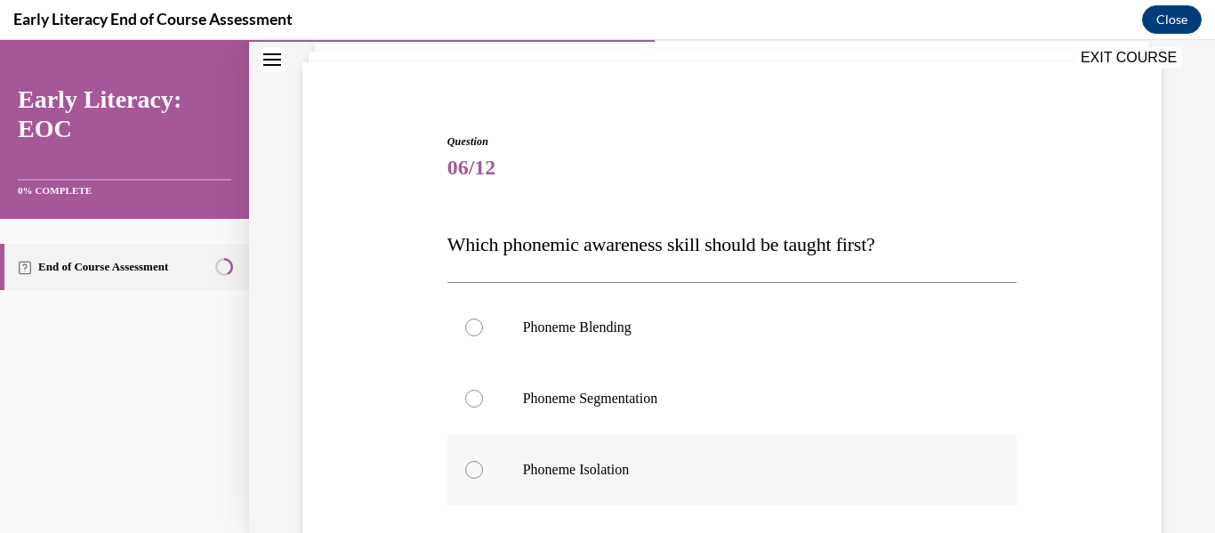
click at [470, 467] on div at bounding box center [474, 470] width 18 height 18
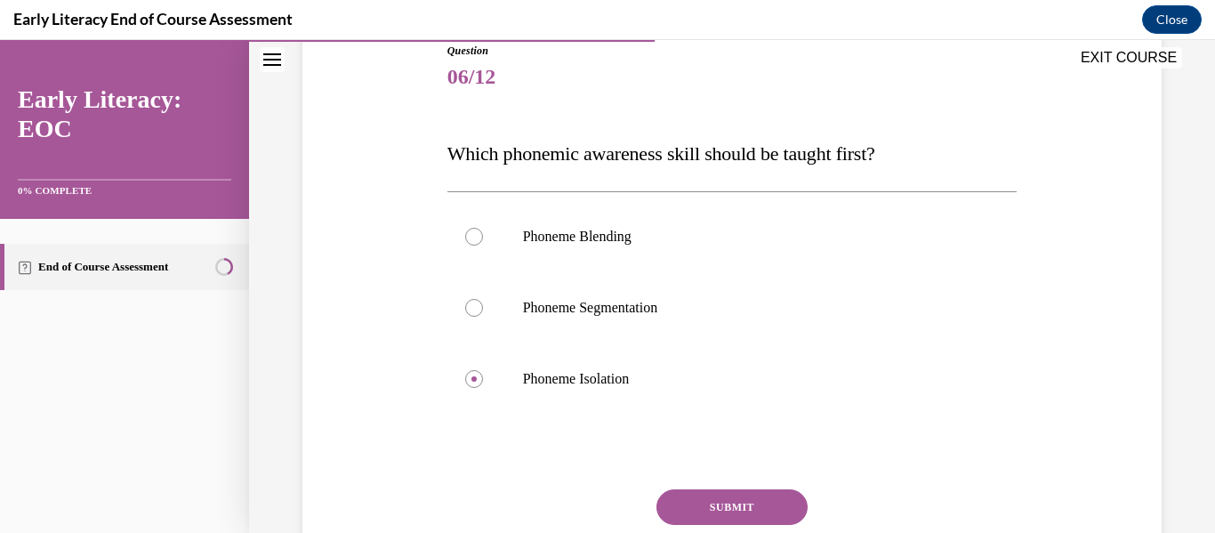
scroll to position [285, 0]
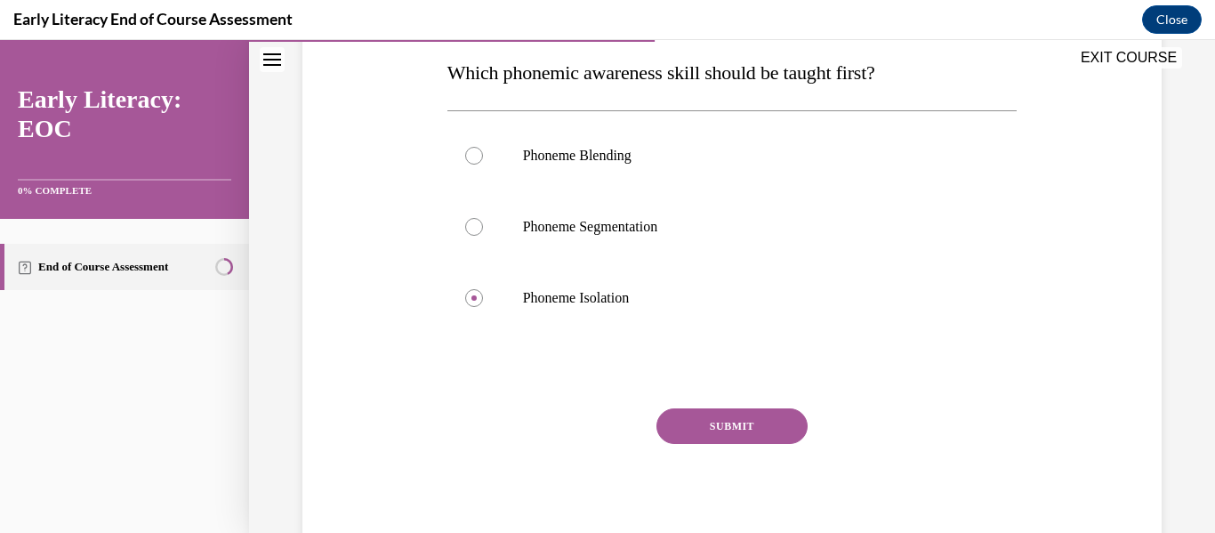
click at [766, 433] on button "SUBMIT" at bounding box center [731, 426] width 151 height 36
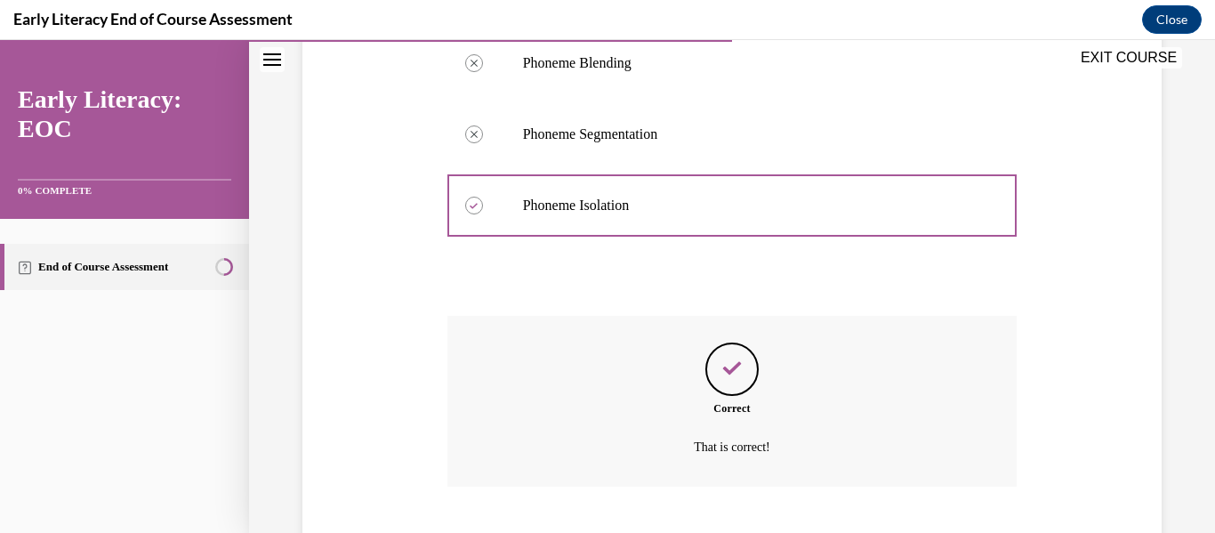
scroll to position [483, 0]
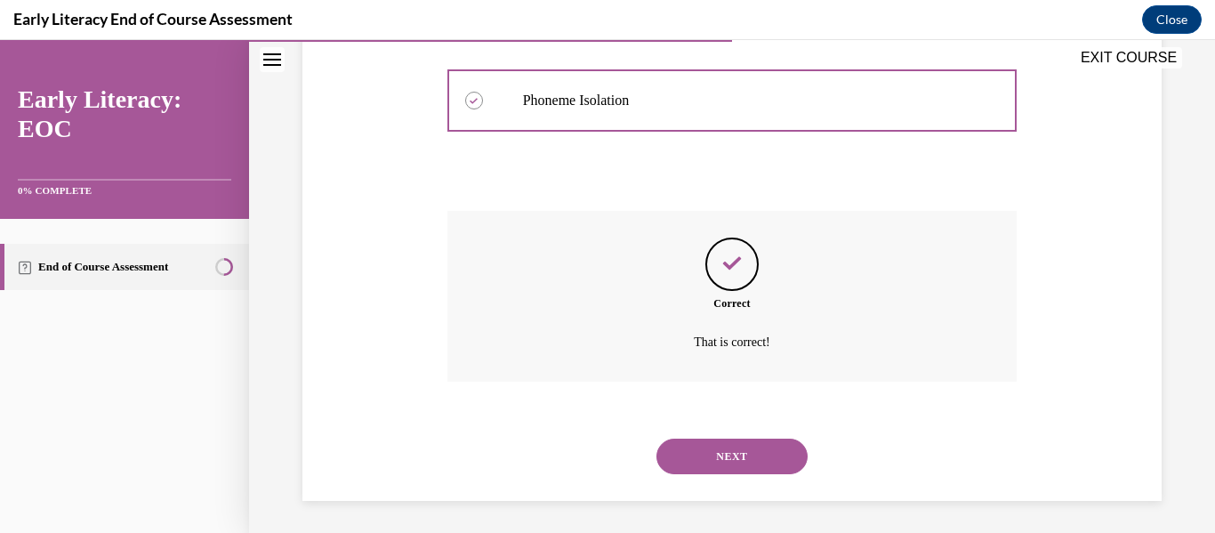
click at [752, 453] on button "NEXT" at bounding box center [731, 456] width 151 height 36
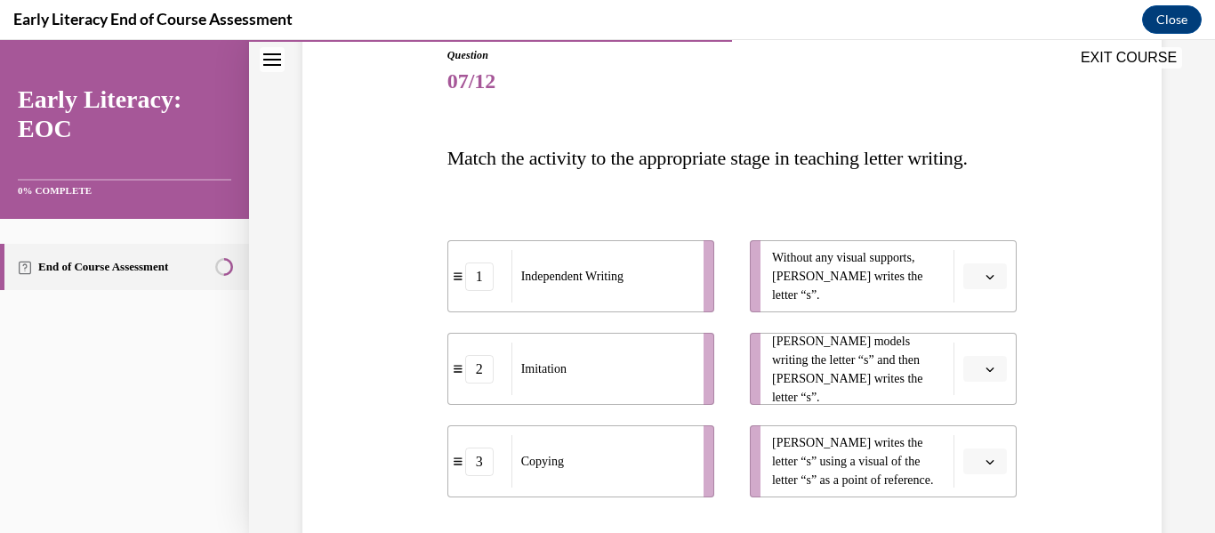
scroll to position [241, 0]
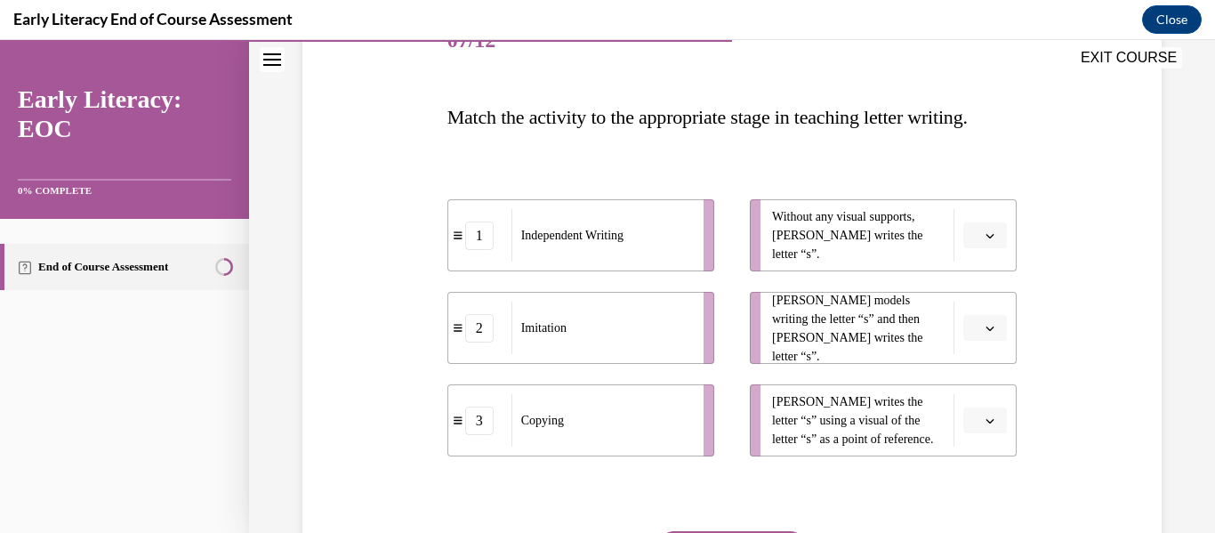
click at [985, 240] on icon "button" at bounding box center [989, 235] width 9 height 9
click at [974, 355] on div "1" at bounding box center [972, 350] width 44 height 36
click at [983, 334] on span "button" at bounding box center [989, 328] width 12 height 12
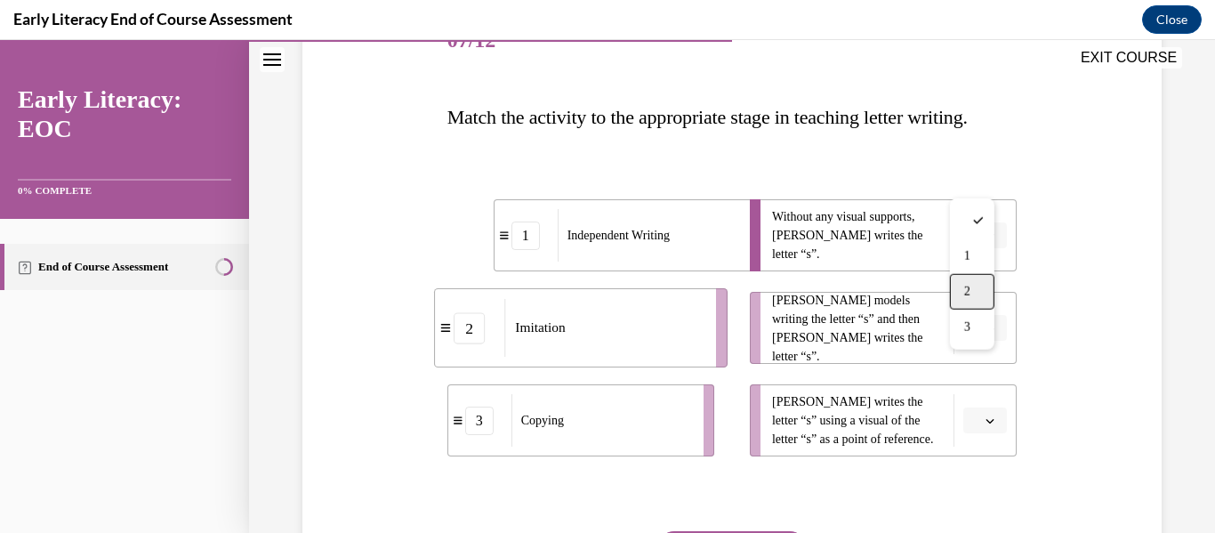
click at [964, 285] on span "2" at bounding box center [967, 292] width 6 height 14
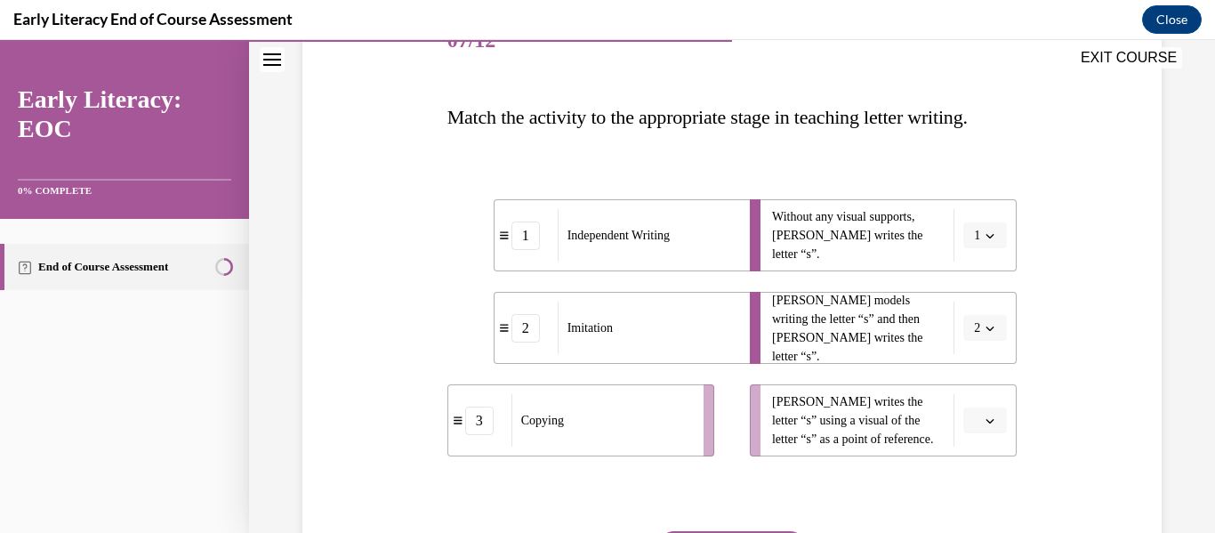
click at [985, 425] on icon "button" at bounding box center [989, 420] width 9 height 9
click at [977, 425] on div "3" at bounding box center [972, 420] width 44 height 36
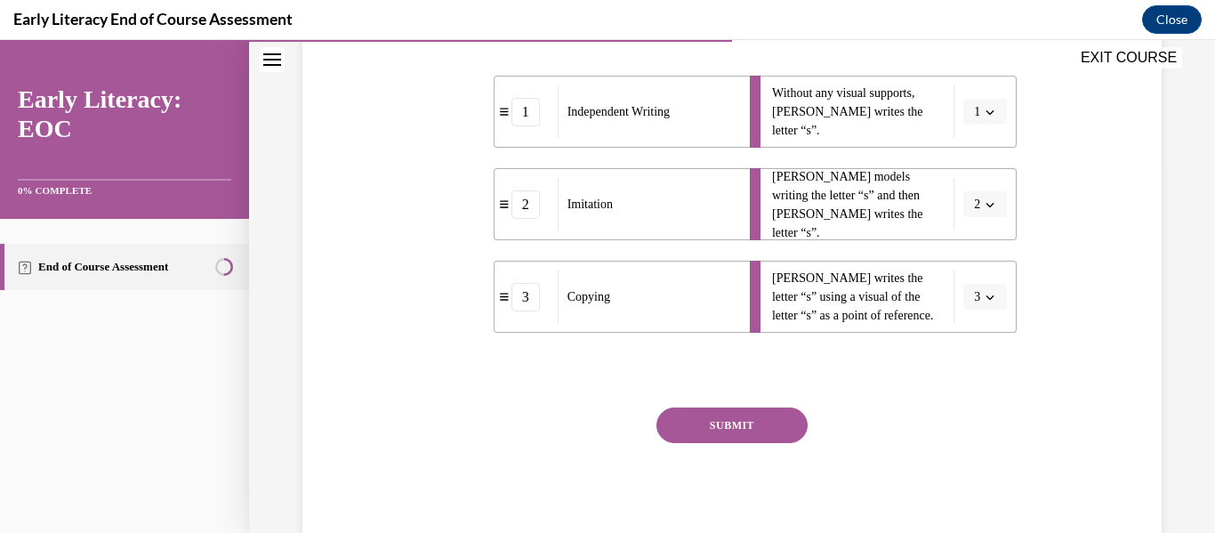
scroll to position [394, 0]
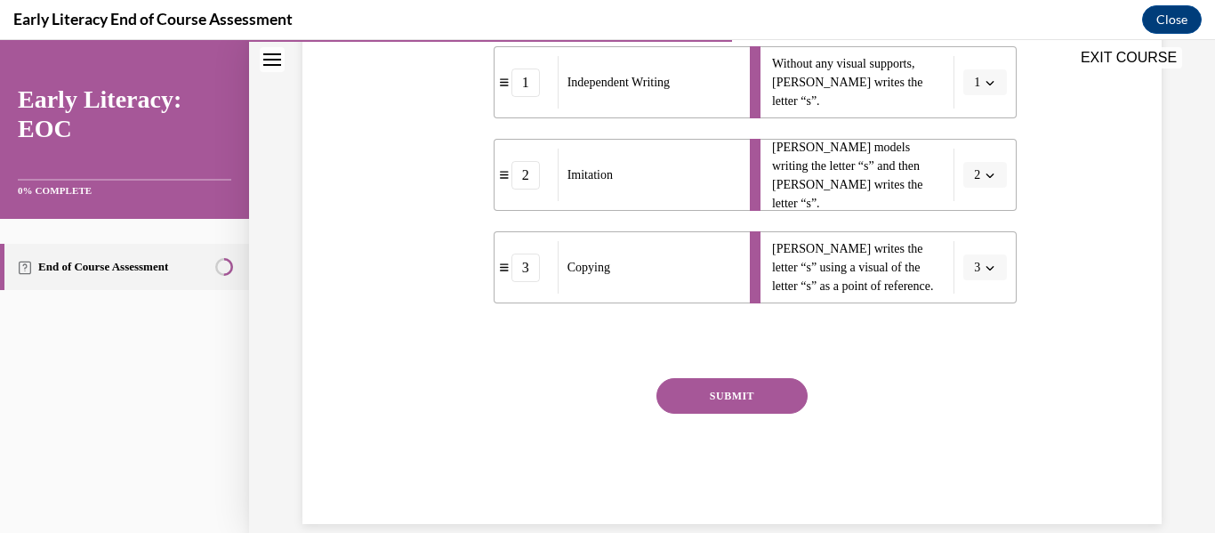
click at [705, 413] on button "SUBMIT" at bounding box center [731, 396] width 151 height 36
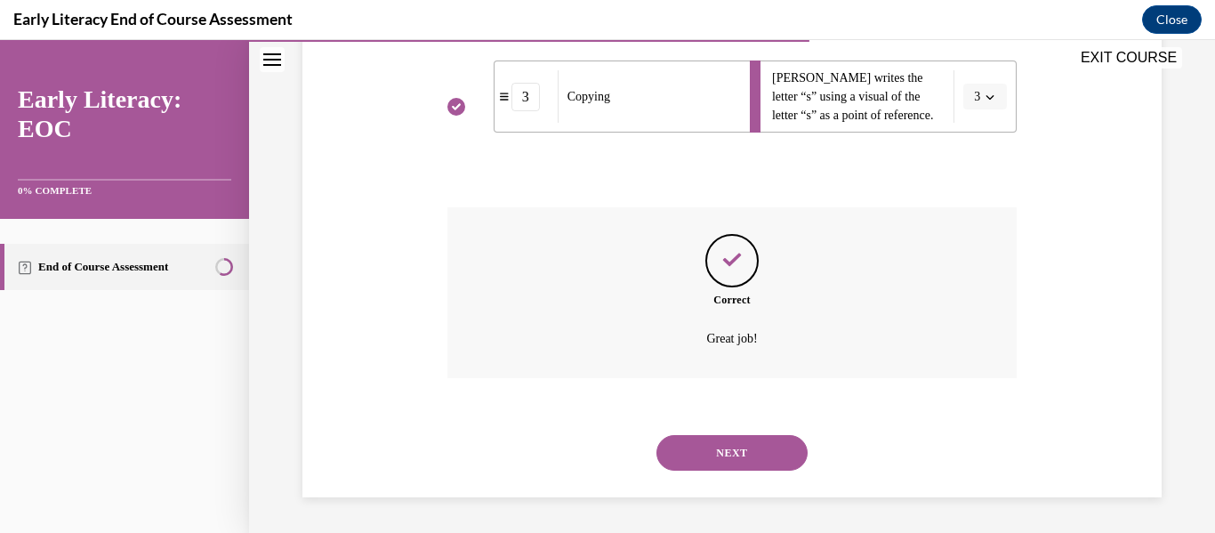
scroll to position [604, 0]
click at [759, 456] on button "NEXT" at bounding box center [731, 453] width 151 height 36
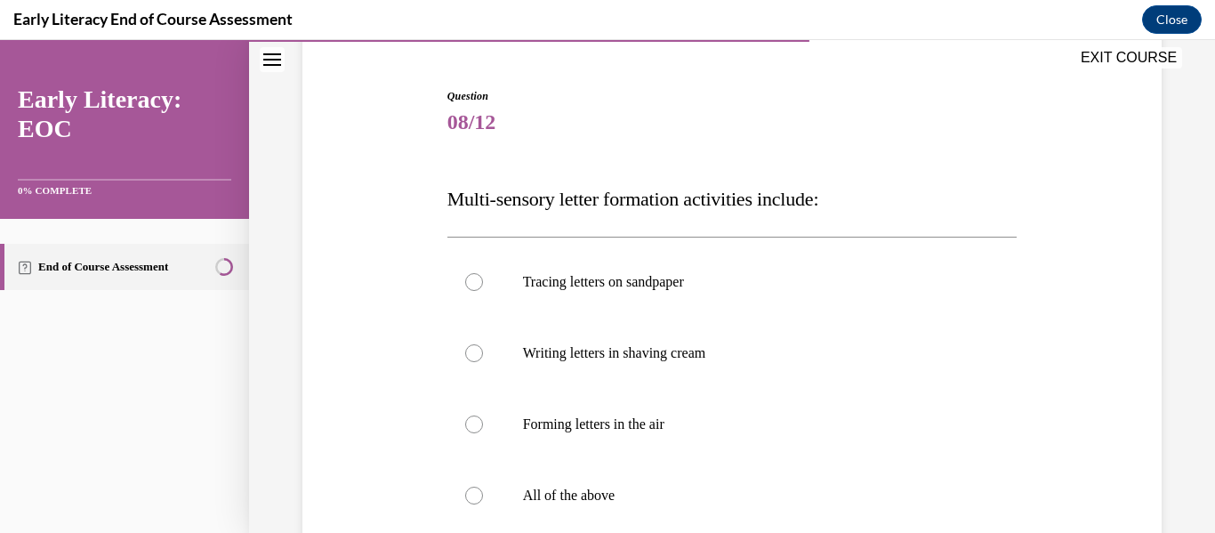
scroll to position [171, 0]
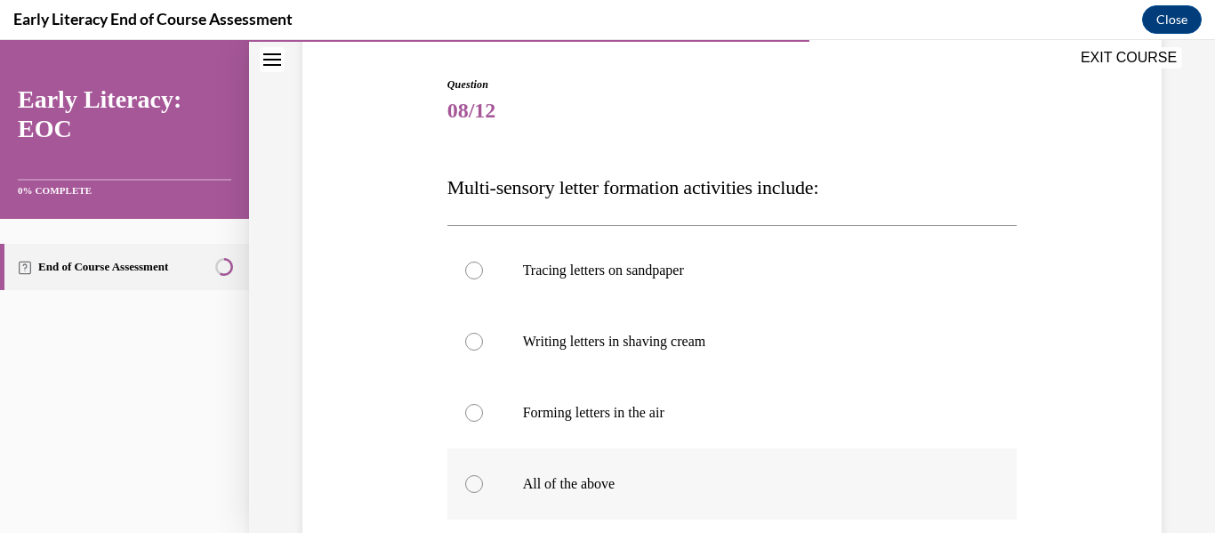
click at [471, 483] on div at bounding box center [474, 484] width 18 height 18
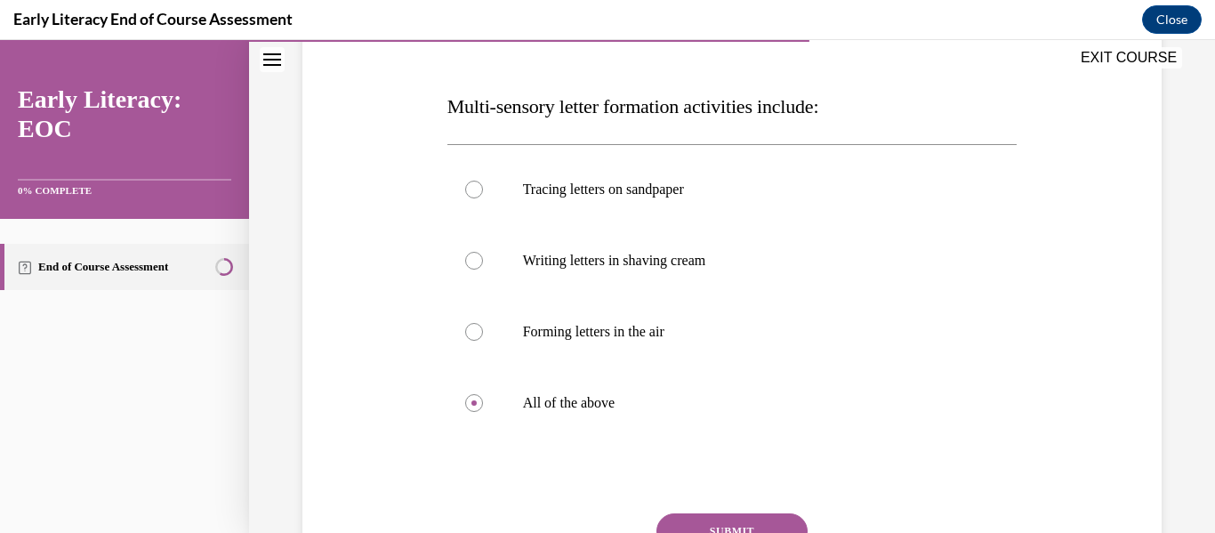
scroll to position [293, 0]
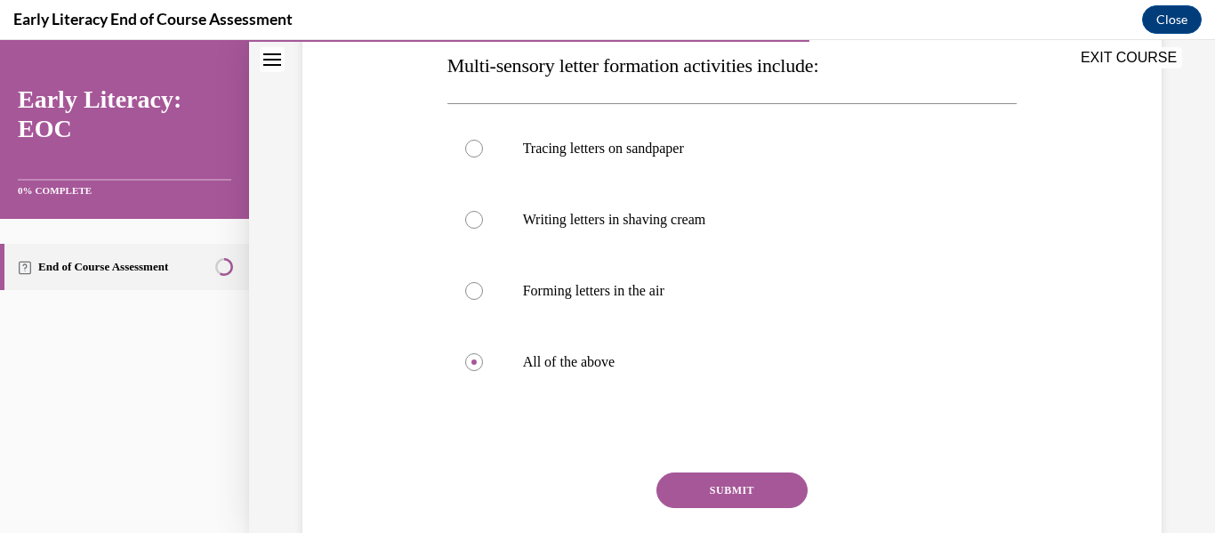
click at [762, 484] on button "SUBMIT" at bounding box center [731, 490] width 151 height 36
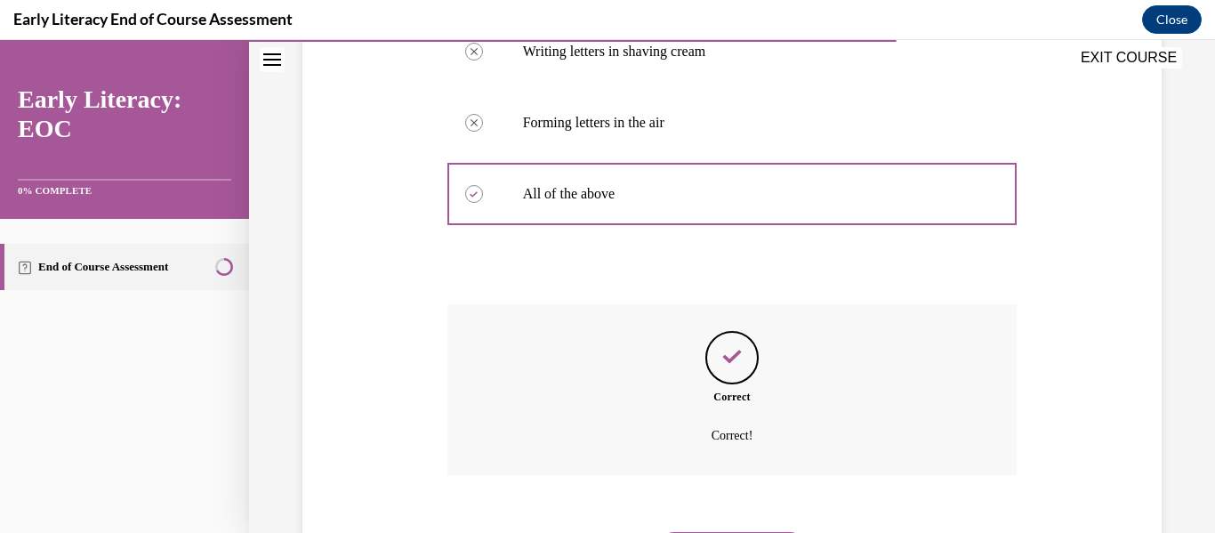
scroll to position [500, 0]
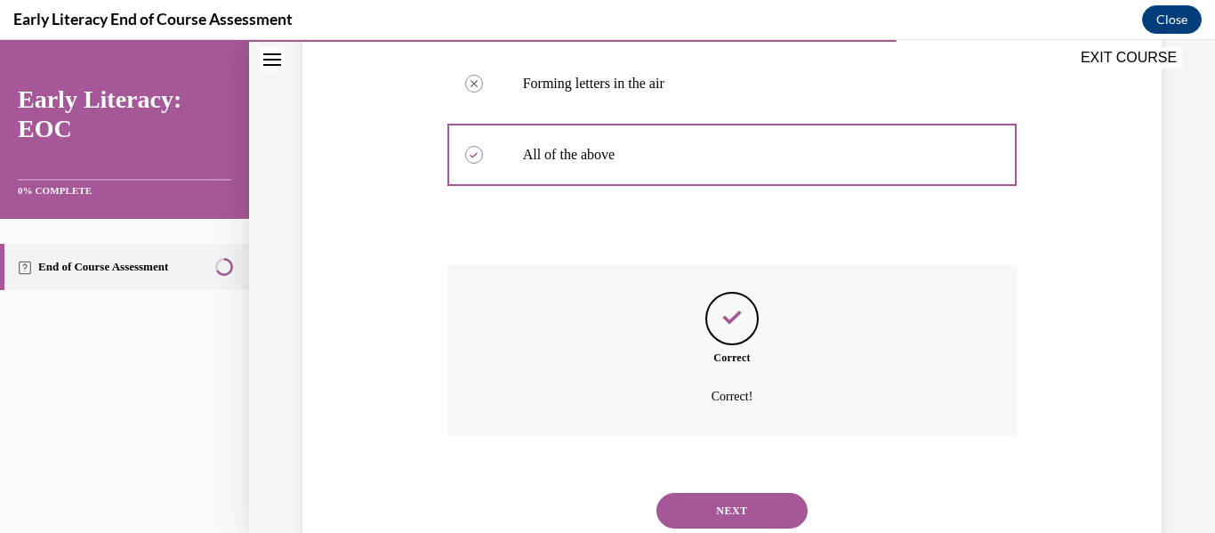
click at [770, 500] on button "NEXT" at bounding box center [731, 511] width 151 height 36
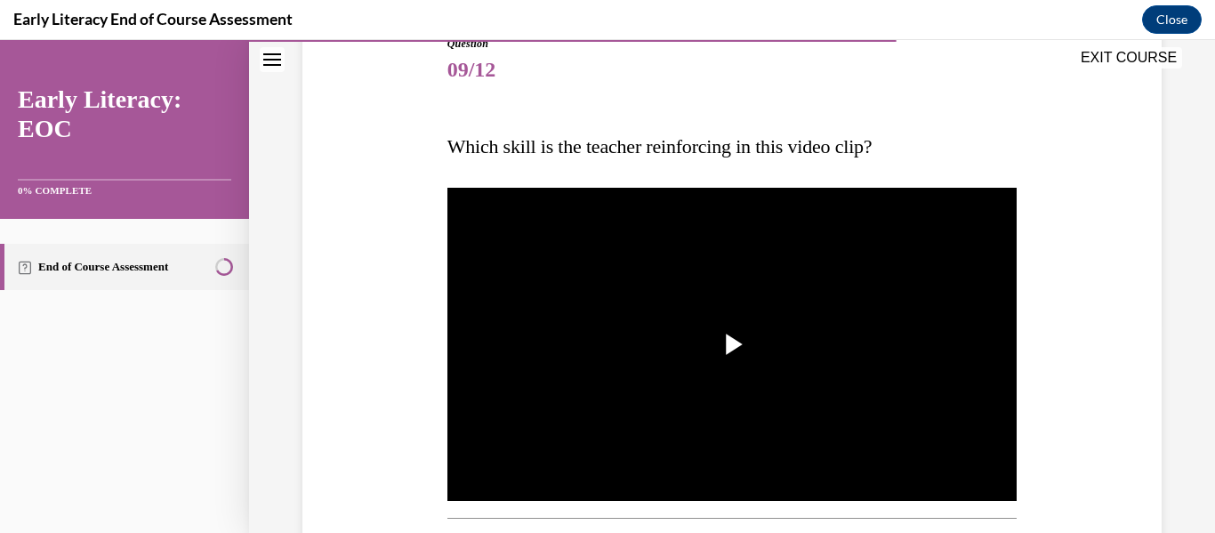
scroll to position [239, 0]
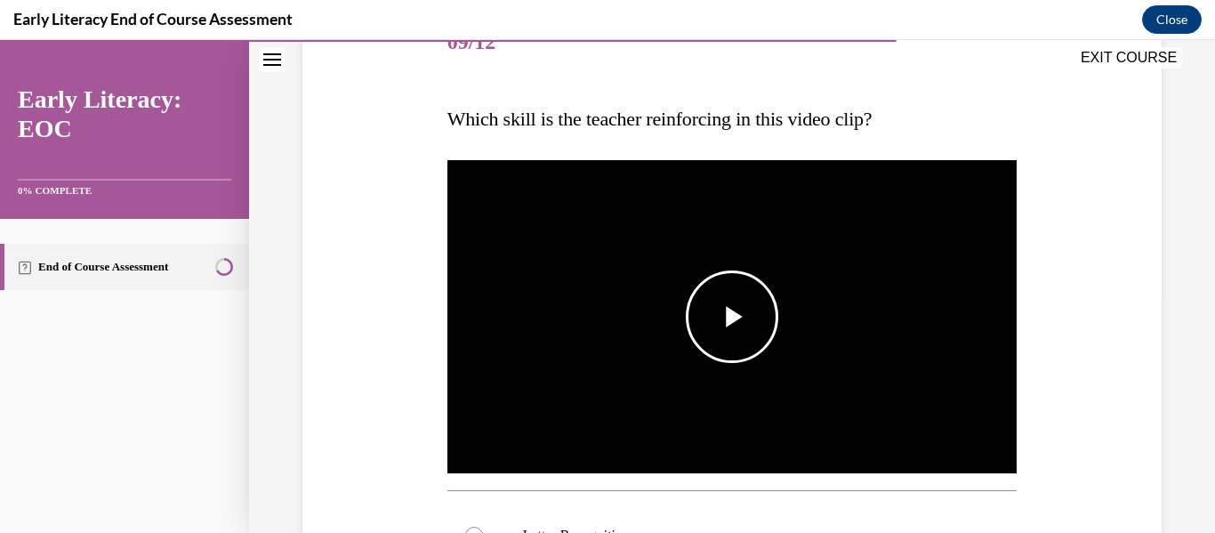
click at [732, 317] on span "Video player" at bounding box center [732, 317] width 0 height 0
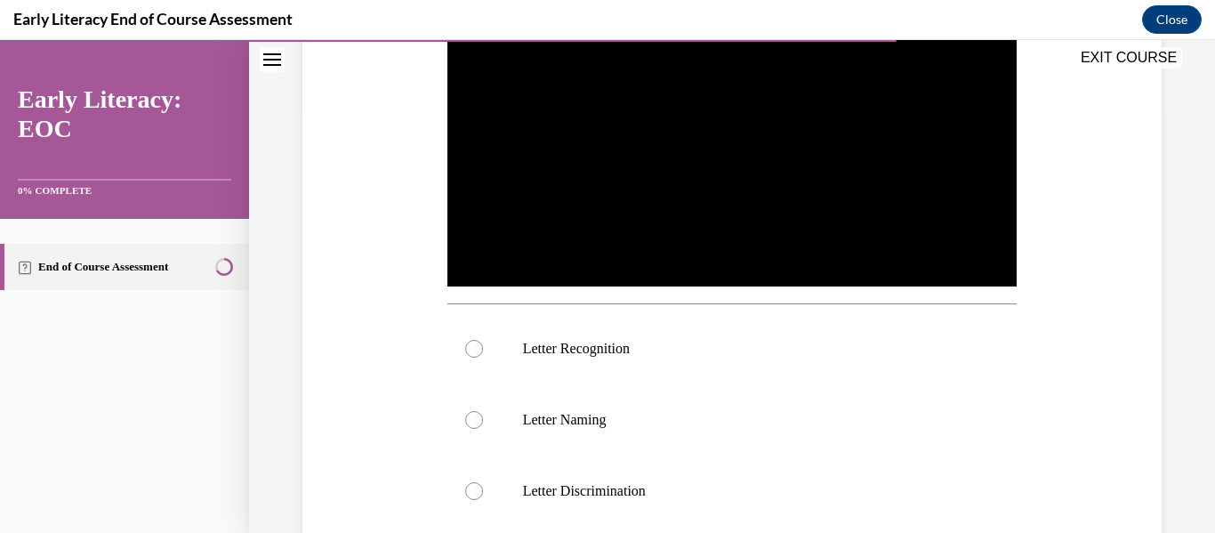
scroll to position [433, 0]
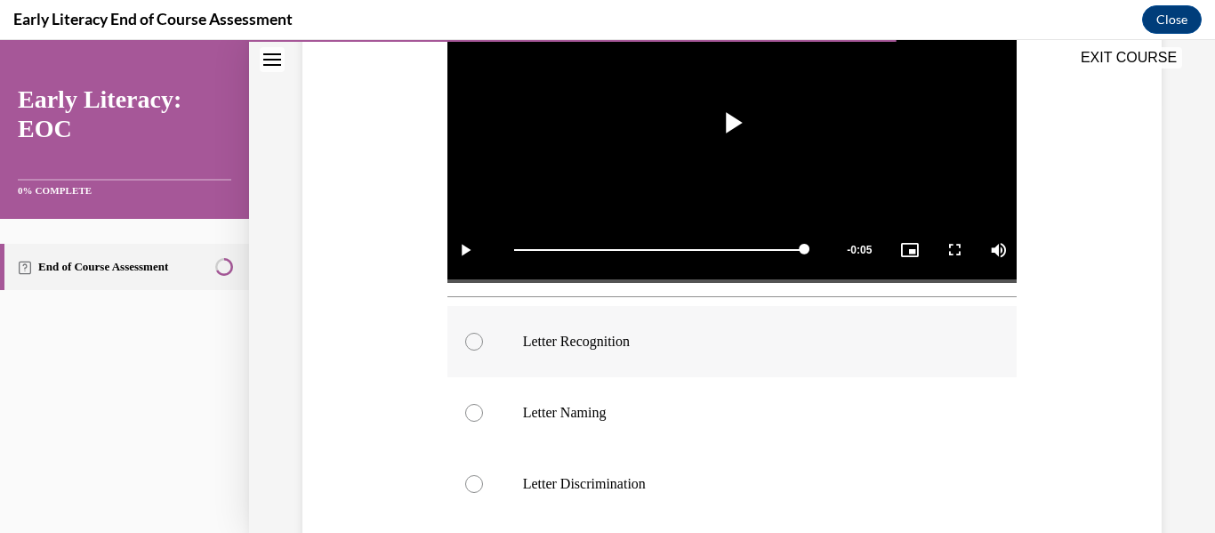
click at [470, 335] on div at bounding box center [474, 342] width 18 height 18
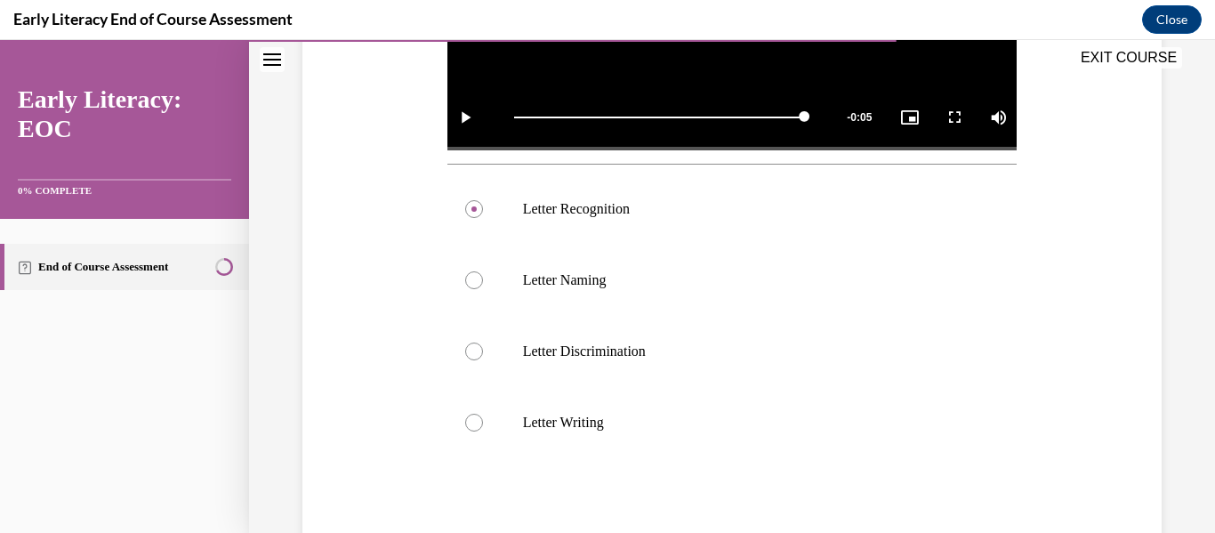
scroll to position [656, 0]
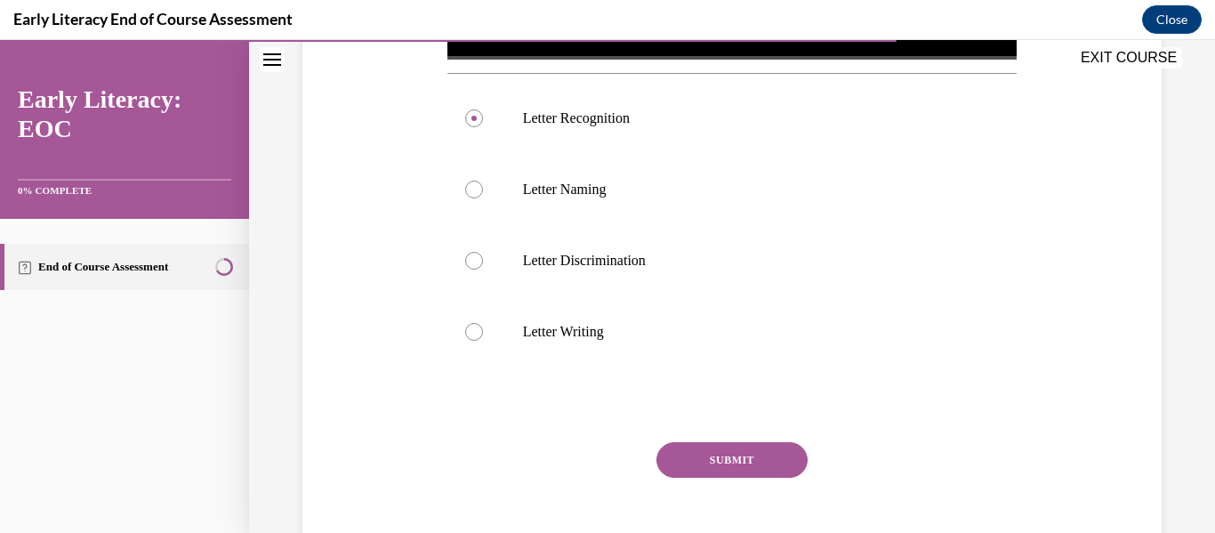
click at [774, 453] on button "SUBMIT" at bounding box center [731, 460] width 151 height 36
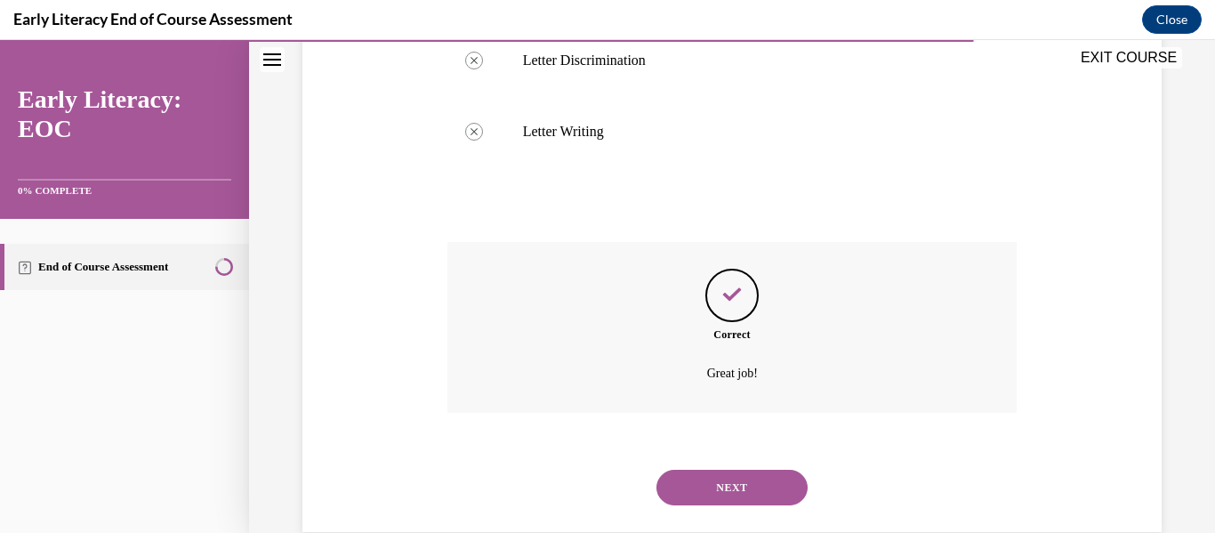
scroll to position [886, 0]
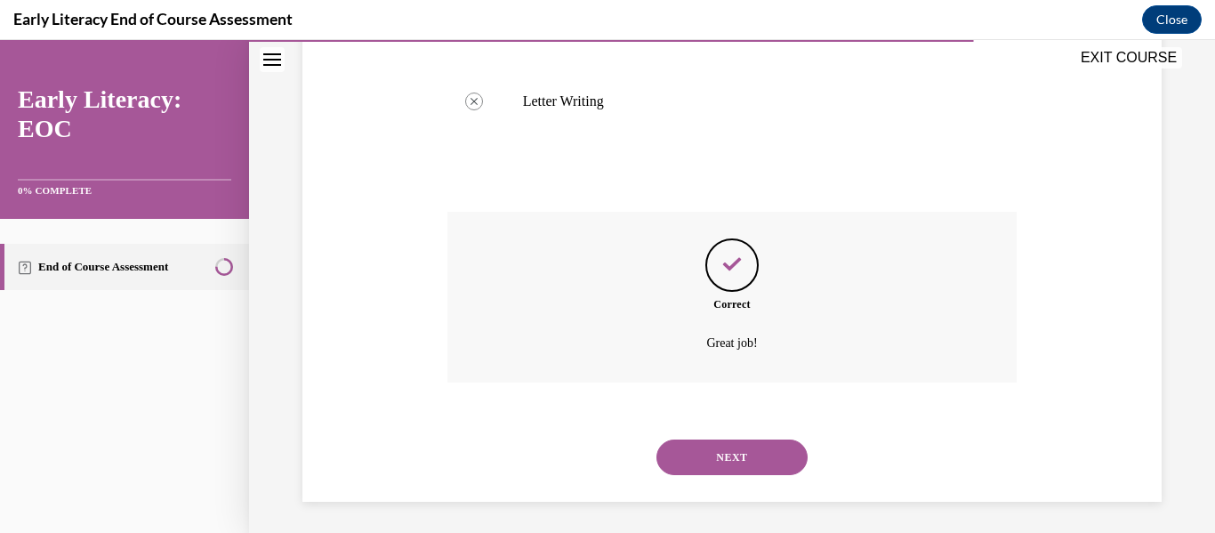
click at [748, 447] on button "NEXT" at bounding box center [731, 457] width 151 height 36
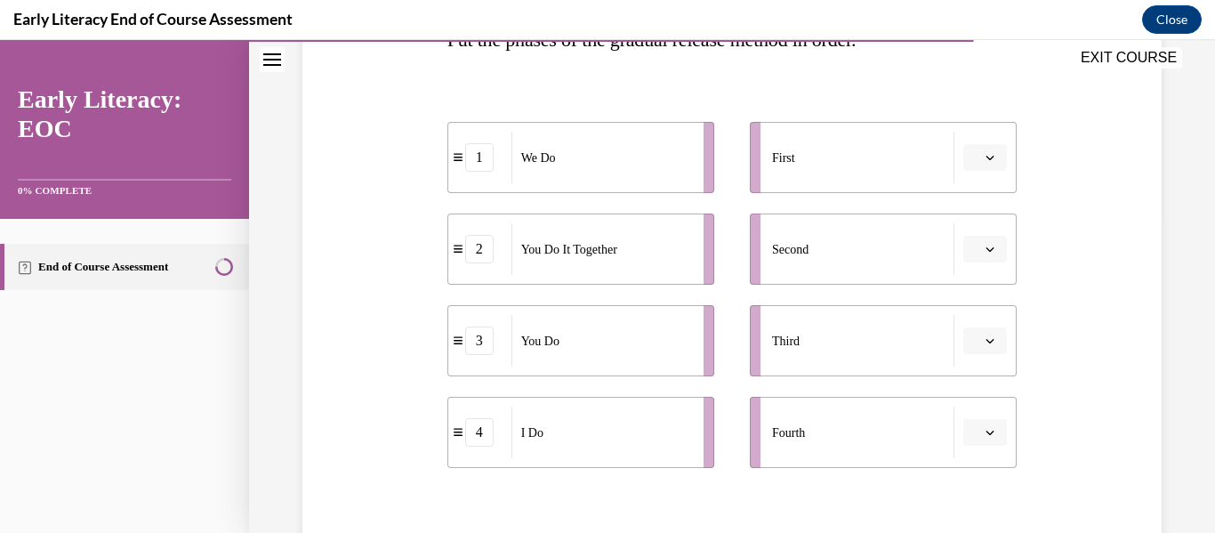
scroll to position [322, 0]
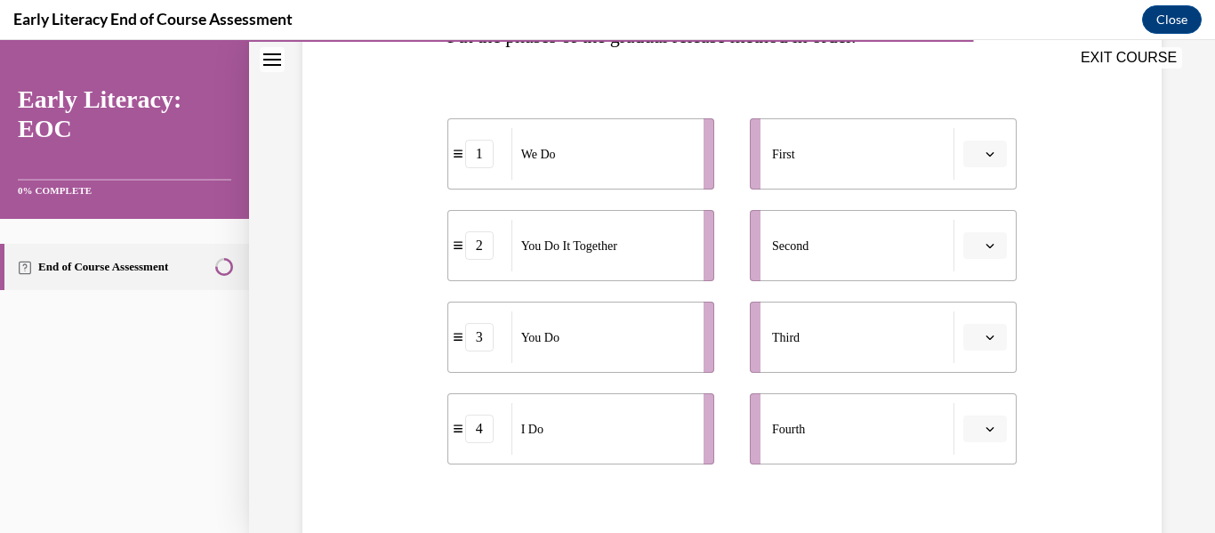
click at [985, 152] on icon "button" at bounding box center [989, 153] width 9 height 9
click at [973, 329] on div "4" at bounding box center [972, 336] width 44 height 36
drag, startPoint x: 978, startPoint y: 245, endPoint x: 1069, endPoint y: 193, distance: 104.3
click at [1069, 193] on div "Question 10/12 Put the phases of the gradual release method in order. 4 I Do 2 …" at bounding box center [732, 278] width 868 height 813
click at [986, 247] on icon "button" at bounding box center [990, 246] width 8 height 4
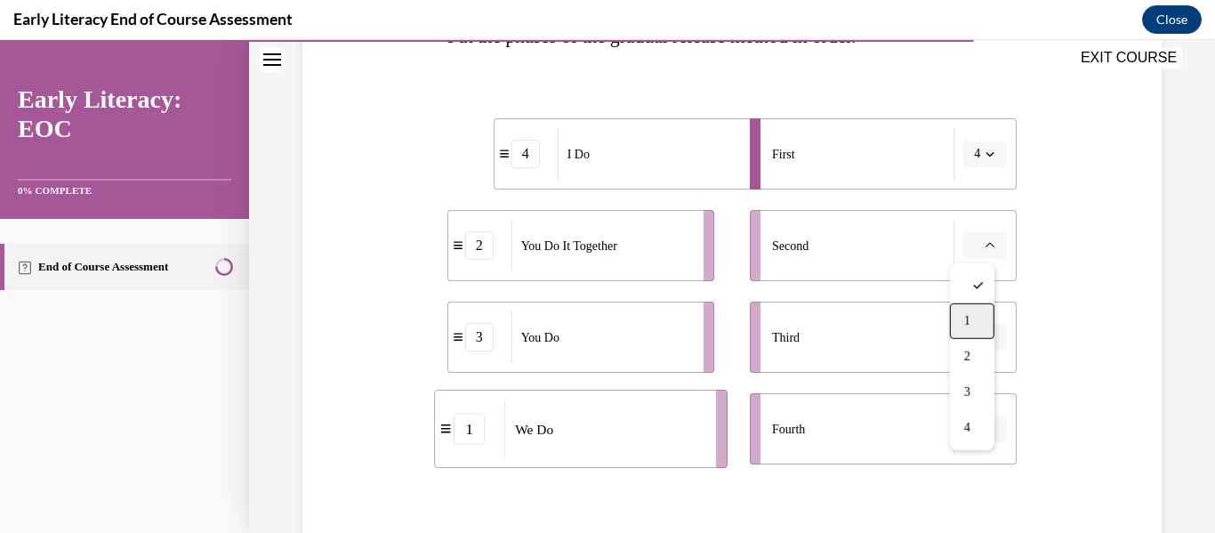
click at [967, 311] on div "1" at bounding box center [972, 321] width 44 height 36
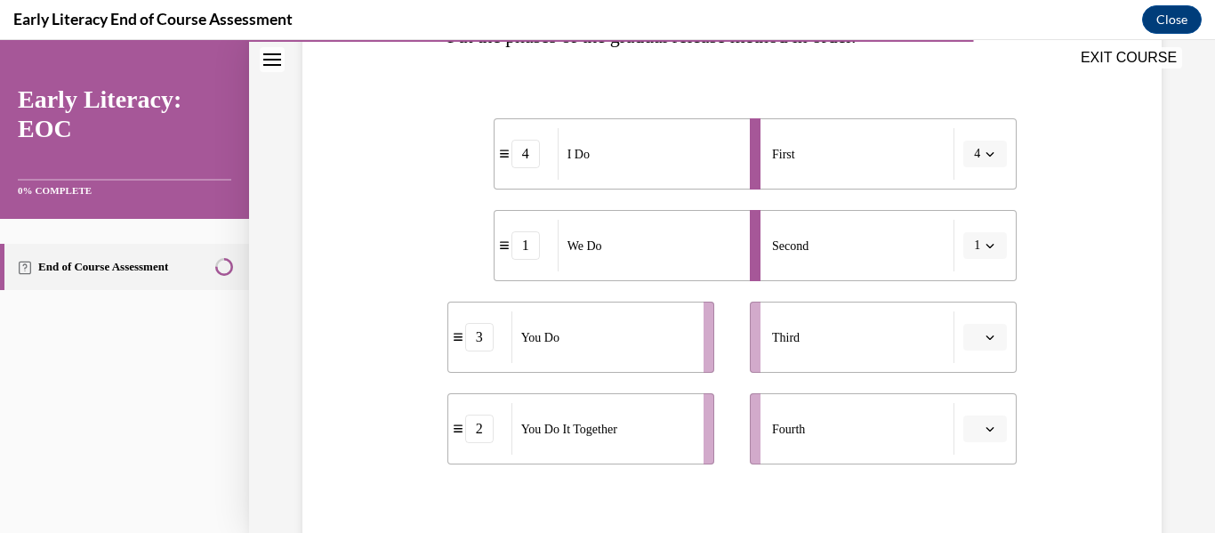
click at [986, 336] on icon "button" at bounding box center [990, 337] width 8 height 4
click at [968, 230] on span "2" at bounding box center [967, 226] width 6 height 14
click at [985, 428] on icon "button" at bounding box center [989, 428] width 9 height 9
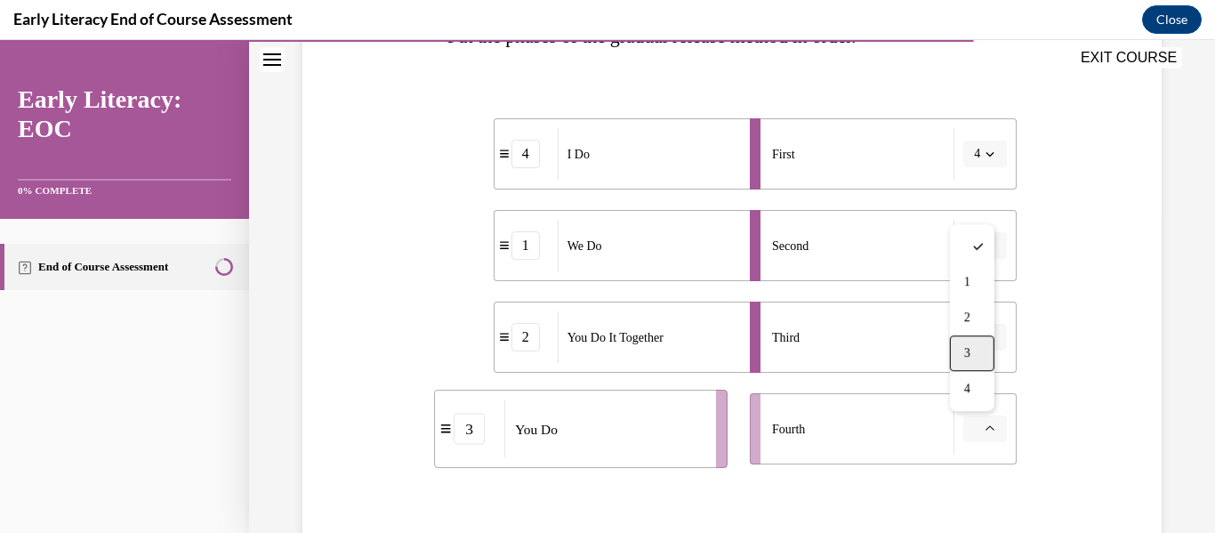
click at [972, 357] on div "3" at bounding box center [972, 353] width 44 height 36
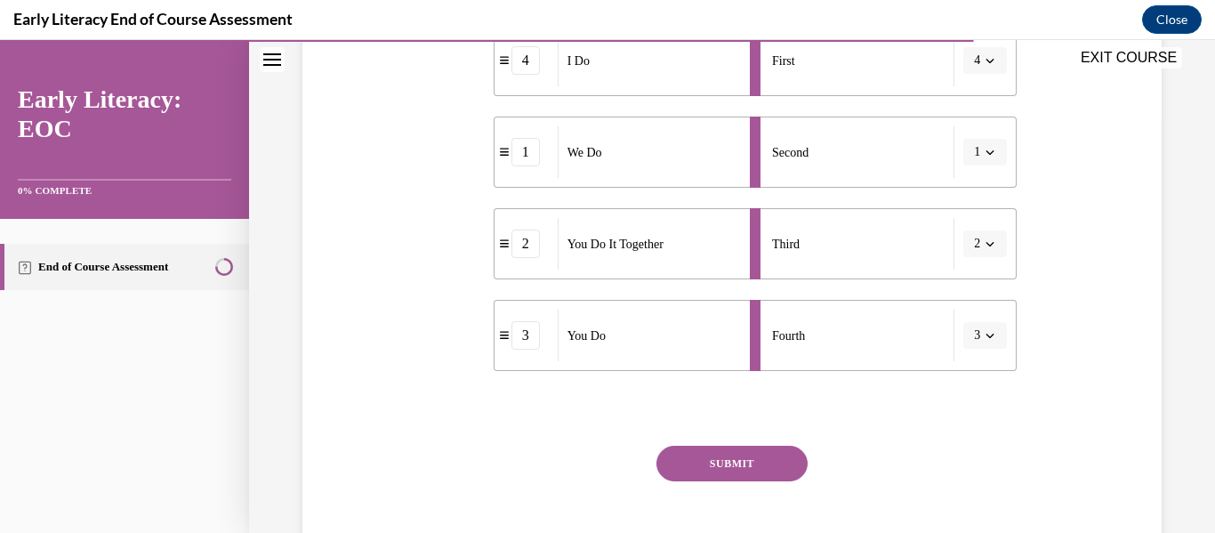
scroll to position [417, 0]
click at [751, 459] on button "SUBMIT" at bounding box center [731, 462] width 151 height 36
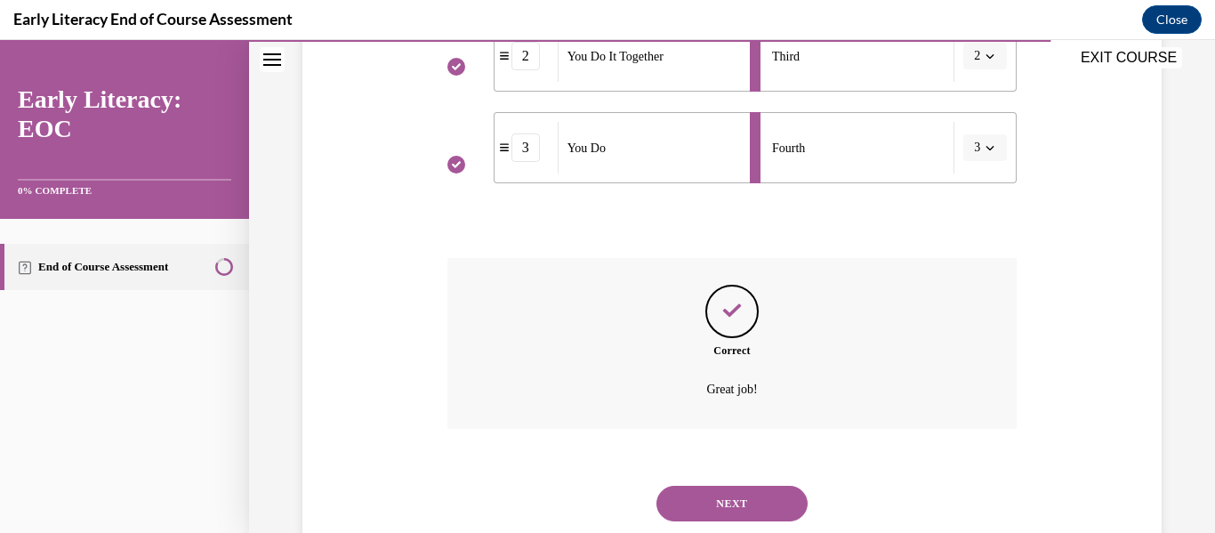
scroll to position [654, 0]
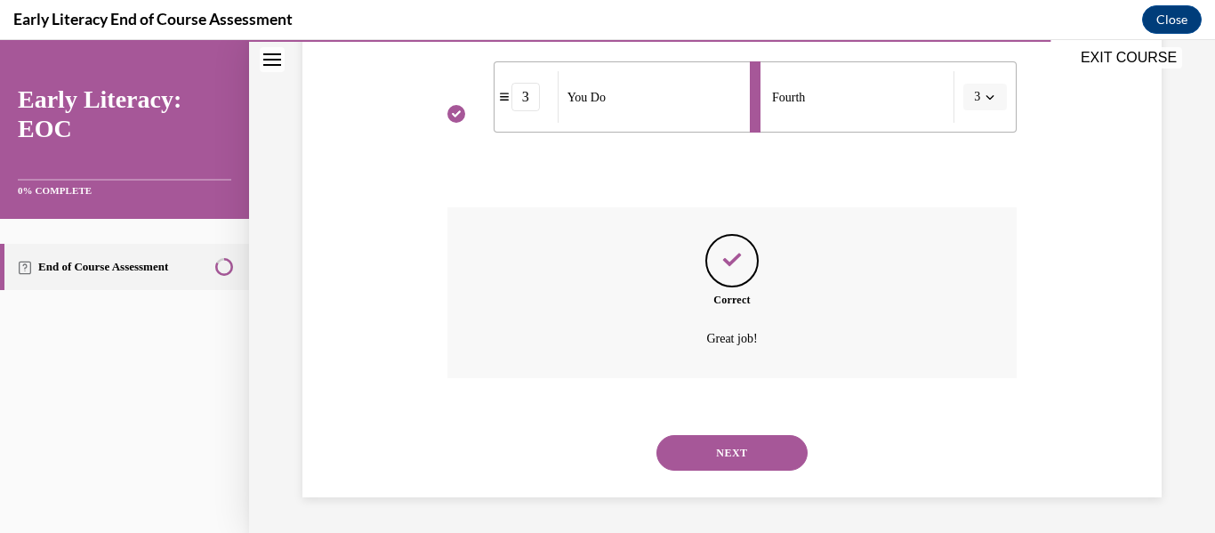
click at [756, 450] on button "NEXT" at bounding box center [731, 453] width 151 height 36
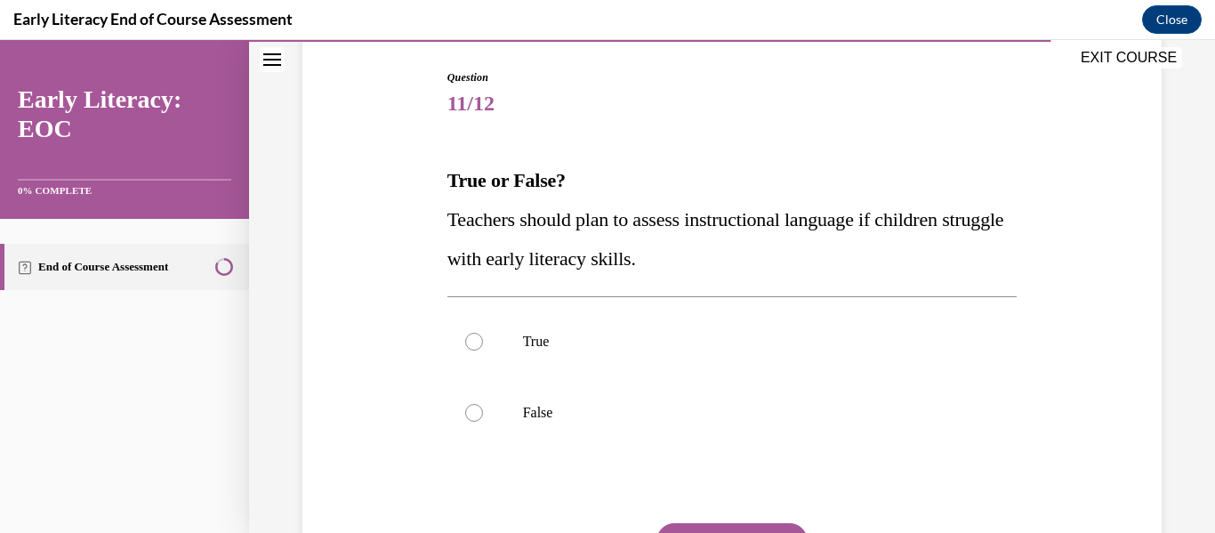
scroll to position [184, 0]
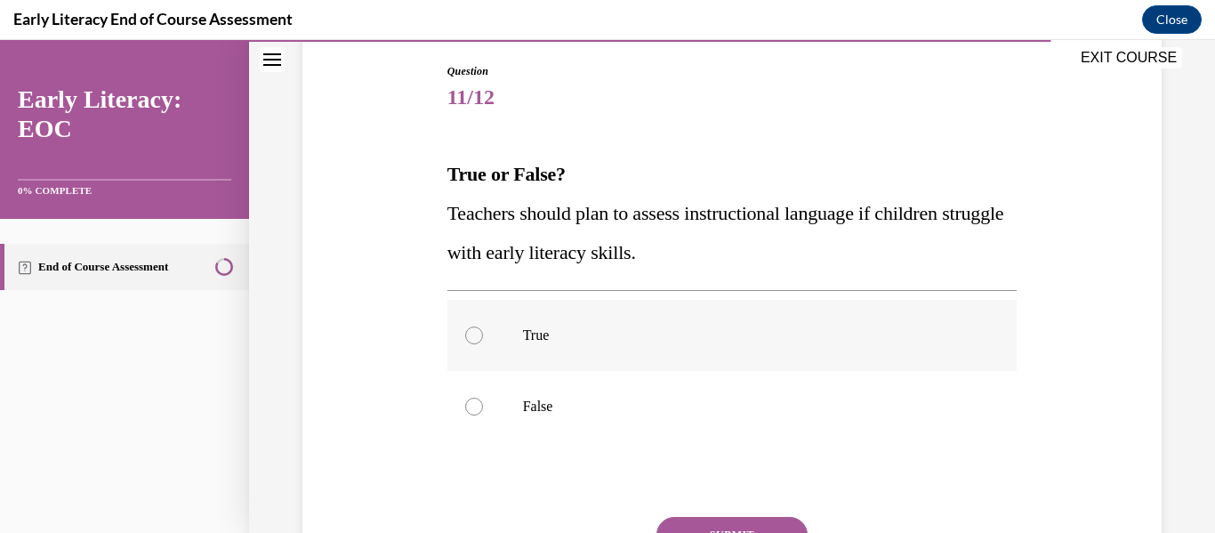
click at [470, 330] on div at bounding box center [474, 335] width 18 height 18
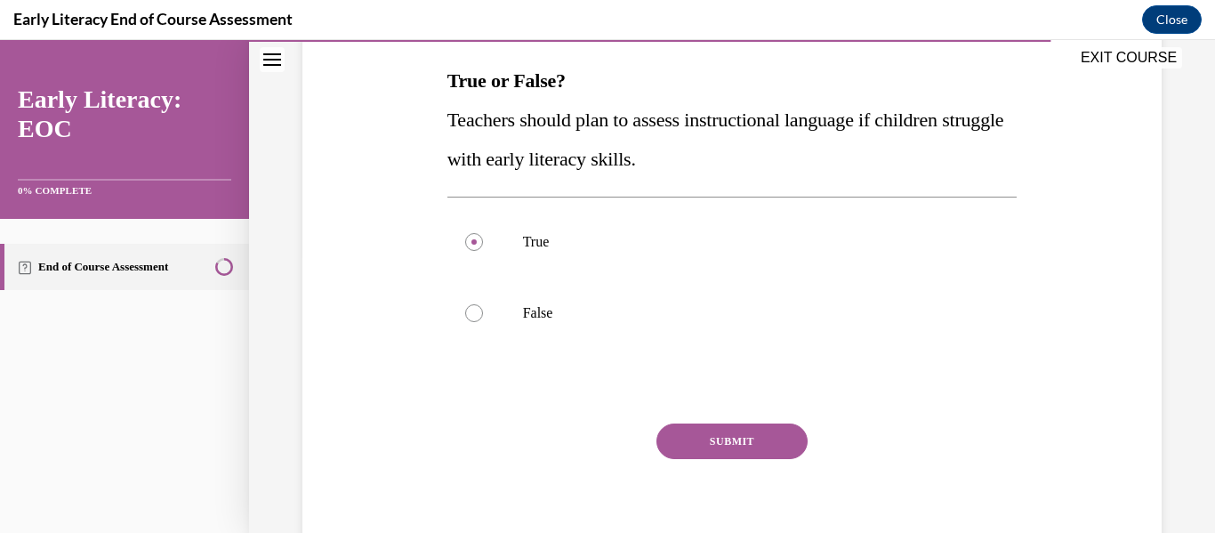
scroll to position [296, 0]
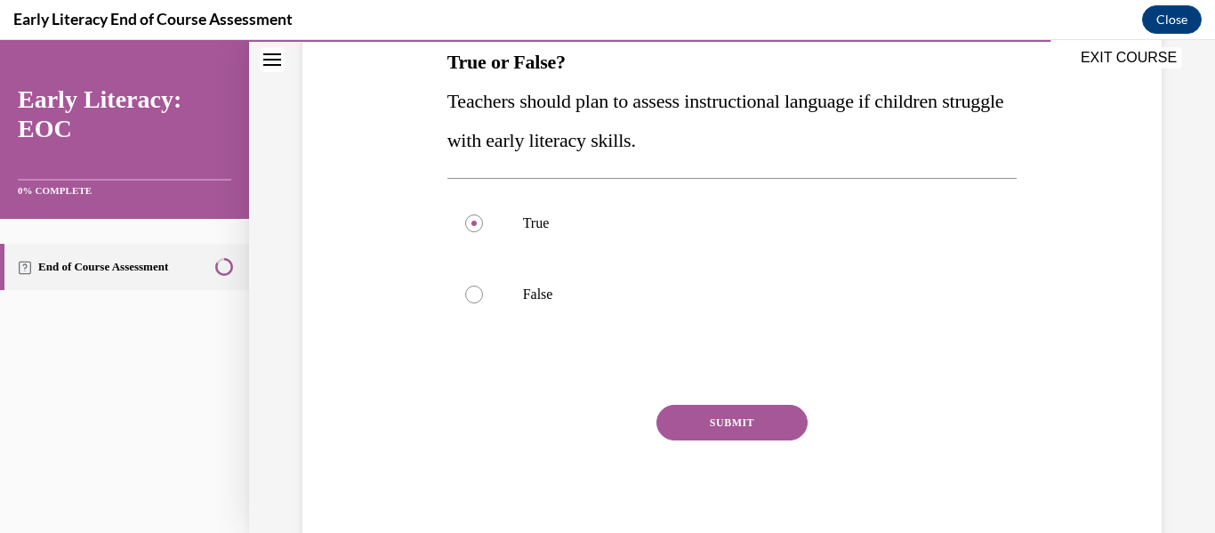
click at [743, 421] on button "SUBMIT" at bounding box center [731, 423] width 151 height 36
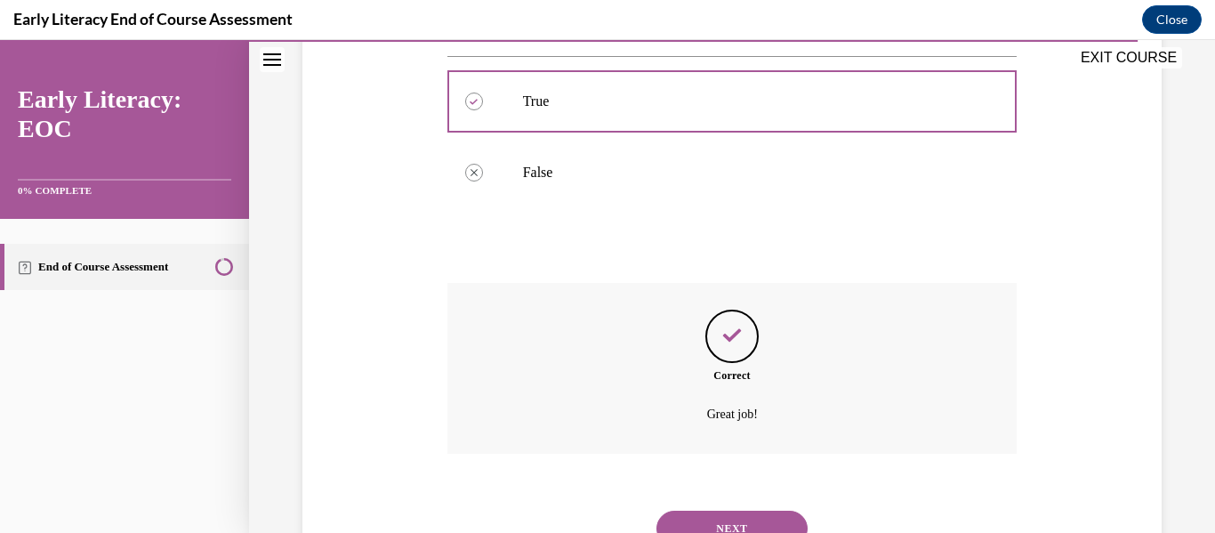
scroll to position [493, 0]
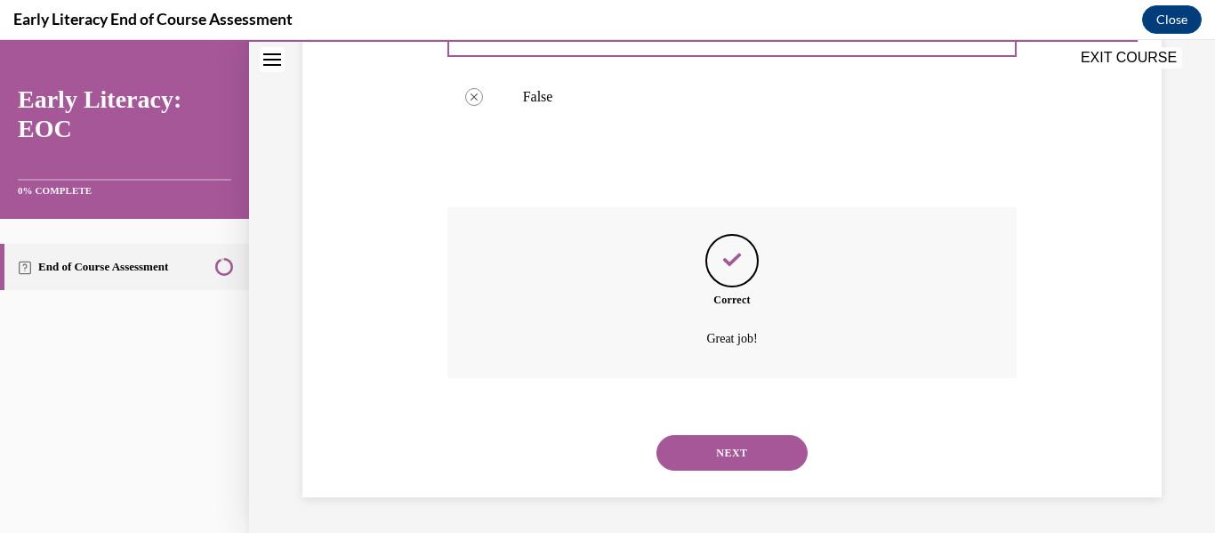
click at [760, 448] on button "NEXT" at bounding box center [731, 453] width 151 height 36
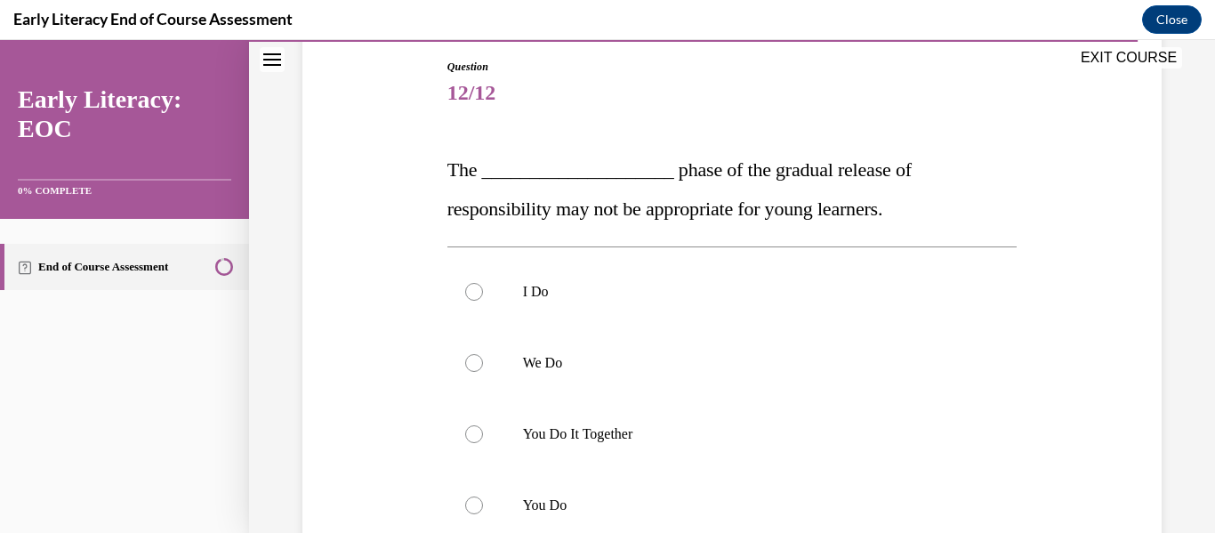
scroll to position [223, 0]
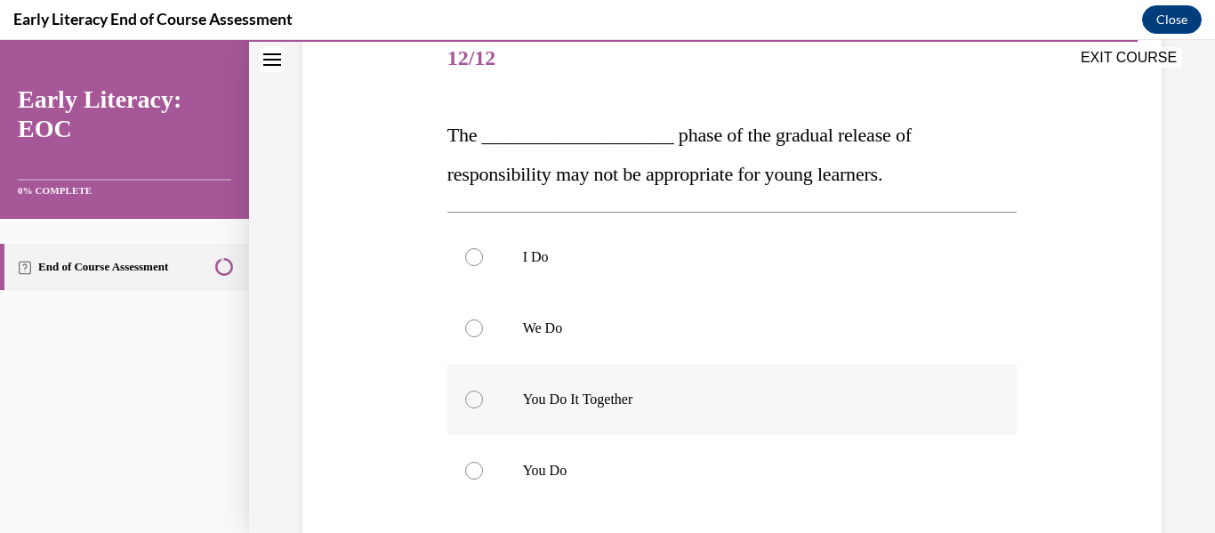
click at [473, 398] on div at bounding box center [474, 399] width 18 height 18
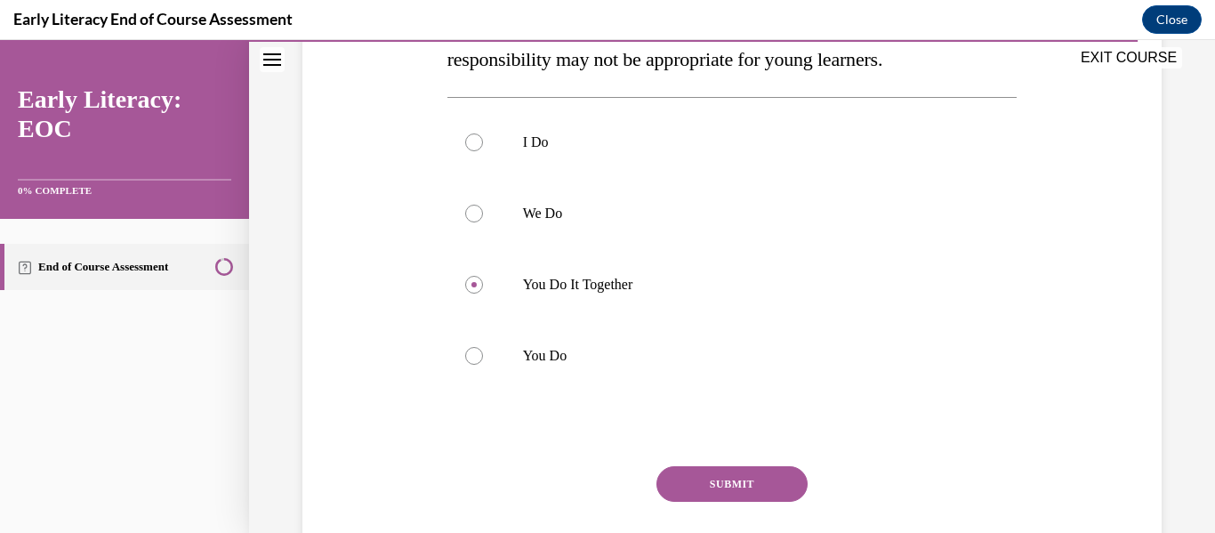
scroll to position [347, 0]
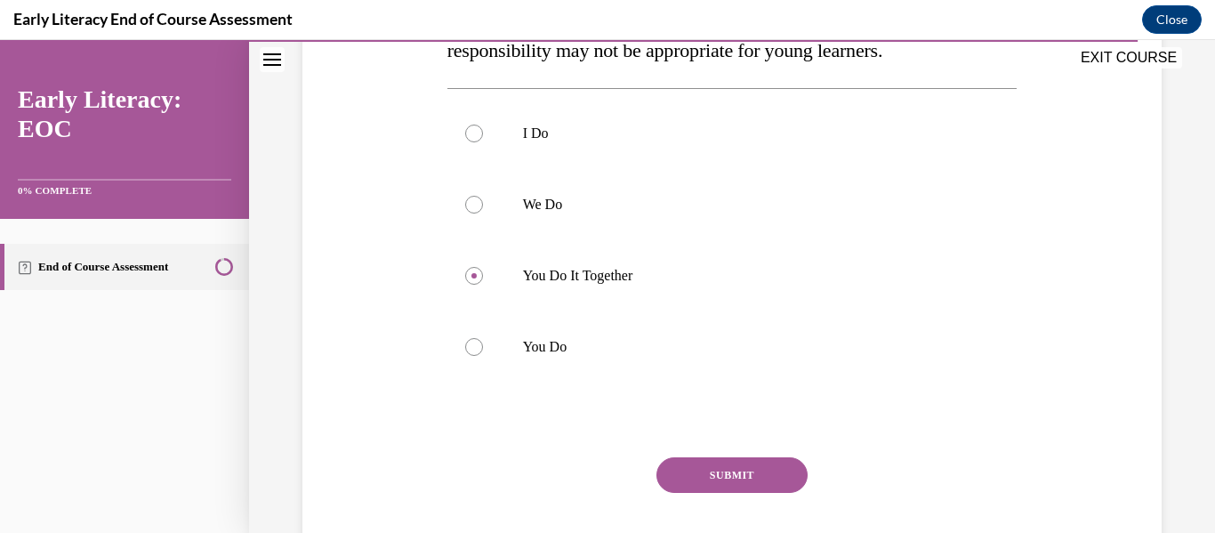
click at [721, 465] on button "SUBMIT" at bounding box center [731, 475] width 151 height 36
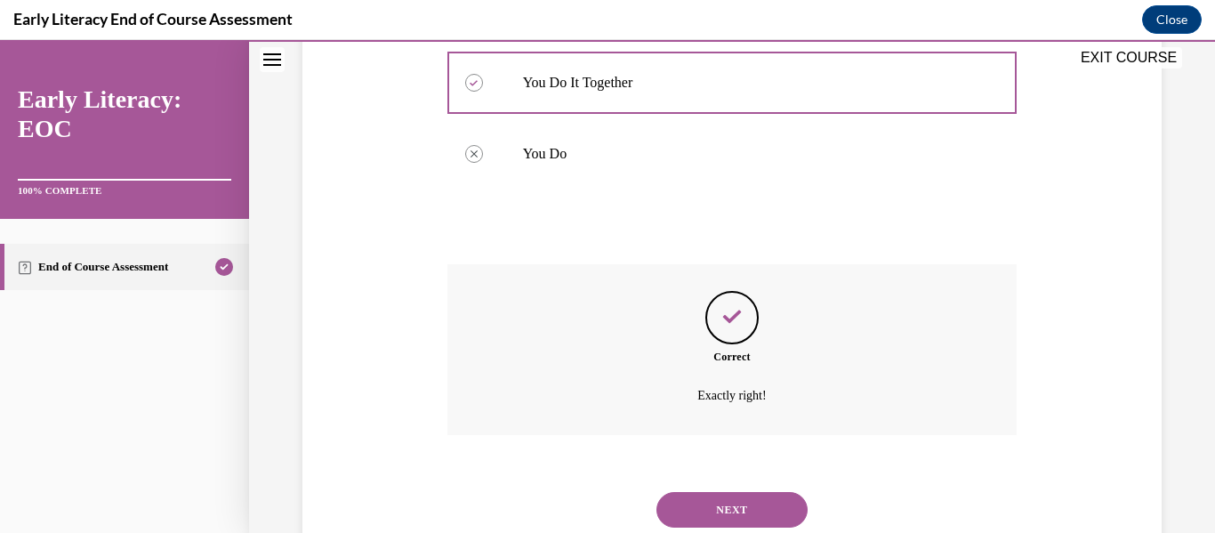
scroll to position [597, 0]
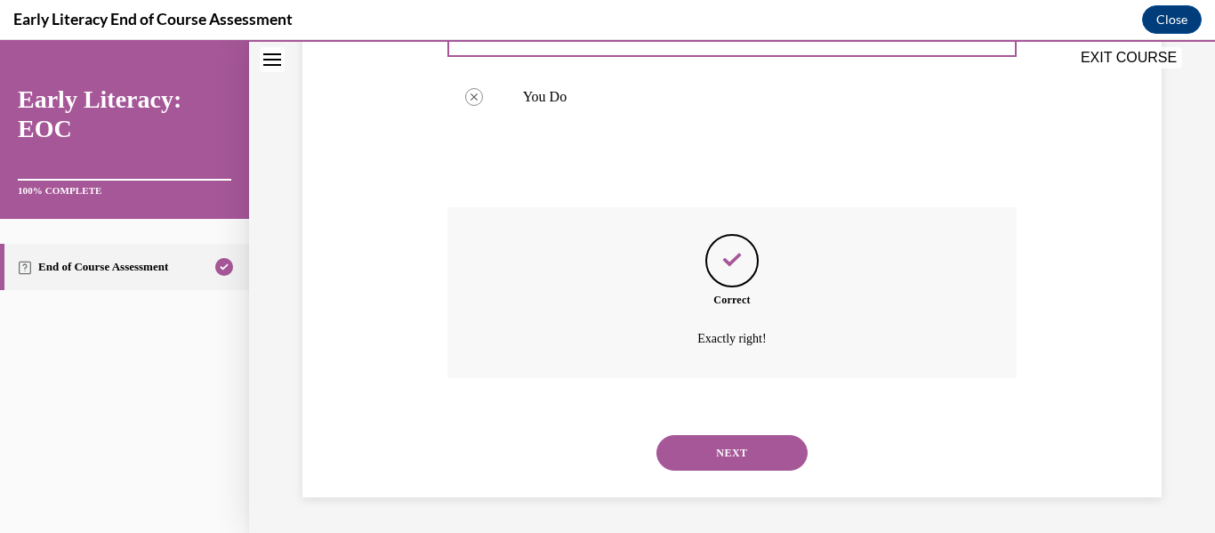
click at [764, 452] on button "NEXT" at bounding box center [731, 453] width 151 height 36
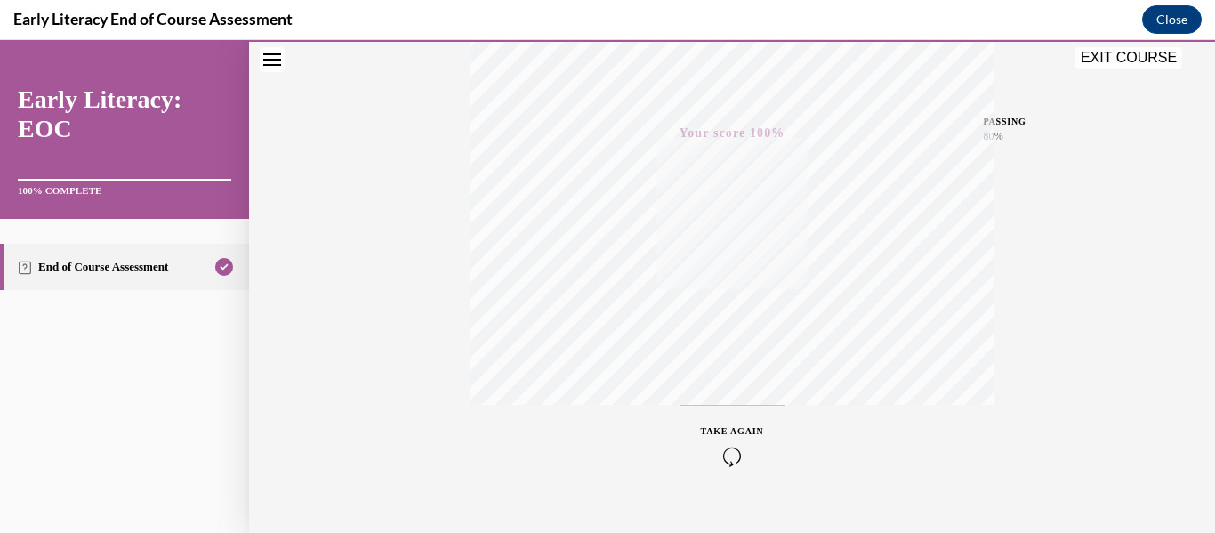
scroll to position [419, 0]
click at [1123, 59] on button "EXIT COURSE" at bounding box center [1128, 57] width 107 height 21
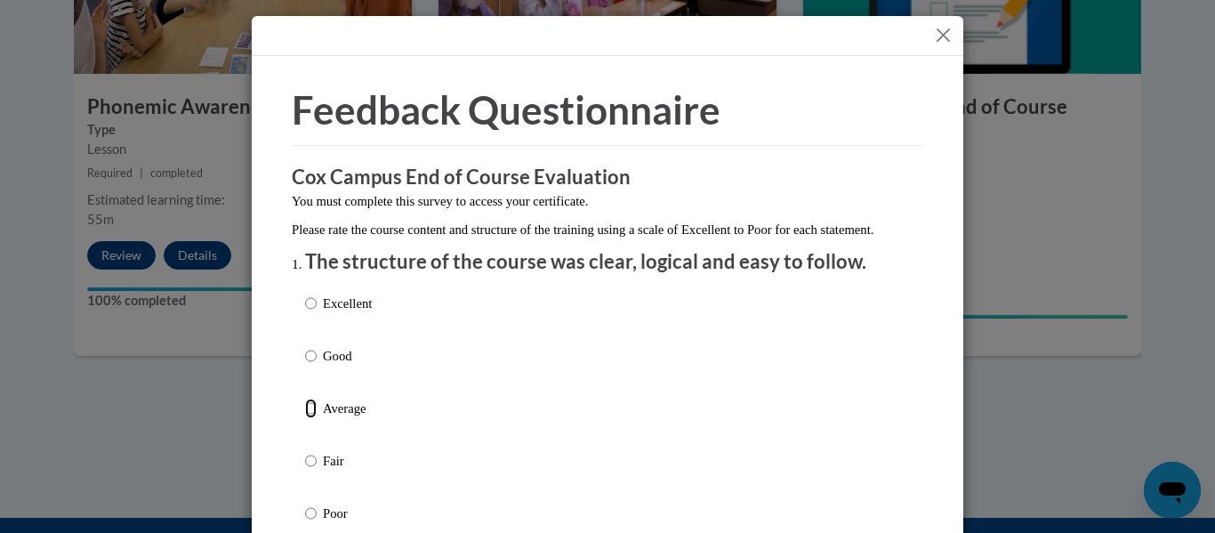
click at [305, 418] on input "Average" at bounding box center [311, 408] width 12 height 20
radio input "true"
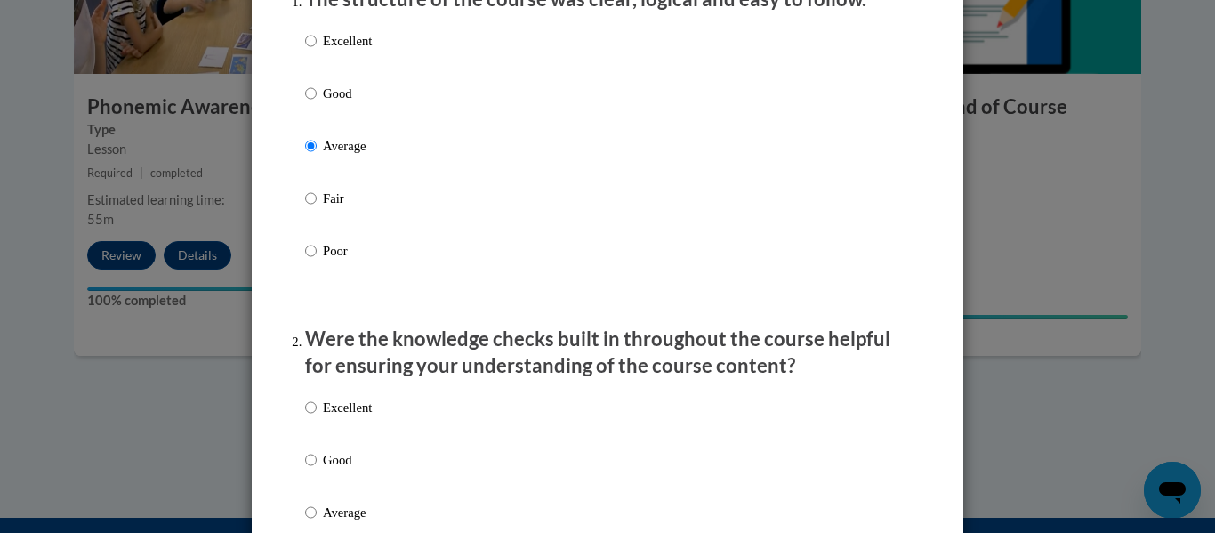
scroll to position [367, 0]
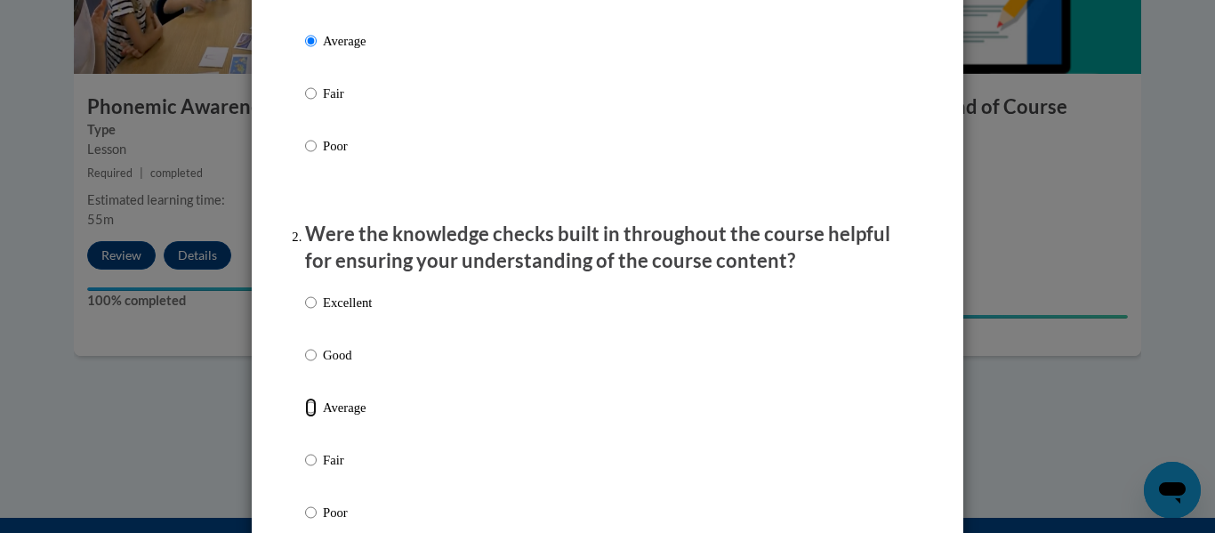
click at [305, 417] on input "Average" at bounding box center [311, 407] width 12 height 20
radio input "true"
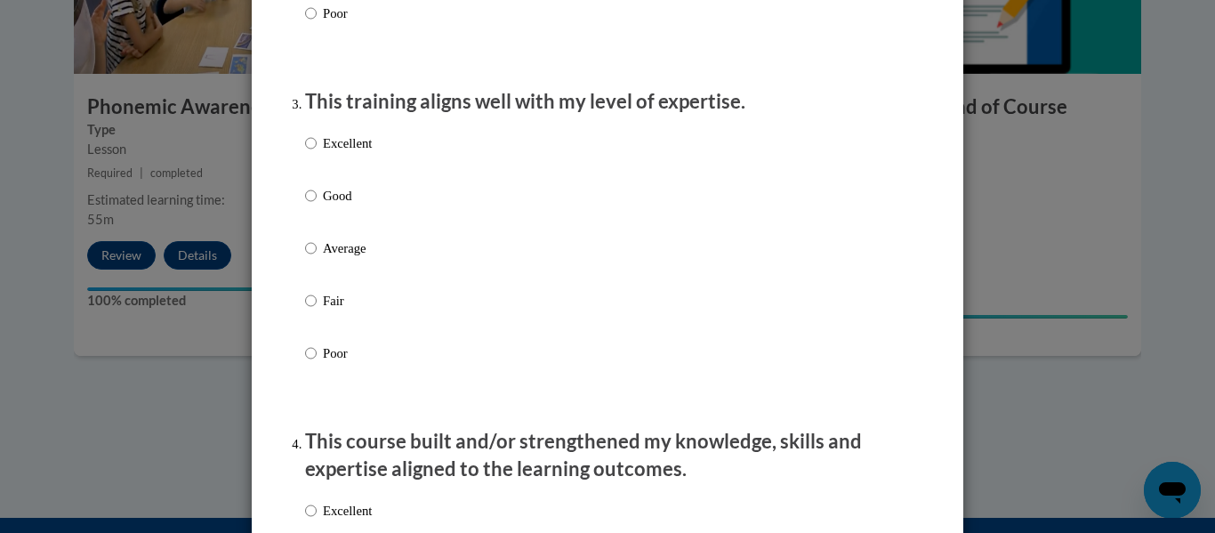
scroll to position [872, 0]
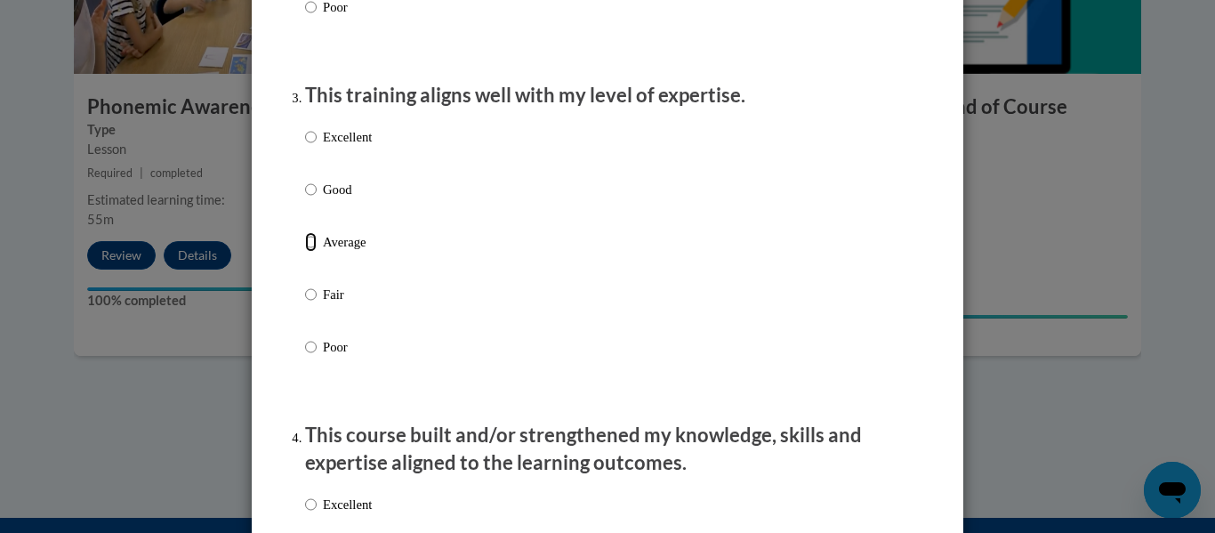
click at [305, 252] on input "Average" at bounding box center [311, 242] width 12 height 20
radio input "true"
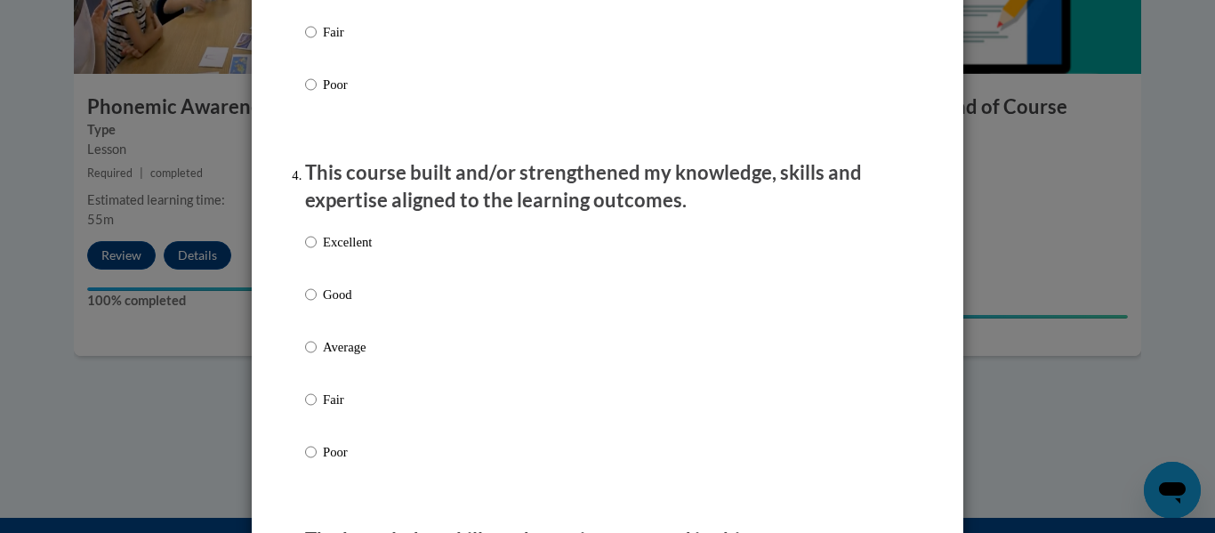
scroll to position [1148, 0]
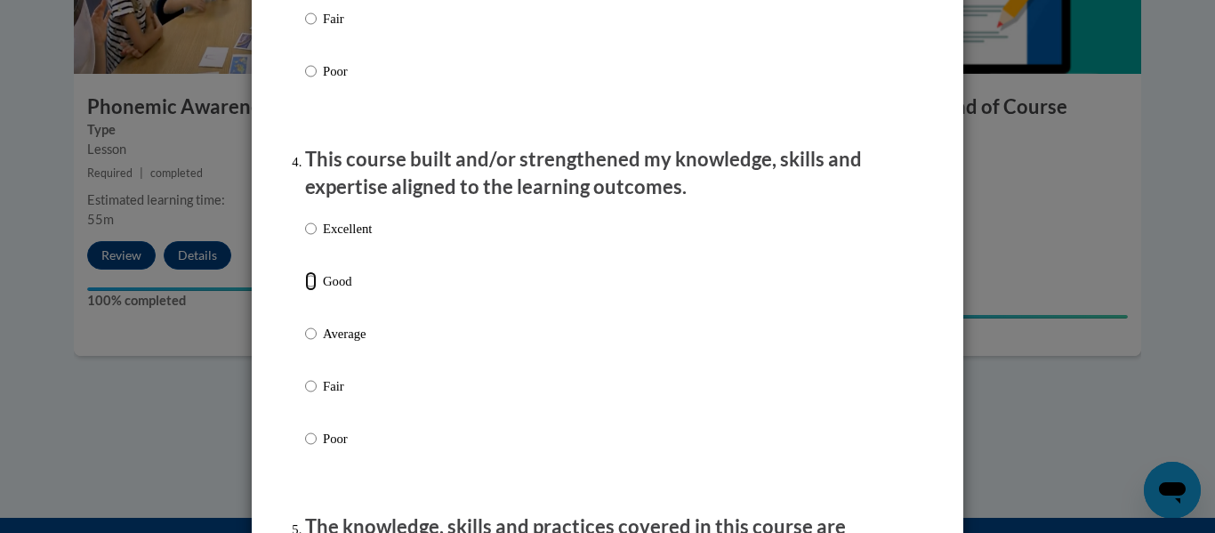
click at [305, 291] on input "Good" at bounding box center [311, 281] width 12 height 20
radio input "true"
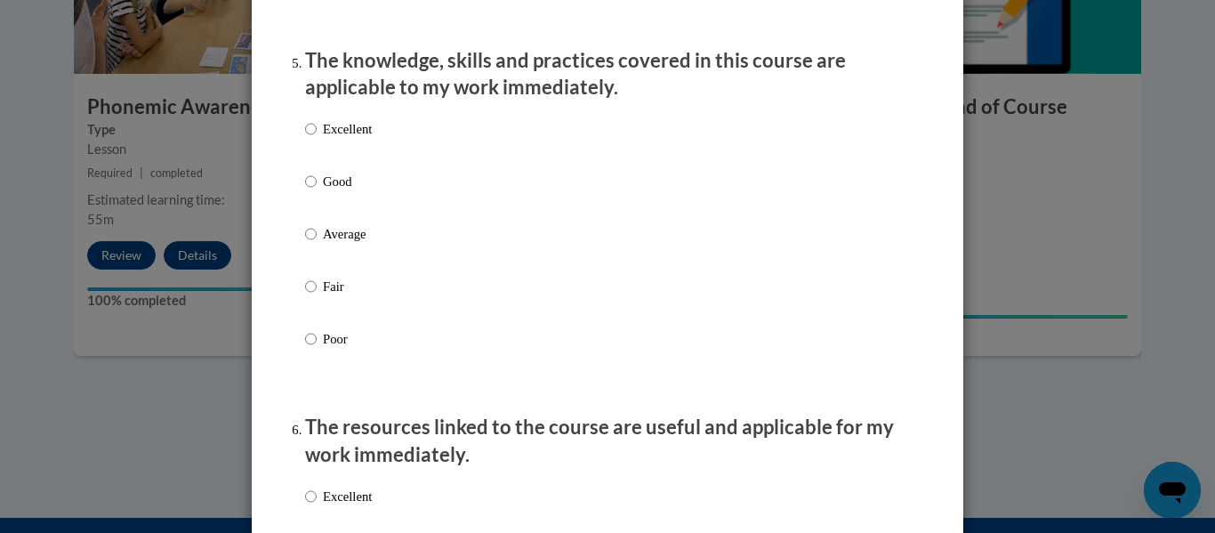
scroll to position [1620, 0]
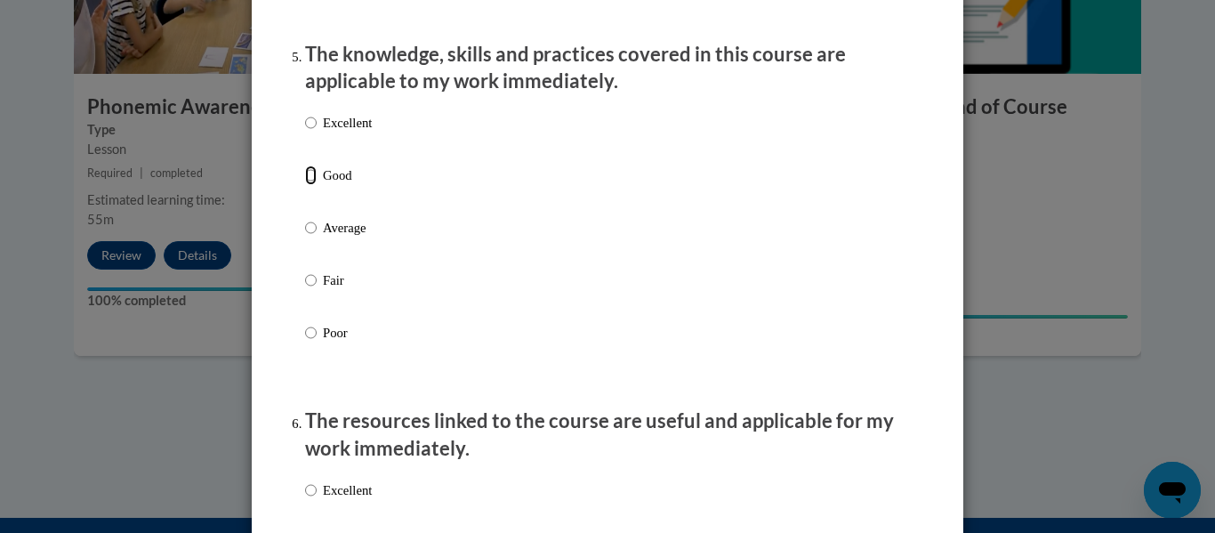
click at [305, 185] on input "Good" at bounding box center [311, 175] width 12 height 20
radio input "true"
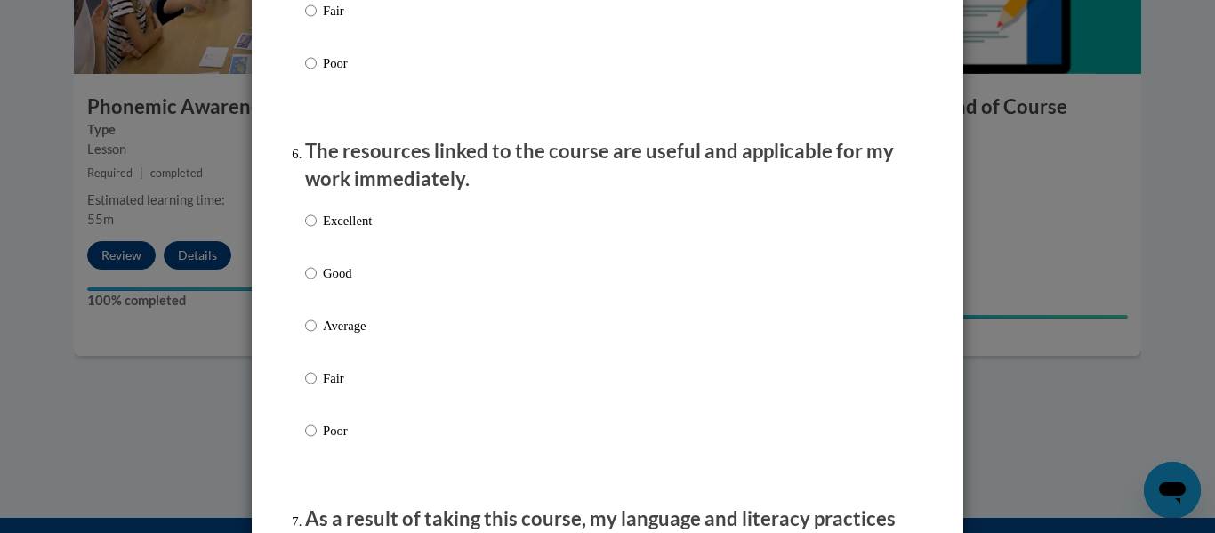
scroll to position [1922, 0]
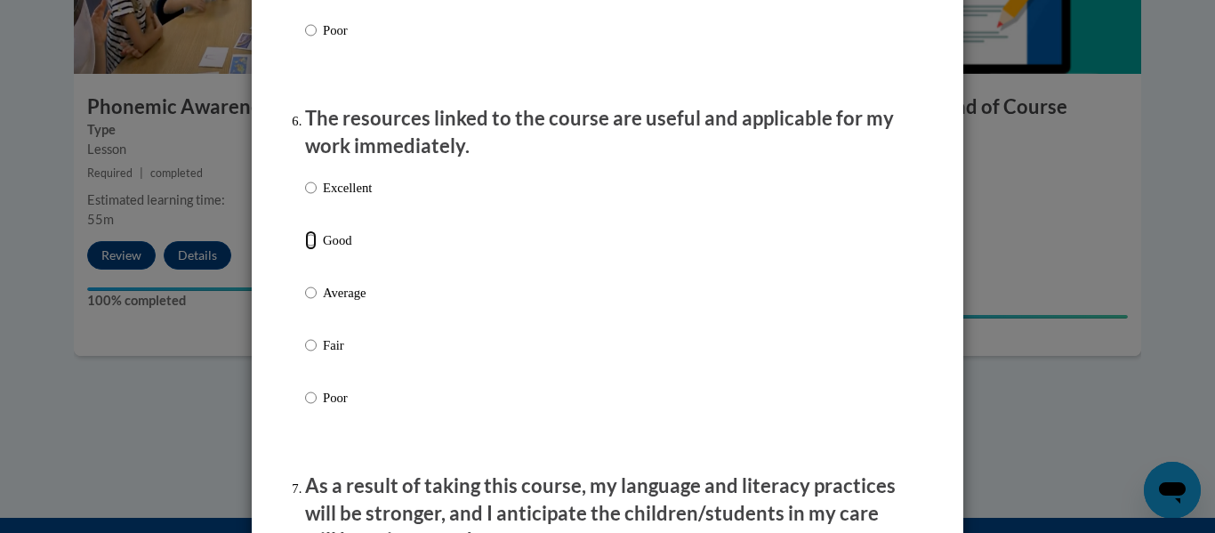
click at [305, 247] on input "Good" at bounding box center [311, 240] width 12 height 20
radio input "true"
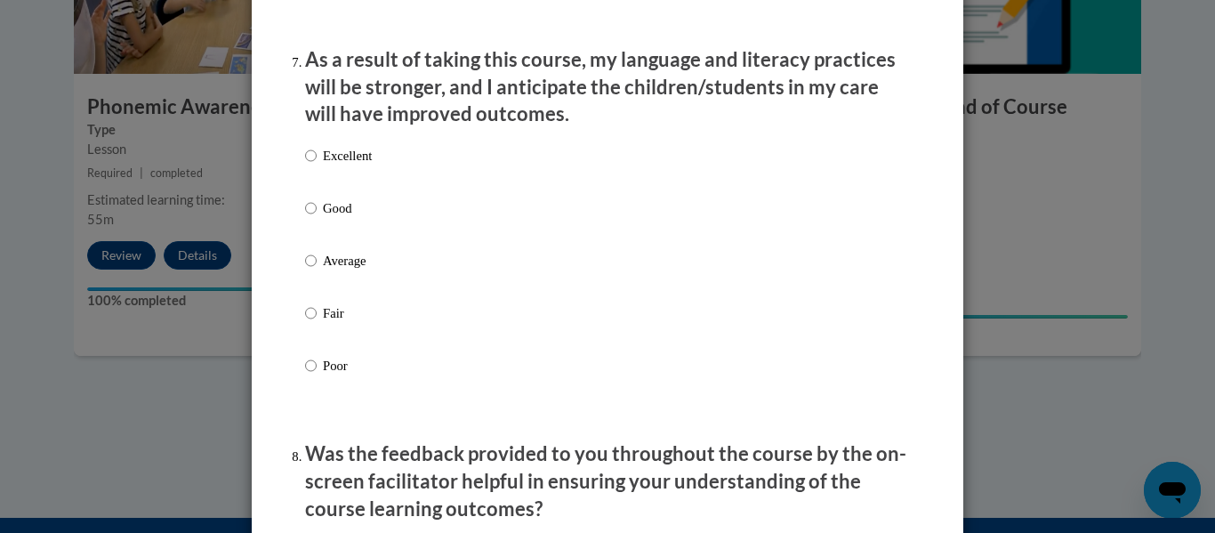
scroll to position [2387, 0]
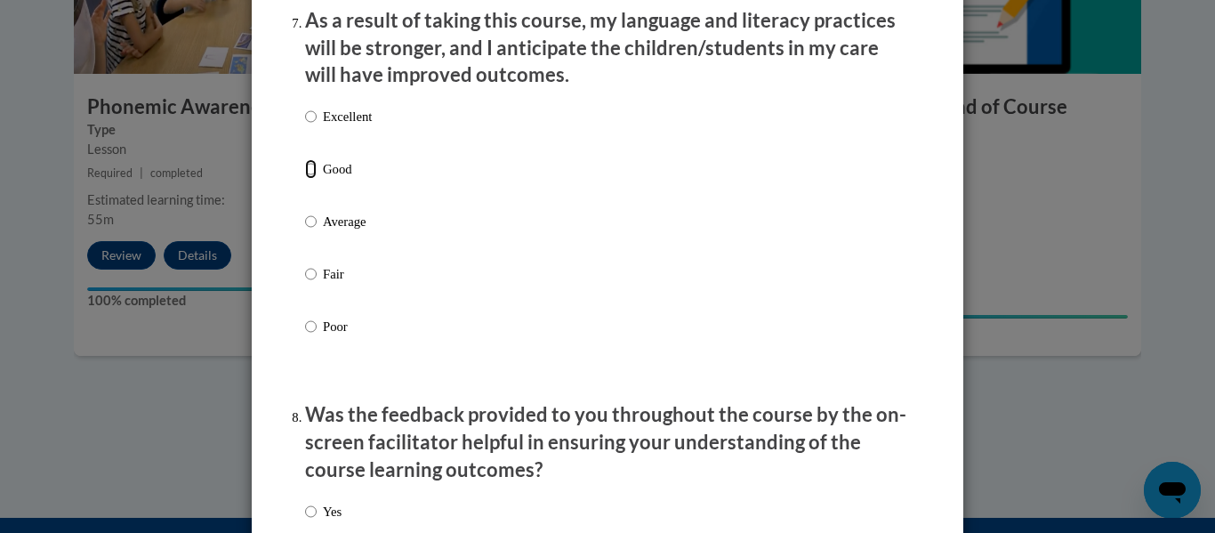
click at [305, 179] on input "Good" at bounding box center [311, 169] width 12 height 20
radio input "true"
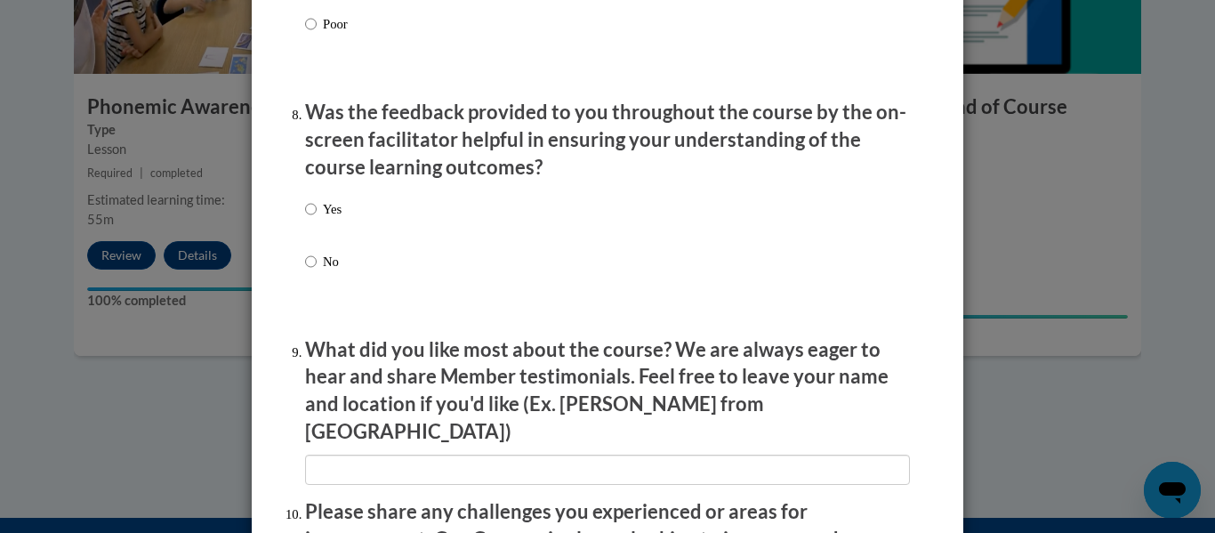
scroll to position [2715, 0]
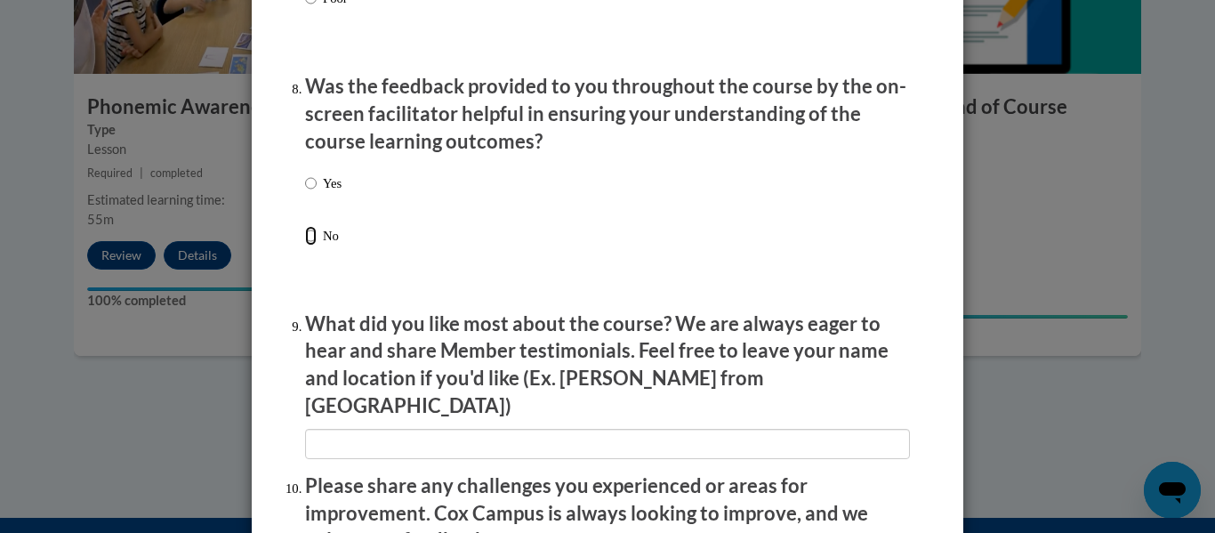
click at [307, 243] on input "No" at bounding box center [311, 236] width 12 height 20
radio input "true"
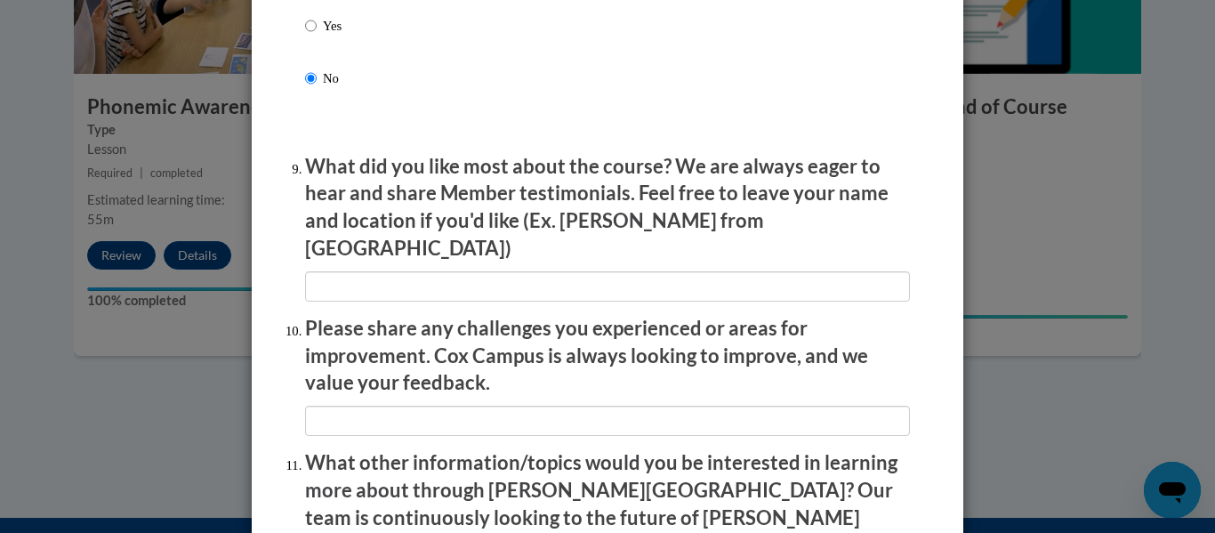
scroll to position [2893, 0]
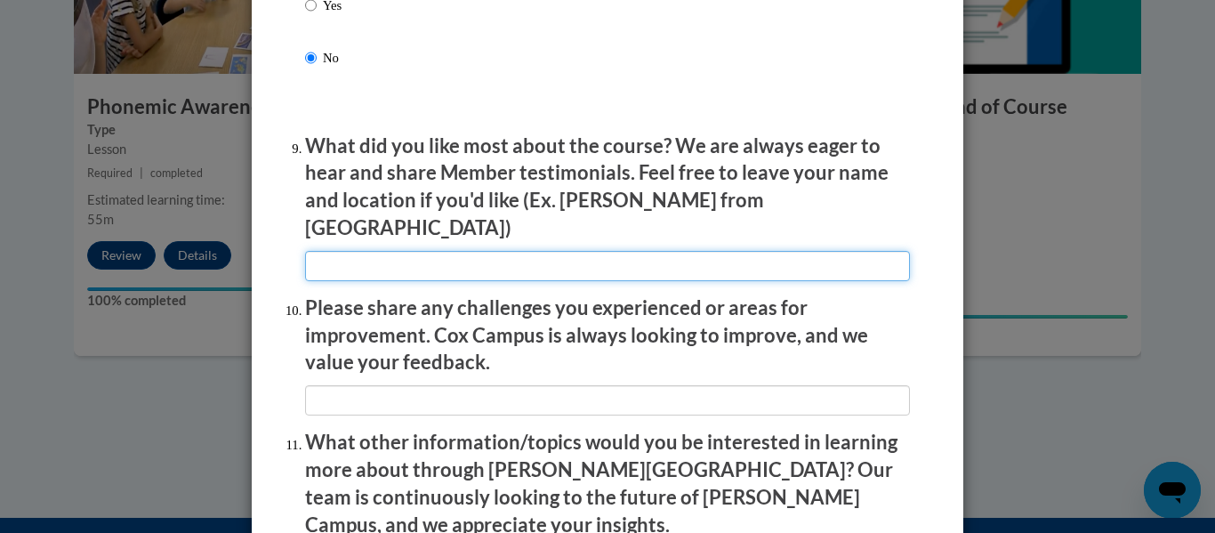
click at [554, 258] on input "textbox" at bounding box center [607, 266] width 605 height 30
type input "the examples of how to put things into practice"
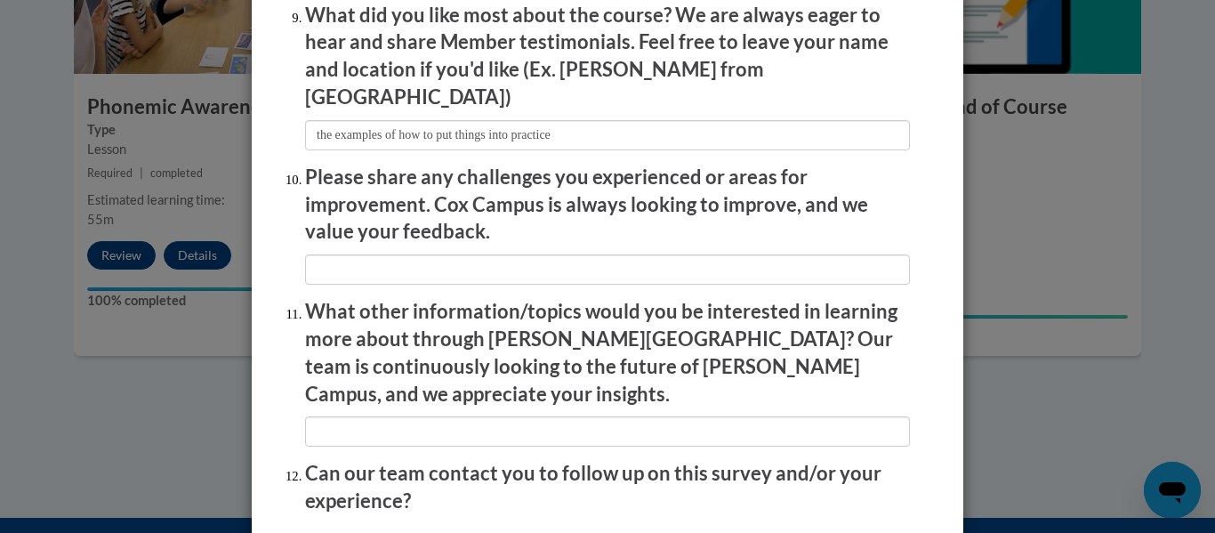
scroll to position [3063, 0]
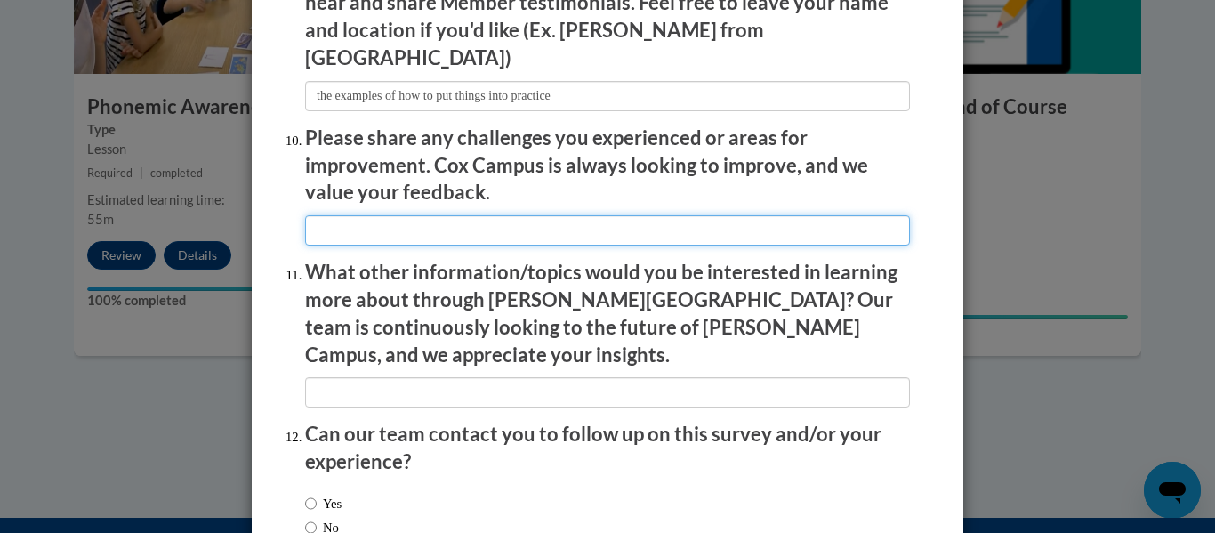
click at [573, 219] on input "textbox" at bounding box center [607, 230] width 605 height 30
type input "some of the questions on the assessment were not covered as much as others"
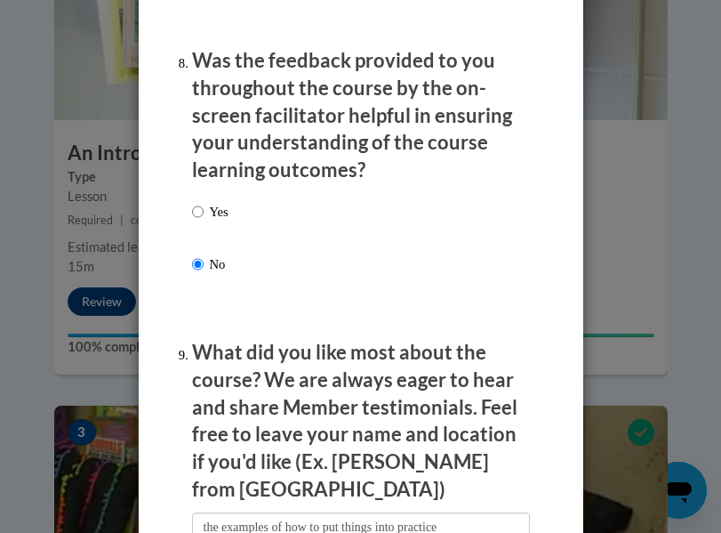
click at [400, 223] on div "Yes No" at bounding box center [361, 259] width 338 height 132
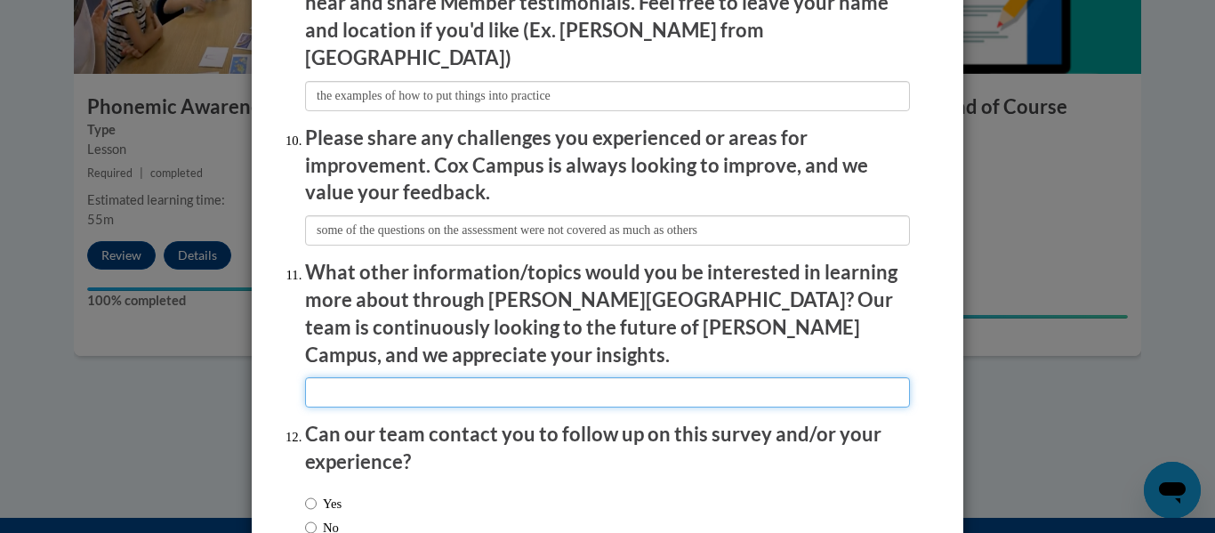
click at [528, 377] on input "textbox" at bounding box center [607, 392] width 605 height 30
type input "none"
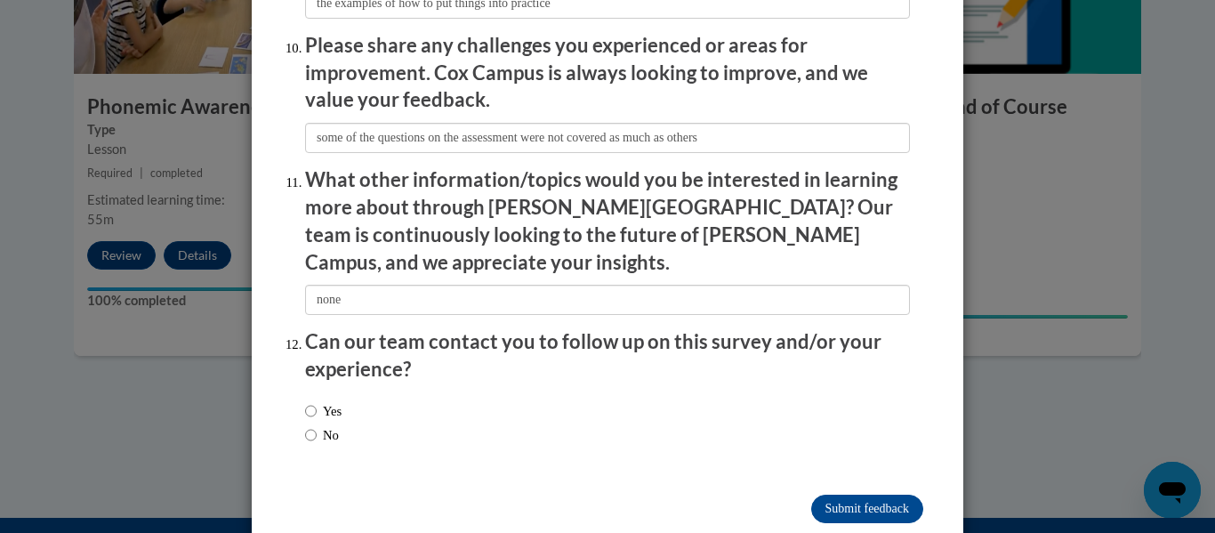
scroll to position [3162, 0]
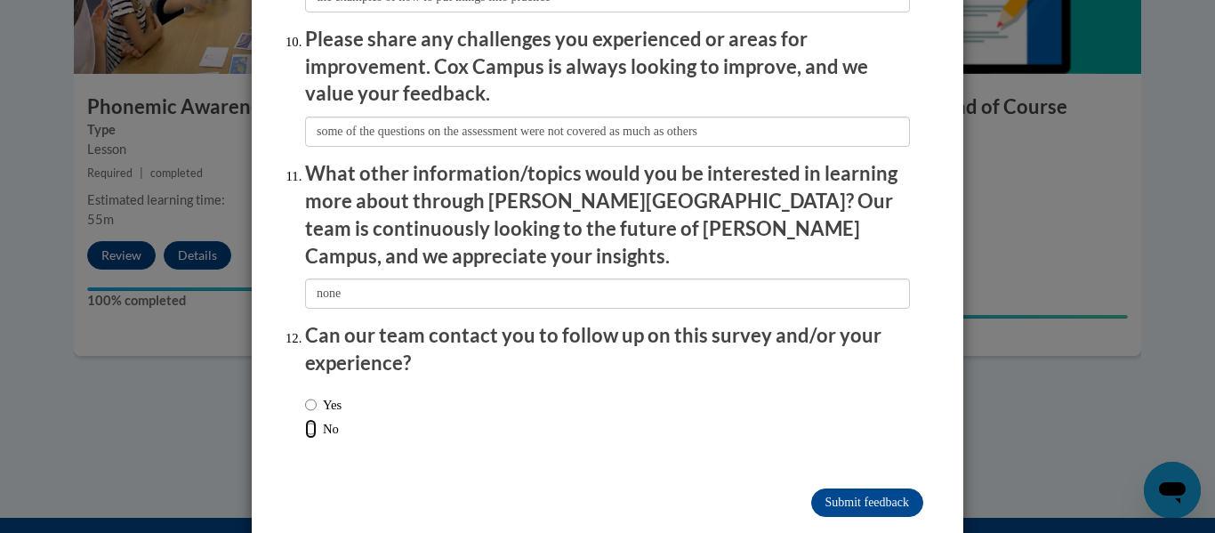
click at [305, 419] on input "No" at bounding box center [311, 429] width 12 height 20
radio input "true"
click at [831, 488] on input "Submit feedback" at bounding box center [867, 502] width 112 height 28
